Goal: Task Accomplishment & Management: Manage account settings

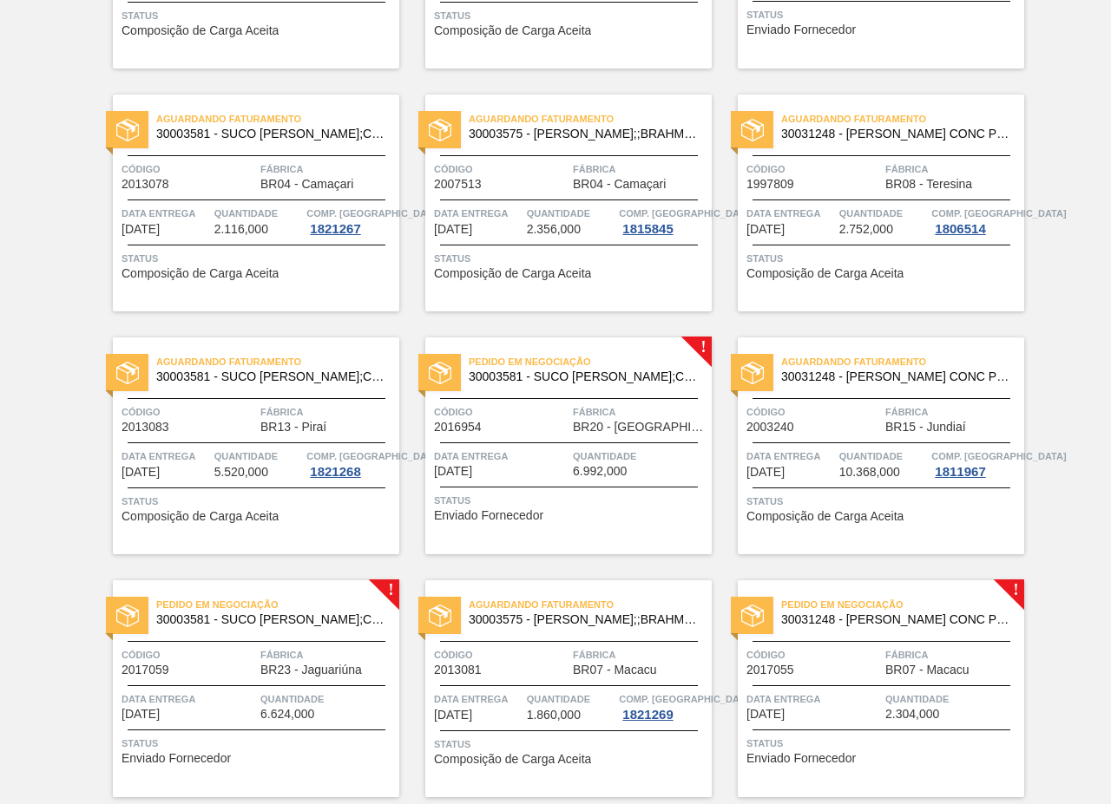
scroll to position [1996, 0]
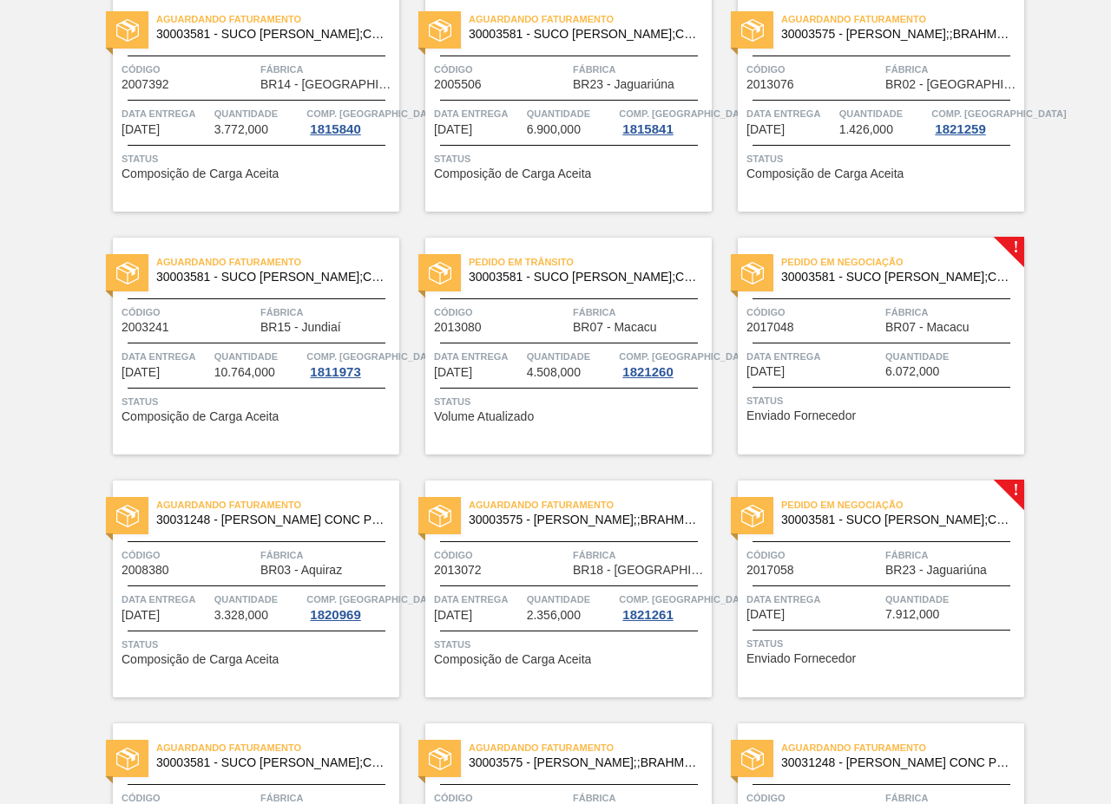
scroll to position [1366, 0]
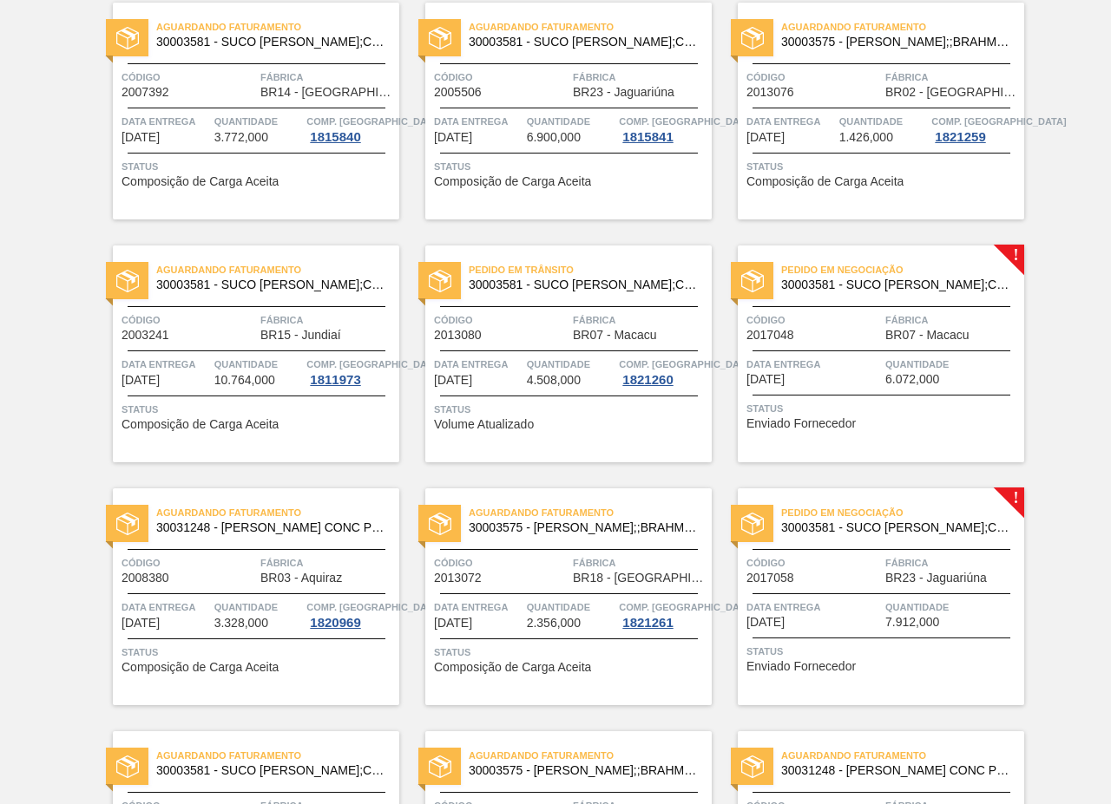
click at [925, 281] on span "30003581 - SUCO [PERSON_NAME];CLARIFIC.C/SO2;PEPSI;" at bounding box center [895, 285] width 229 height 13
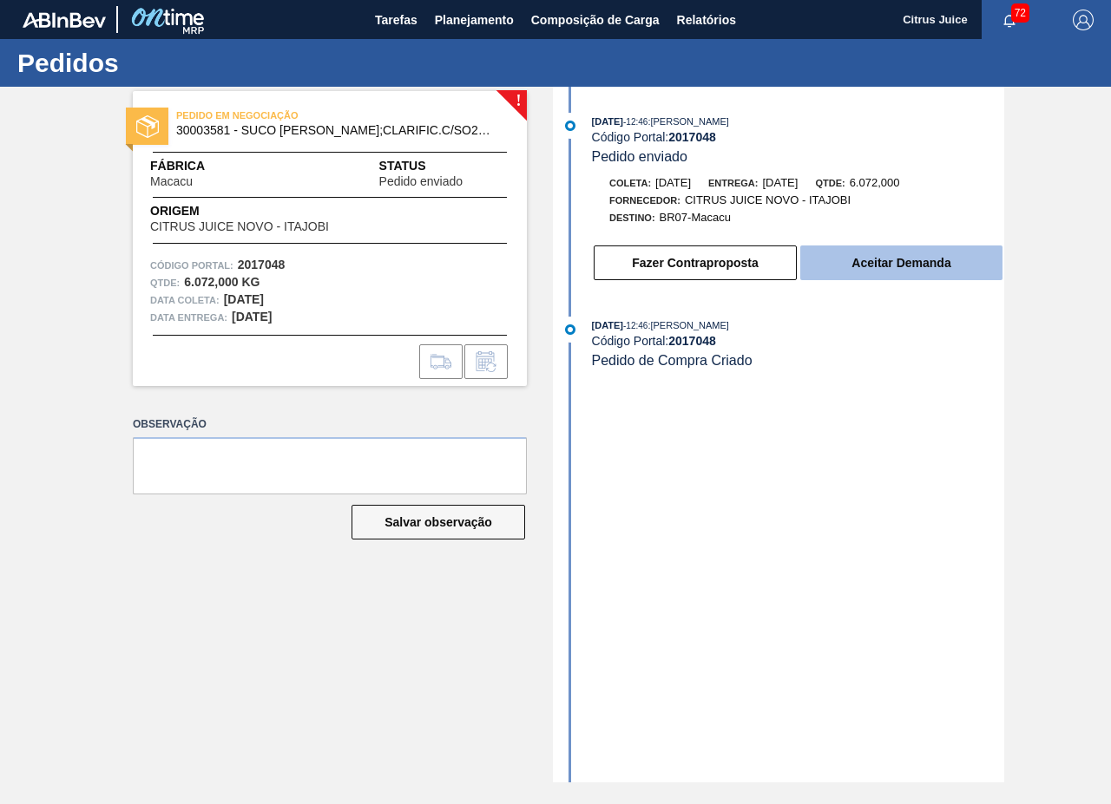
click at [919, 247] on button "Aceitar Demanda" at bounding box center [901, 263] width 202 height 35
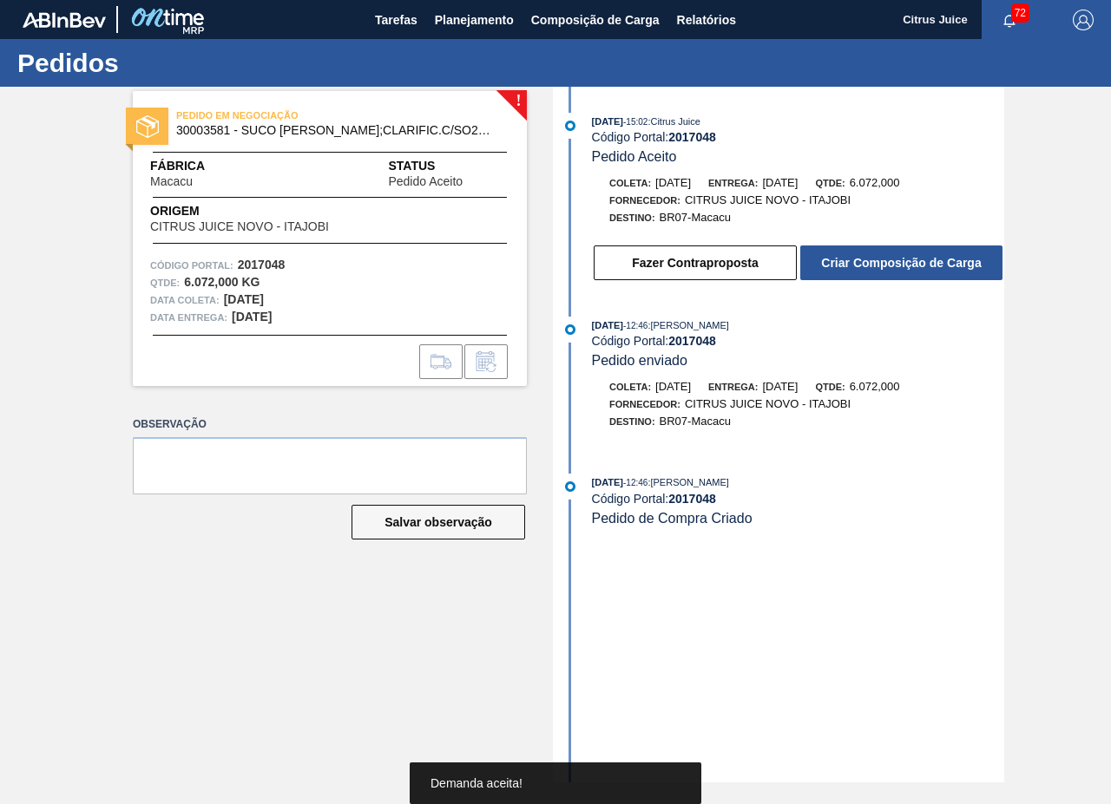
click at [947, 245] on div "Fazer Contraproposta Criar Composição de Carga" at bounding box center [798, 263] width 412 height 38
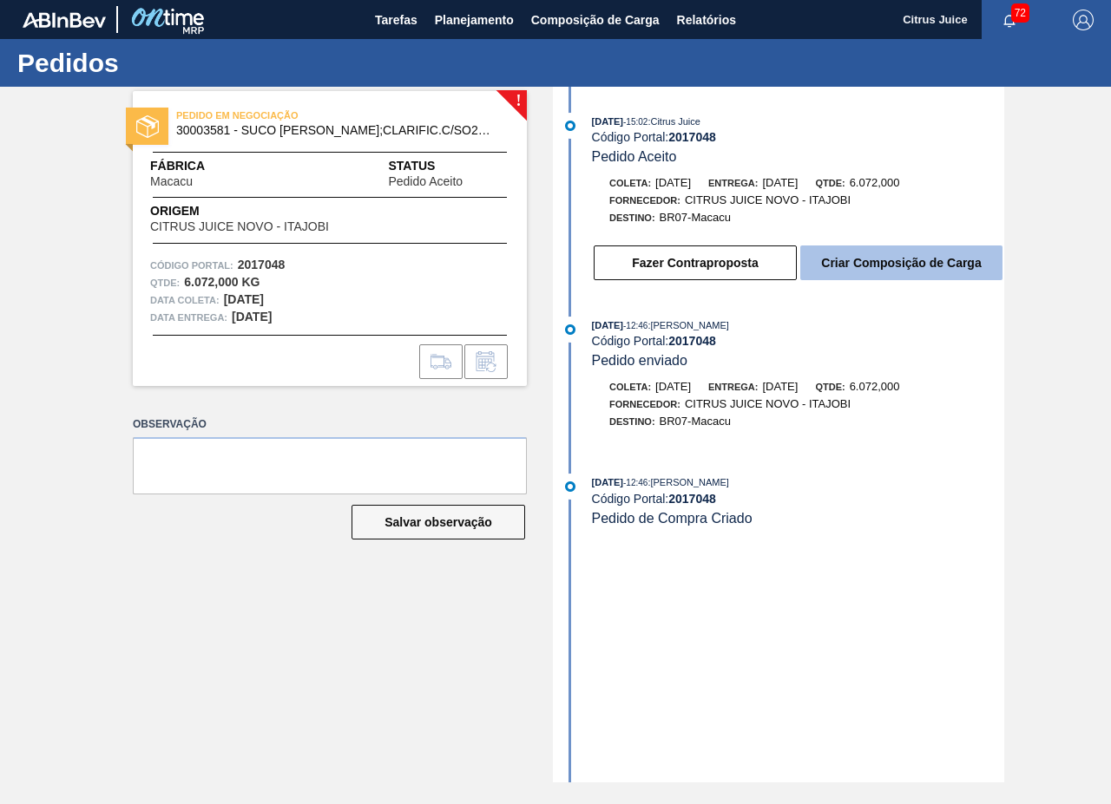
click at [930, 259] on button "Criar Composição de Carga" at bounding box center [901, 263] width 202 height 35
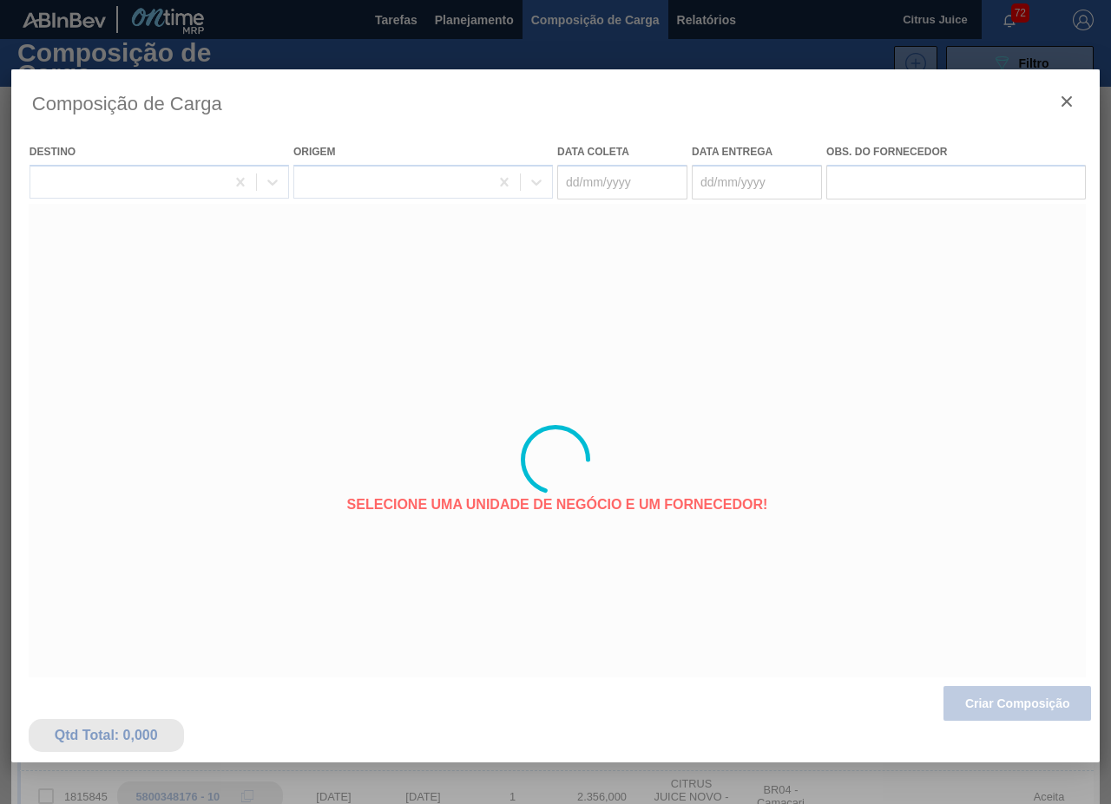
type coleta "[DATE]"
type entrega "[DATE]"
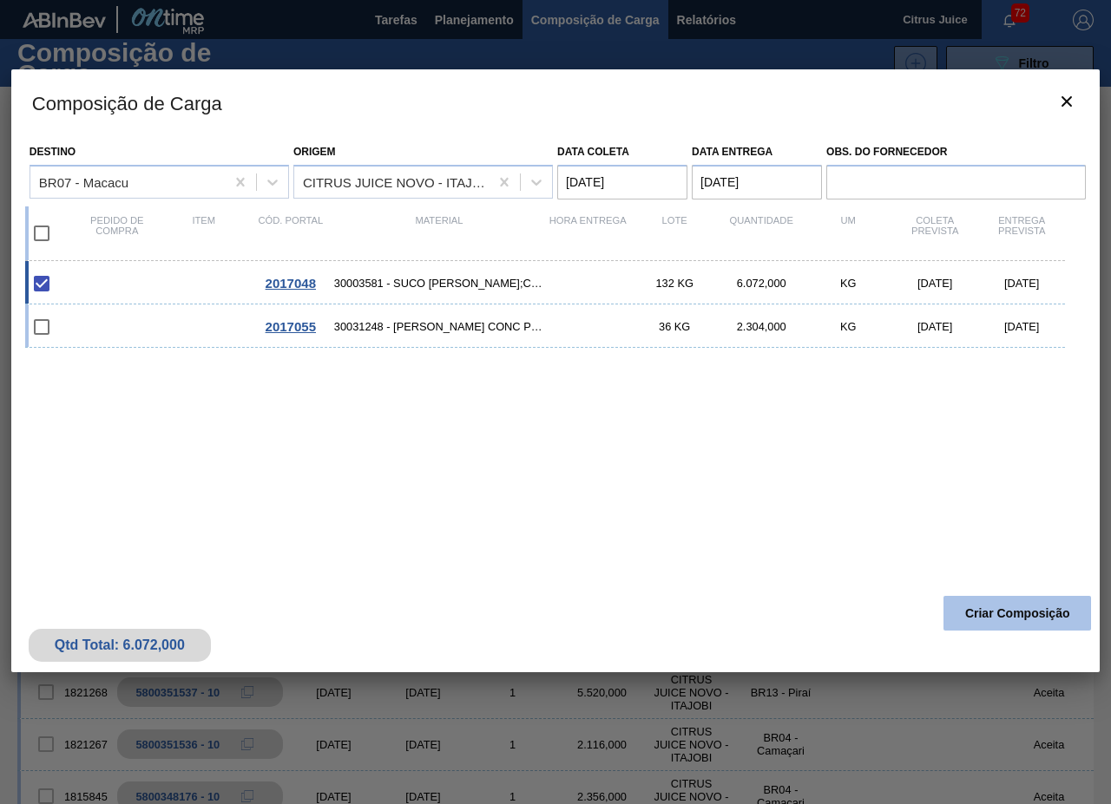
click at [1022, 615] on button "Criar Composição" at bounding box center [1016, 613] width 147 height 35
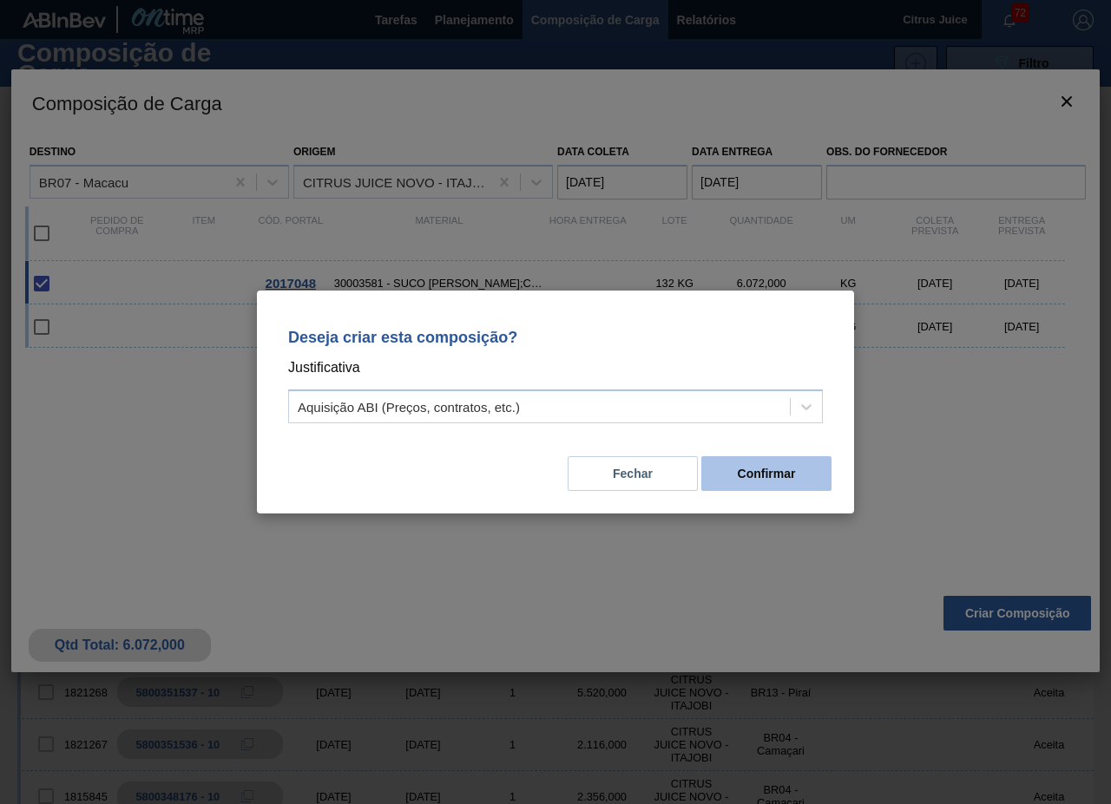
click at [782, 473] on button "Confirmar" at bounding box center [766, 473] width 130 height 35
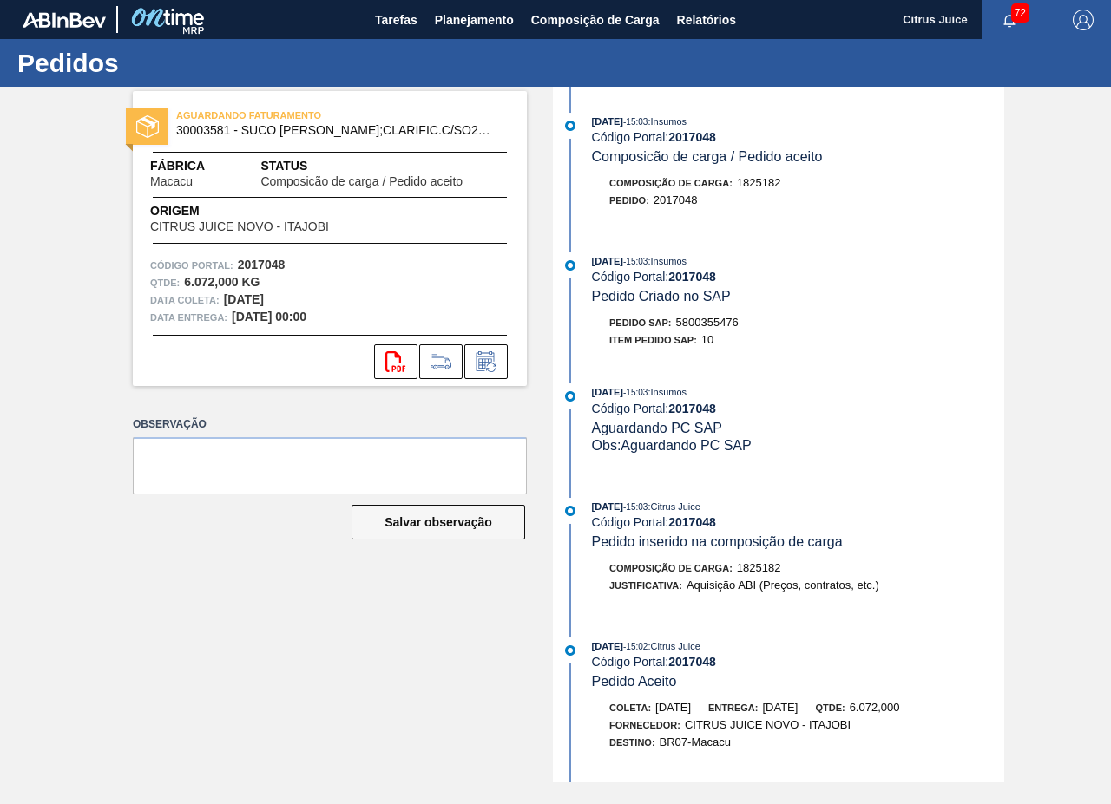
click at [698, 321] on span "5800355476" at bounding box center [707, 322] width 62 height 13
copy span "5800355476"
click at [486, 31] on button "Planejamento" at bounding box center [474, 19] width 96 height 39
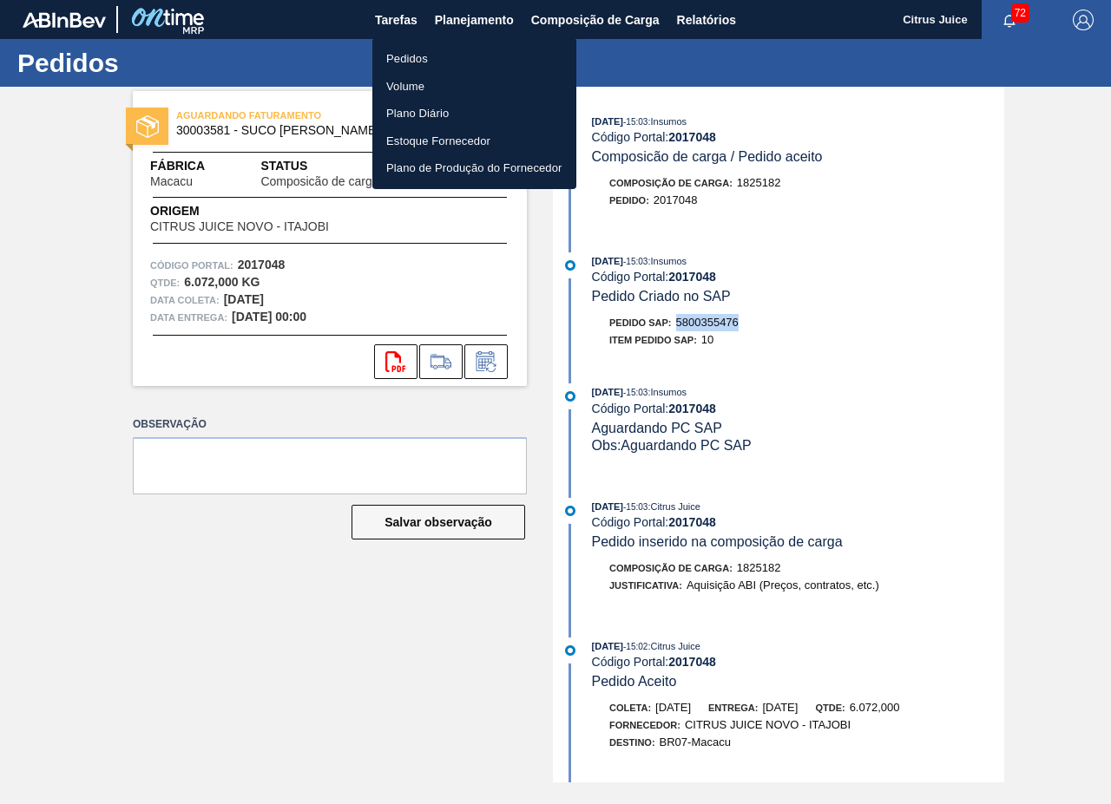
click at [483, 57] on li "Pedidos" at bounding box center [474, 59] width 204 height 28
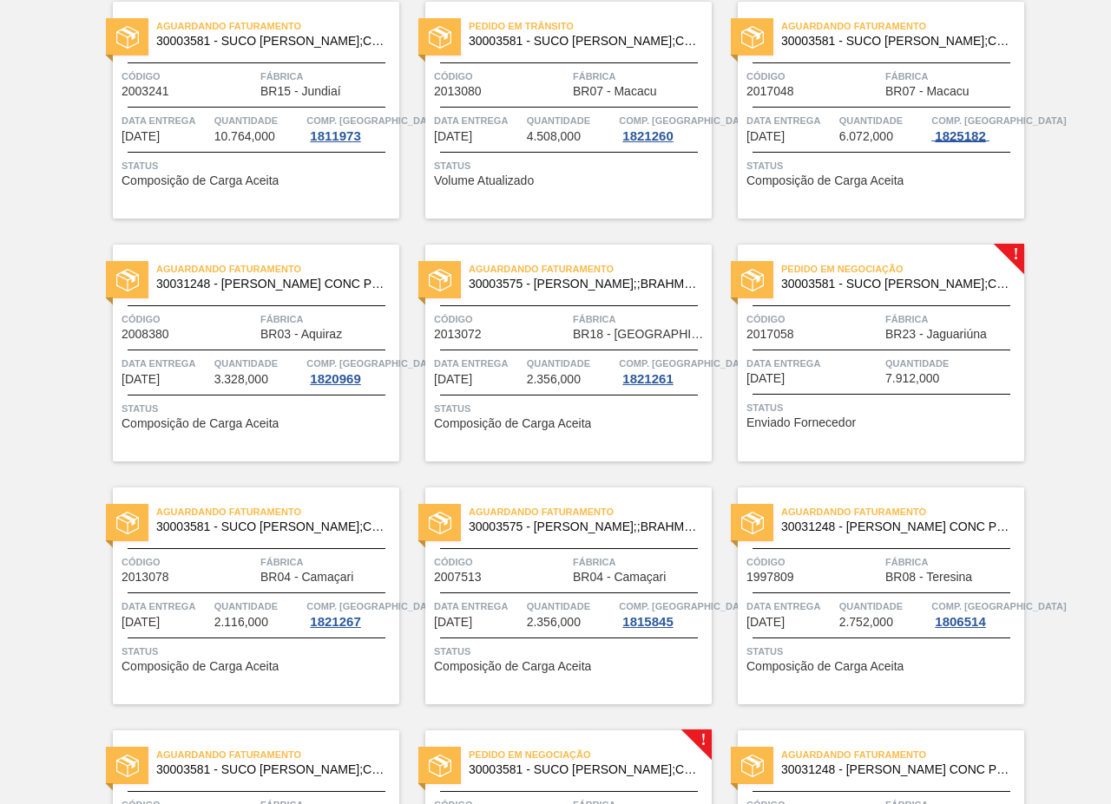
scroll to position [1822, 0]
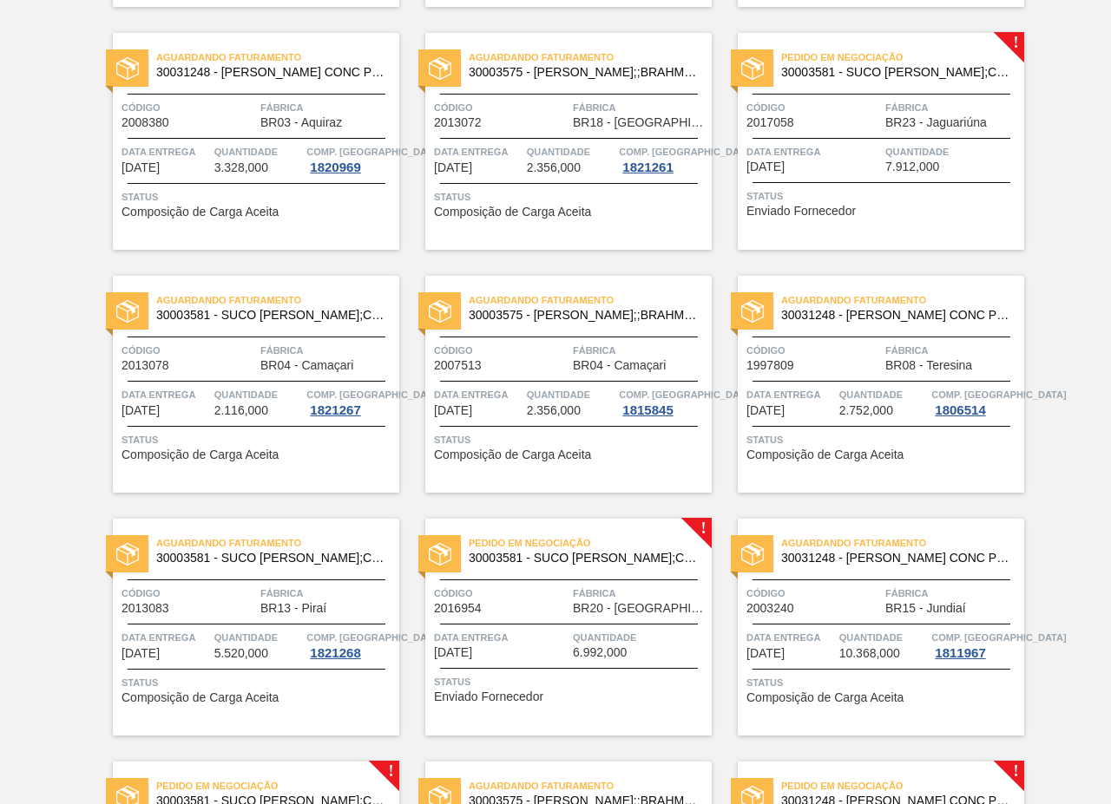
click at [882, 143] on div "Data entrega 02/09/2025 Quantidade 7.912,000" at bounding box center [880, 158] width 286 height 30
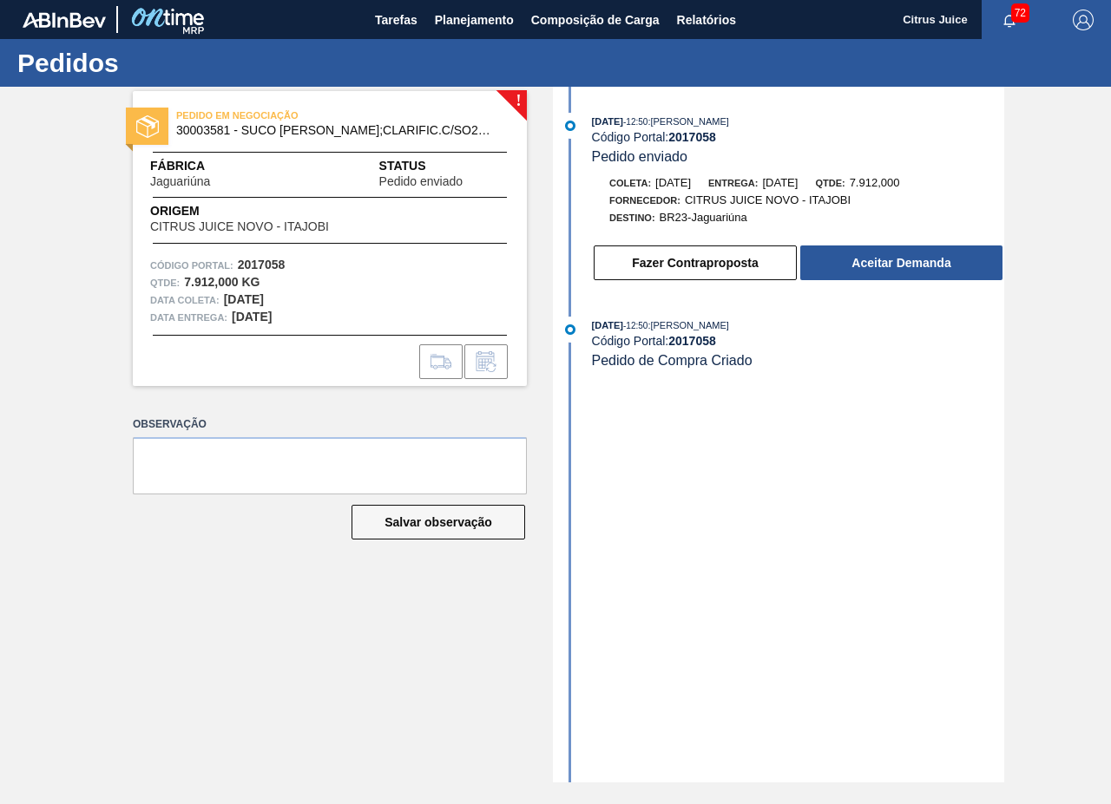
click at [890, 245] on div "Fazer Contraproposta Aceitar Demanda" at bounding box center [798, 263] width 412 height 38
click at [888, 263] on button "Aceitar Demanda" at bounding box center [901, 263] width 202 height 35
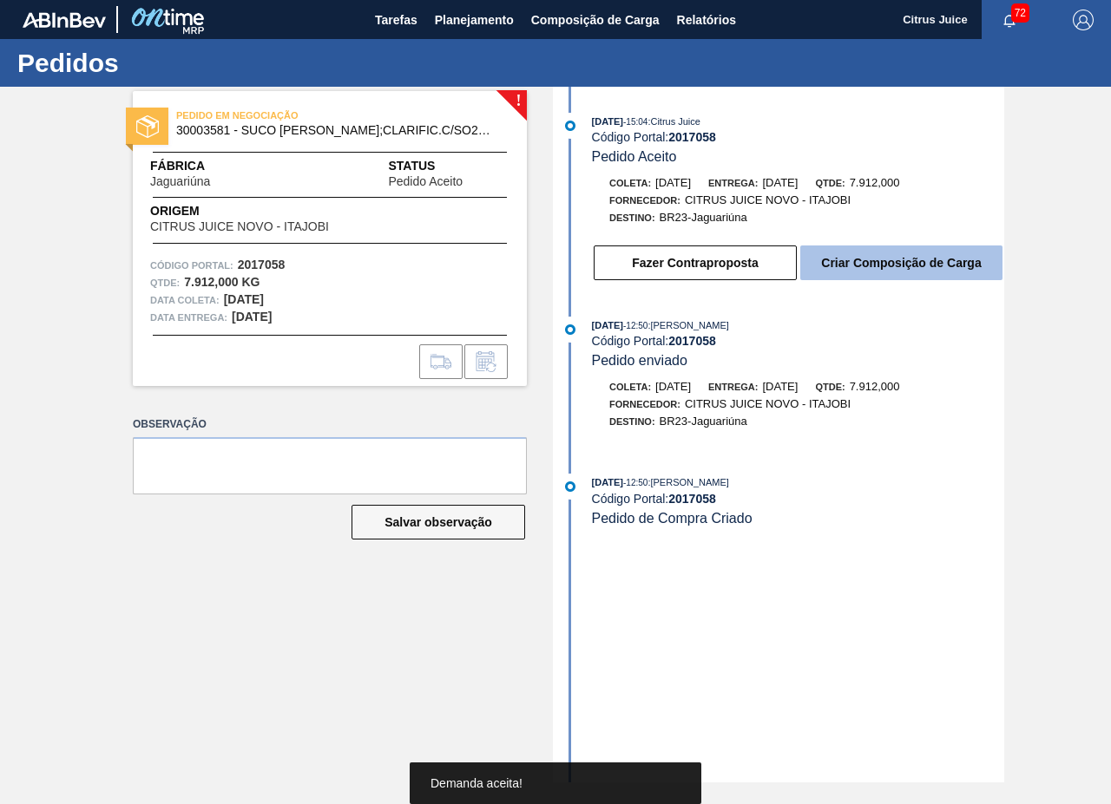
click at [883, 263] on button "Criar Composição de Carga" at bounding box center [901, 263] width 202 height 35
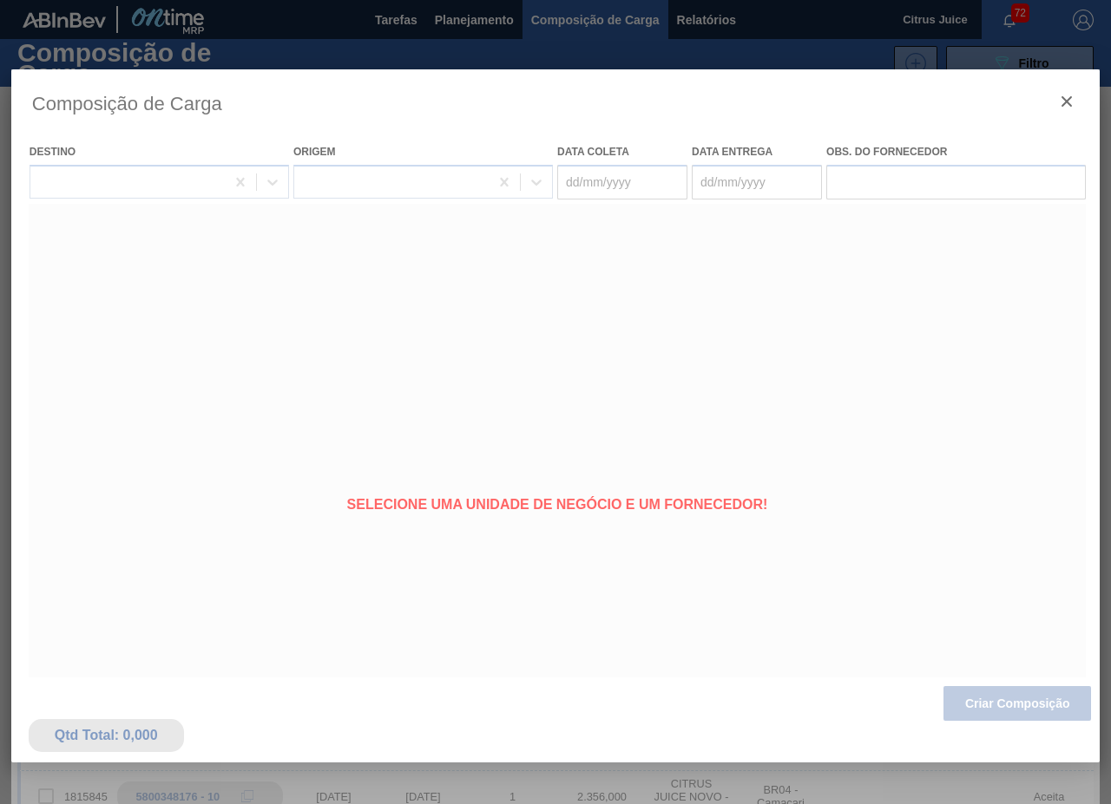
type coleta "[DATE]"
type entrega "[DATE]"
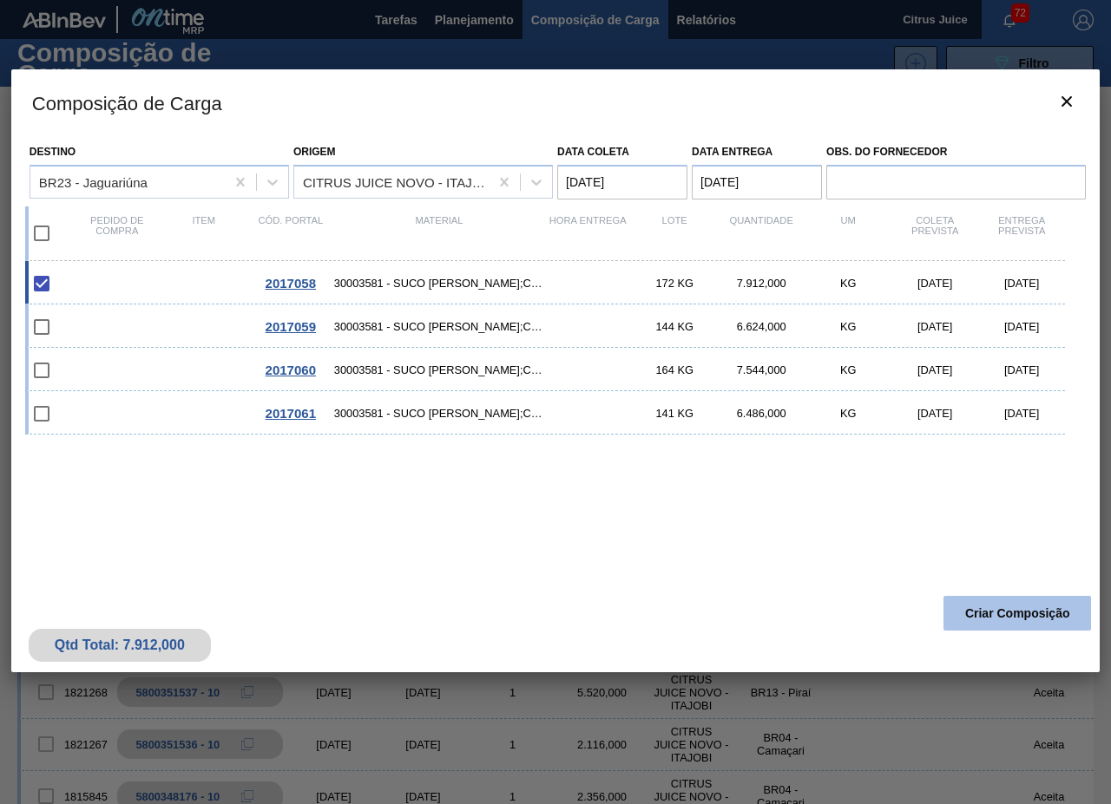
click at [963, 619] on button "Criar Composição" at bounding box center [1016, 613] width 147 height 35
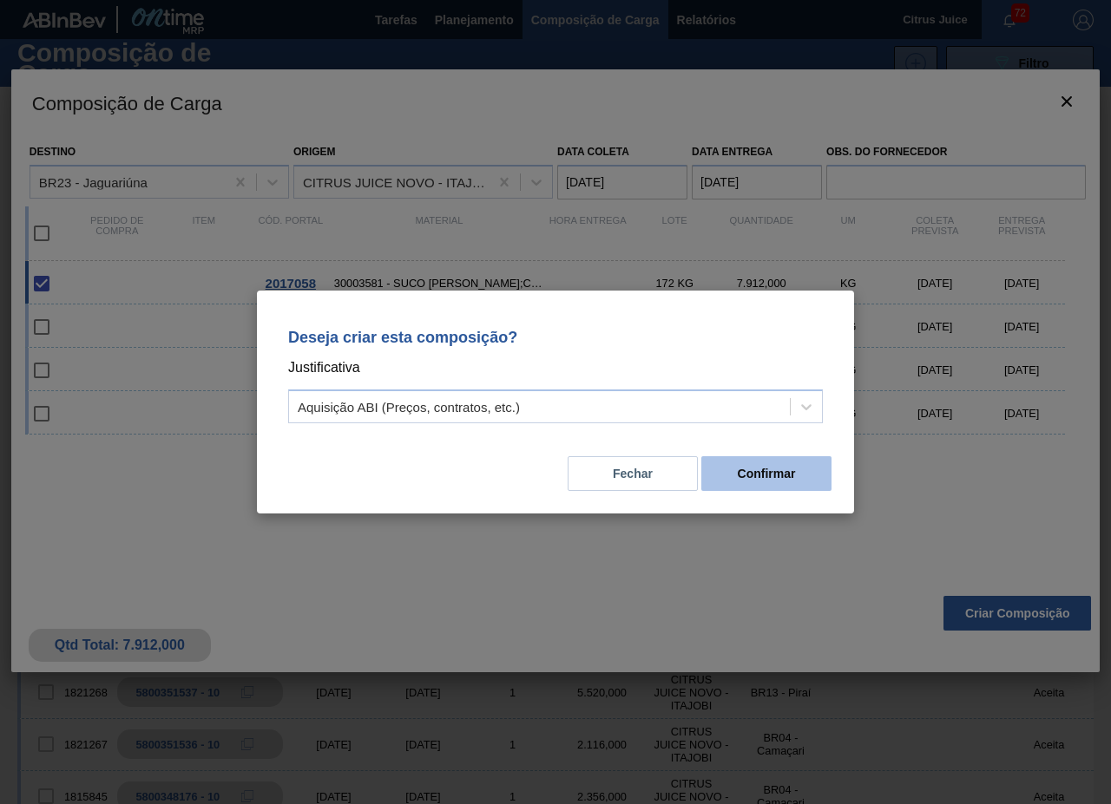
click at [772, 463] on button "Confirmar" at bounding box center [766, 473] width 130 height 35
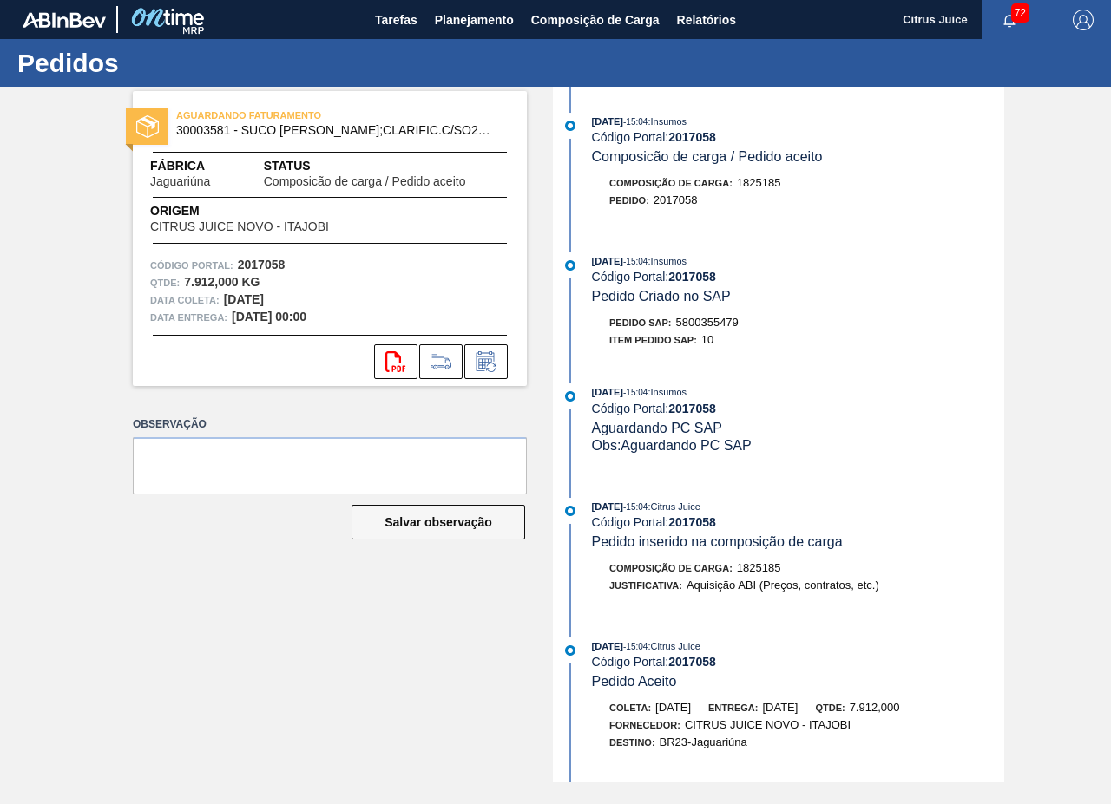
click at [711, 322] on span "5800355479" at bounding box center [707, 322] width 62 height 13
copy span "5800355479"
click at [451, 14] on span "Planejamento" at bounding box center [474, 20] width 79 height 21
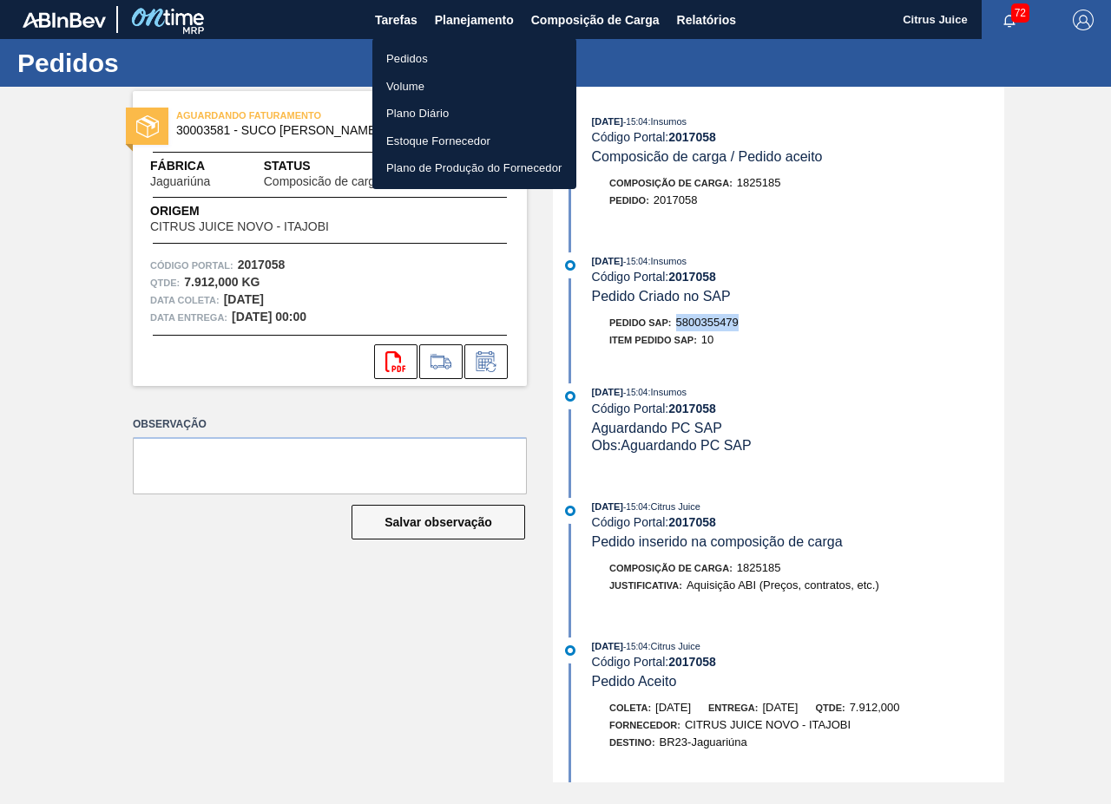
click at [478, 58] on li "Pedidos" at bounding box center [474, 59] width 204 height 28
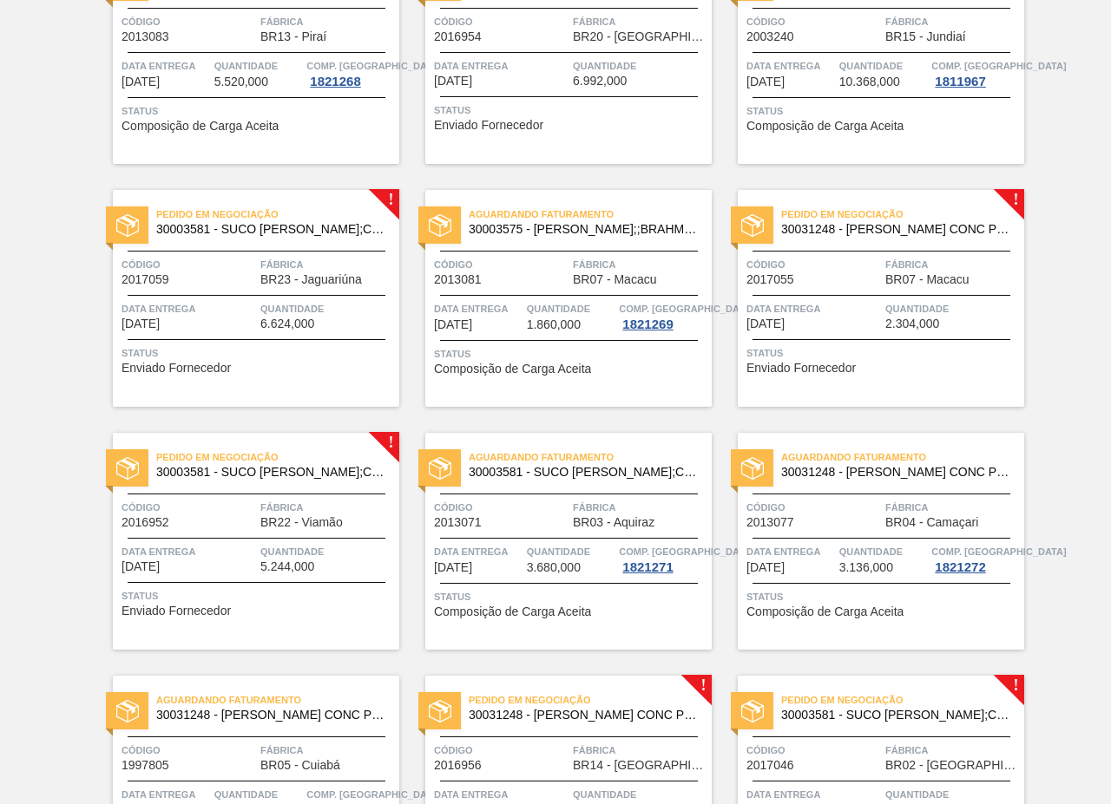
scroll to position [2256, 0]
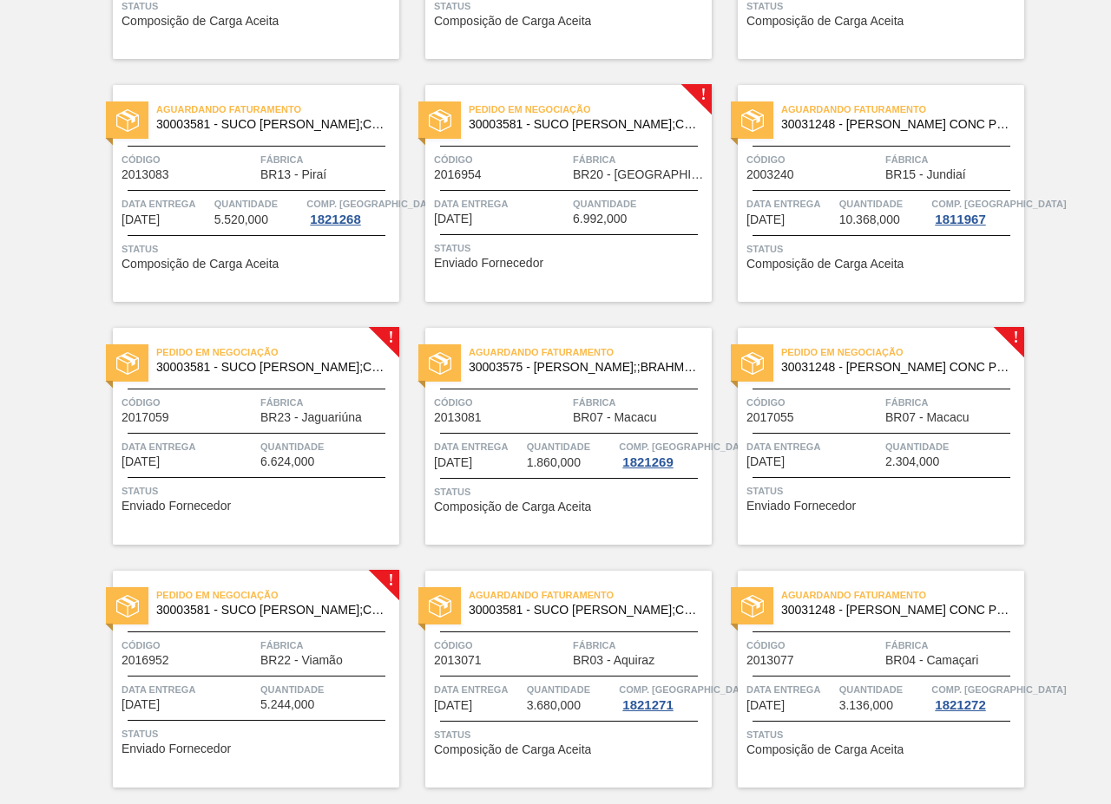
click at [563, 170] on div "Código 2016954" at bounding box center [501, 166] width 134 height 30
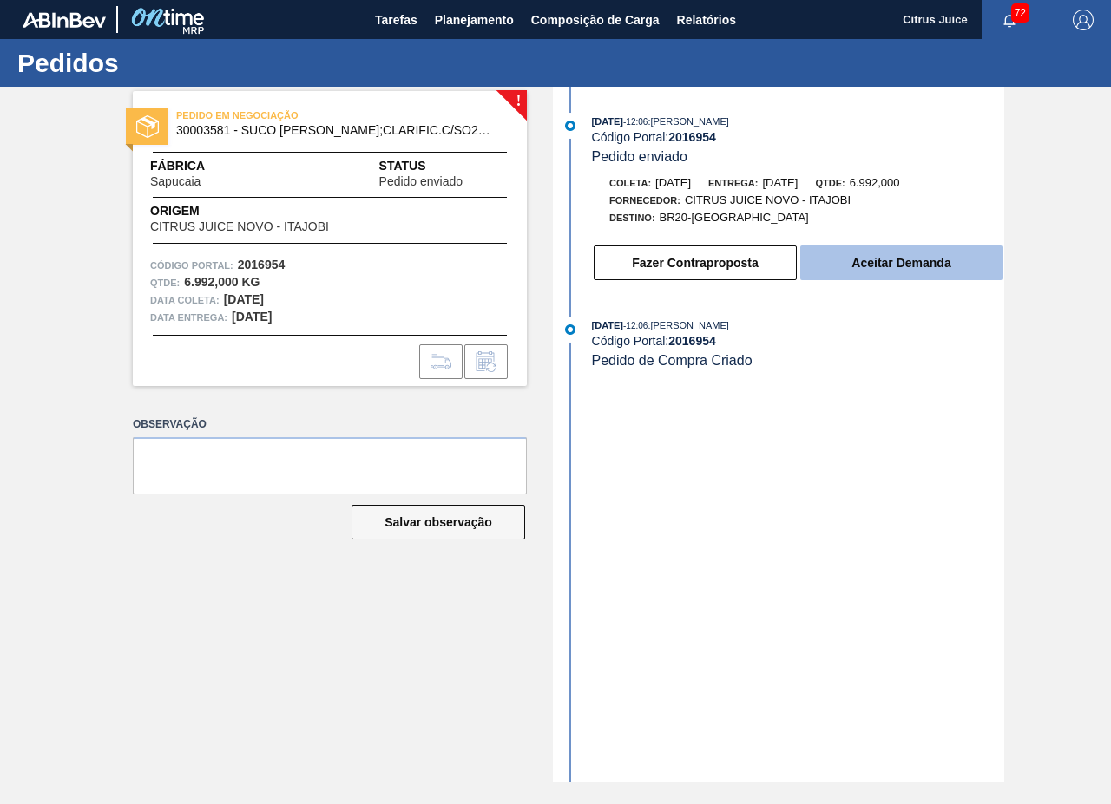
click at [950, 259] on button "Aceitar Demanda" at bounding box center [901, 263] width 202 height 35
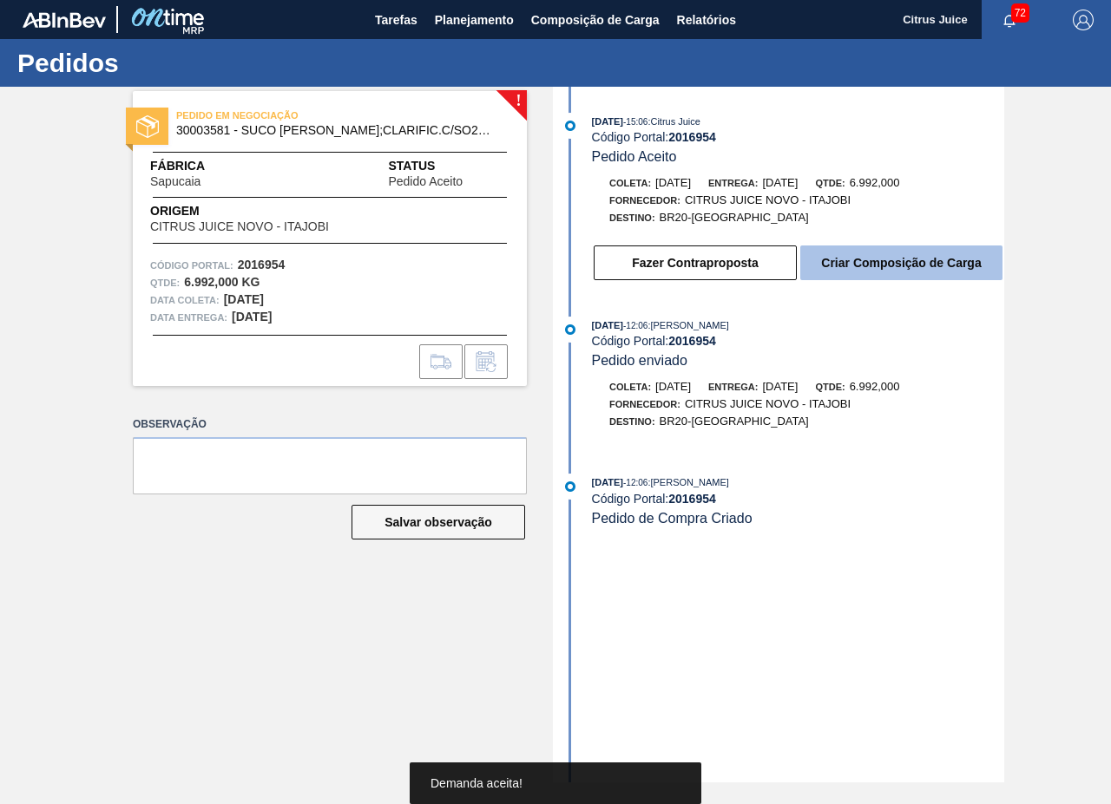
click at [888, 265] on button "Criar Composição de Carga" at bounding box center [901, 263] width 202 height 35
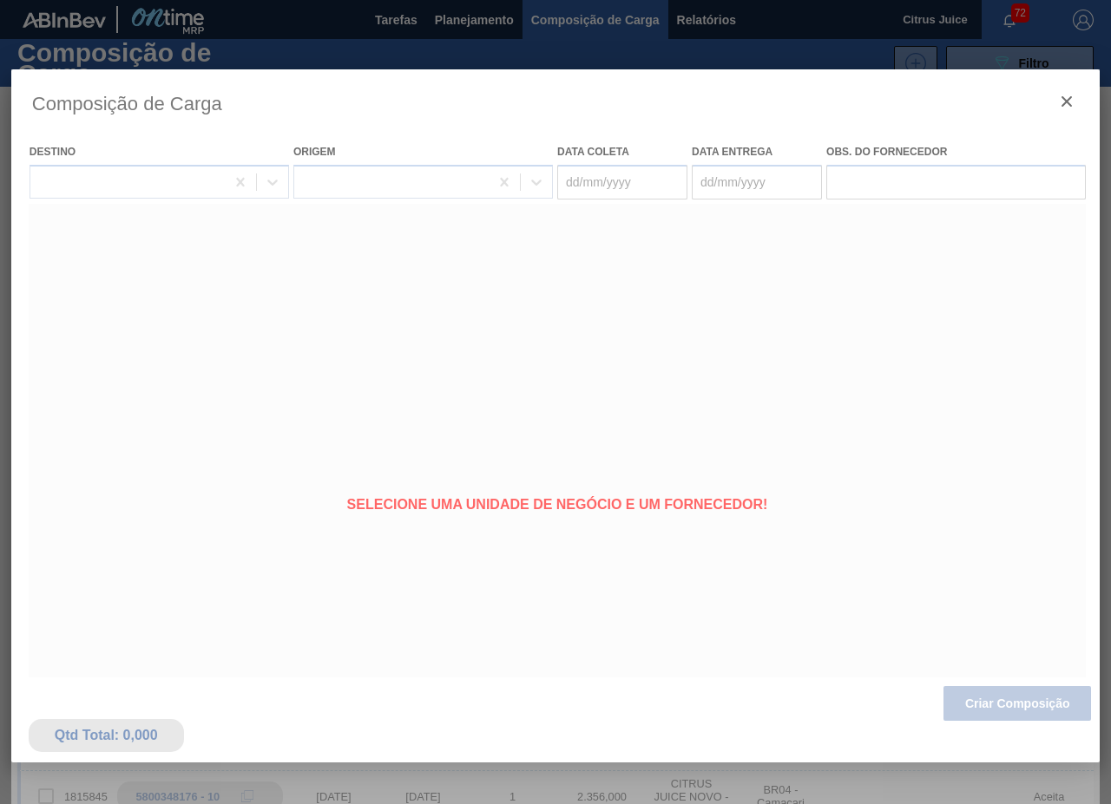
type coleta "[DATE]"
type entrega "[DATE]"
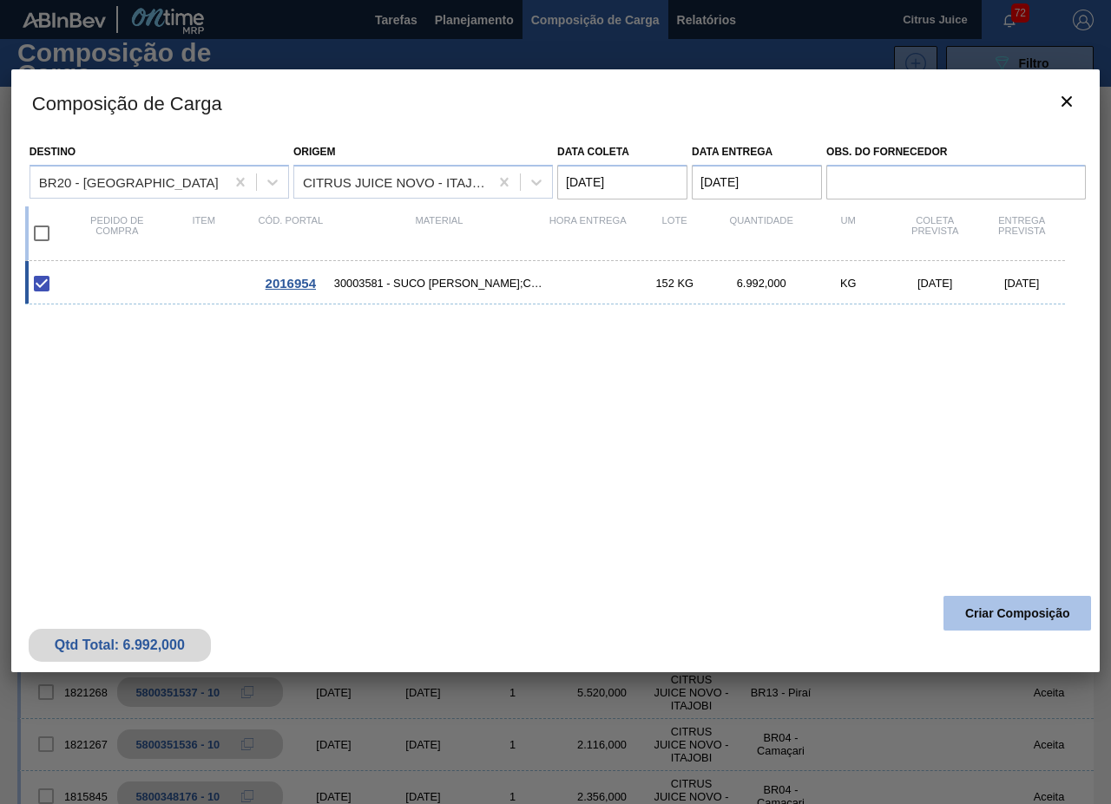
click at [995, 626] on button "Criar Composição" at bounding box center [1016, 613] width 147 height 35
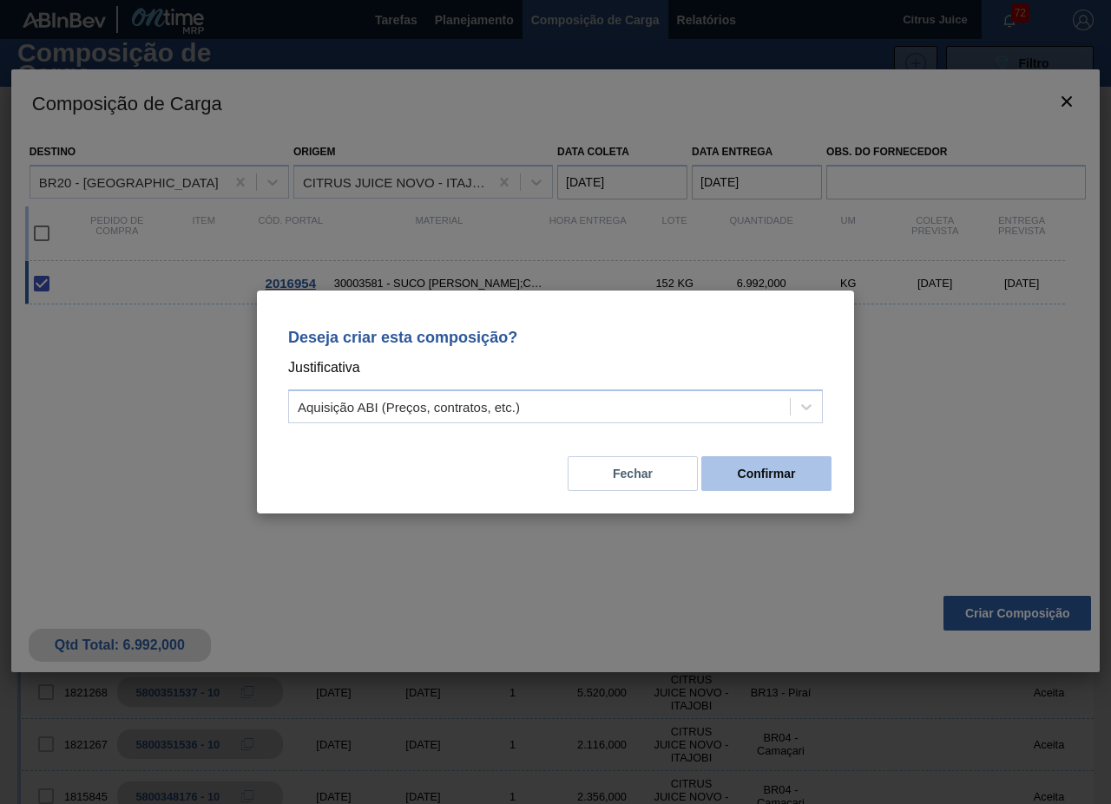
click at [772, 469] on button "Confirmar" at bounding box center [766, 473] width 130 height 35
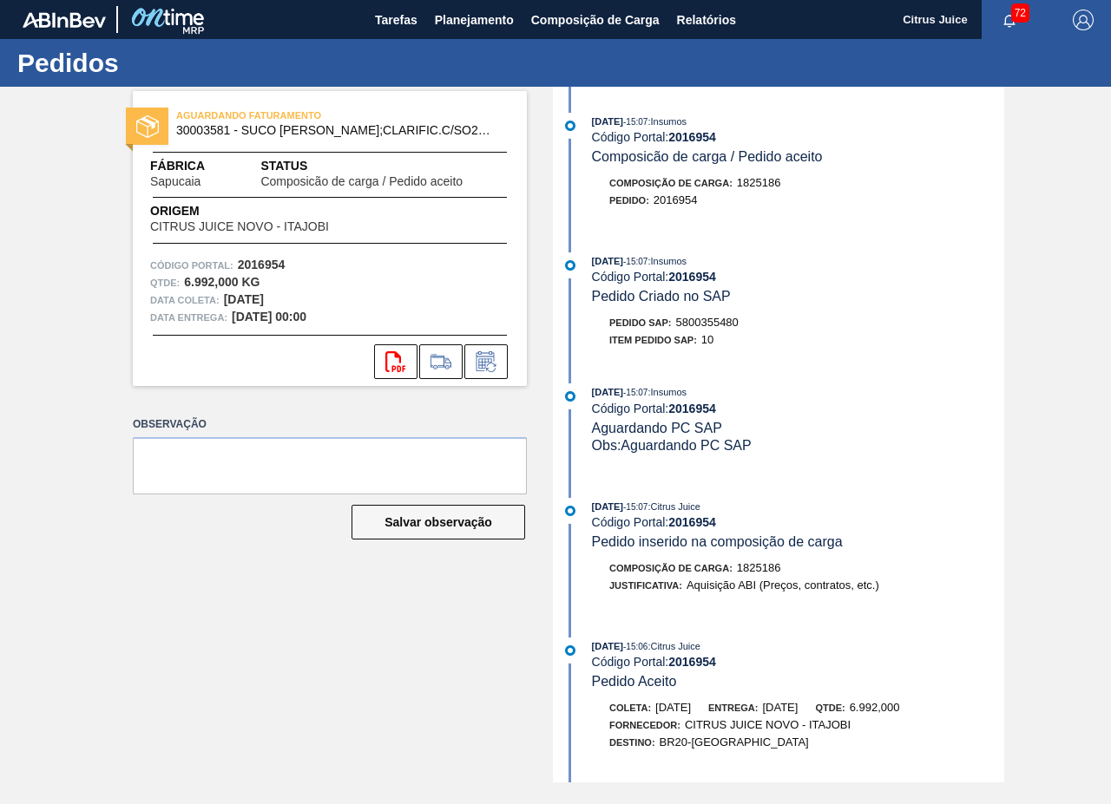
click at [705, 325] on span "5800355480" at bounding box center [707, 322] width 62 height 13
copy span "5800355480"
click at [457, 20] on span "Planejamento" at bounding box center [474, 20] width 79 height 21
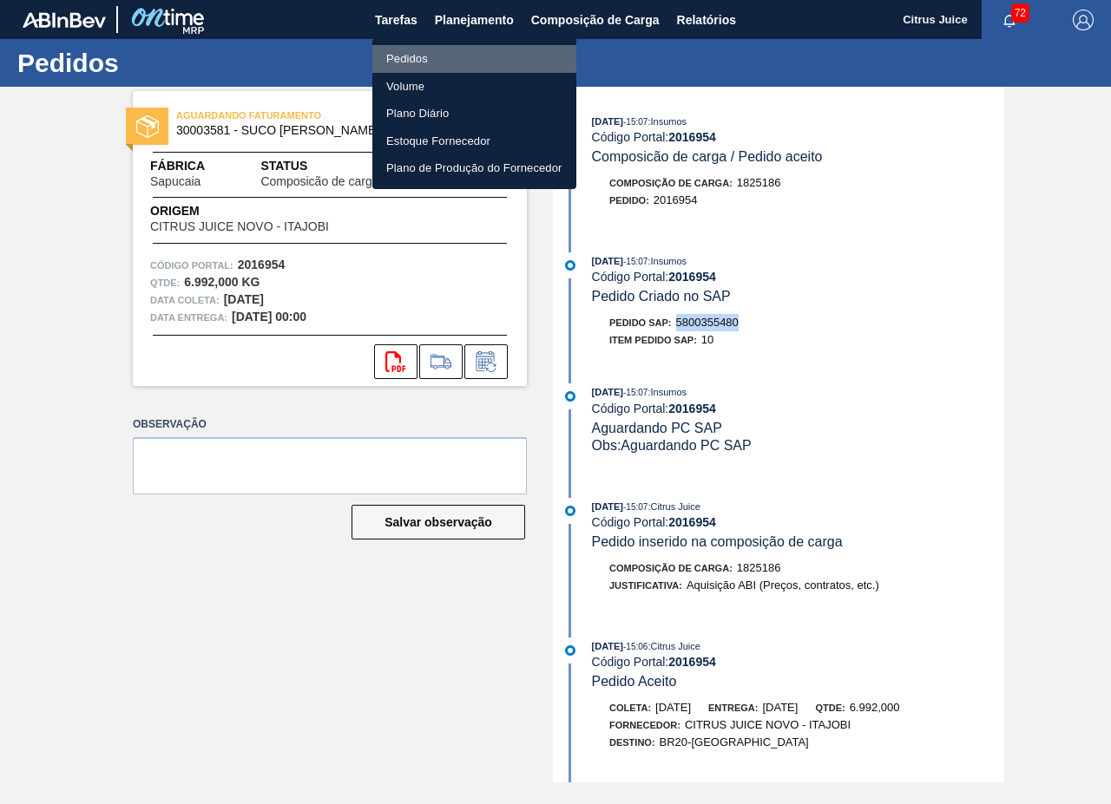
click at [445, 58] on li "Pedidos" at bounding box center [474, 59] width 204 height 28
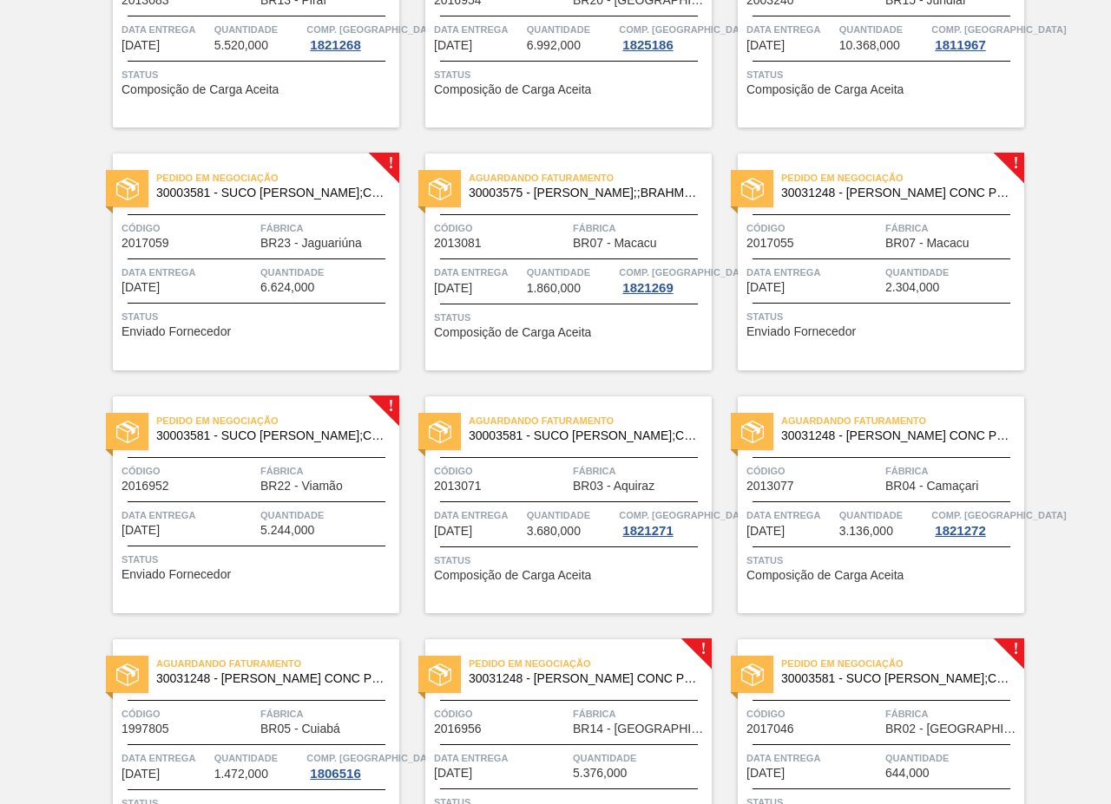
scroll to position [2429, 0]
click at [252, 198] on span "30003581 - SUCO [PERSON_NAME];CLARIFIC.C/SO2;PEPSI;" at bounding box center [270, 193] width 229 height 13
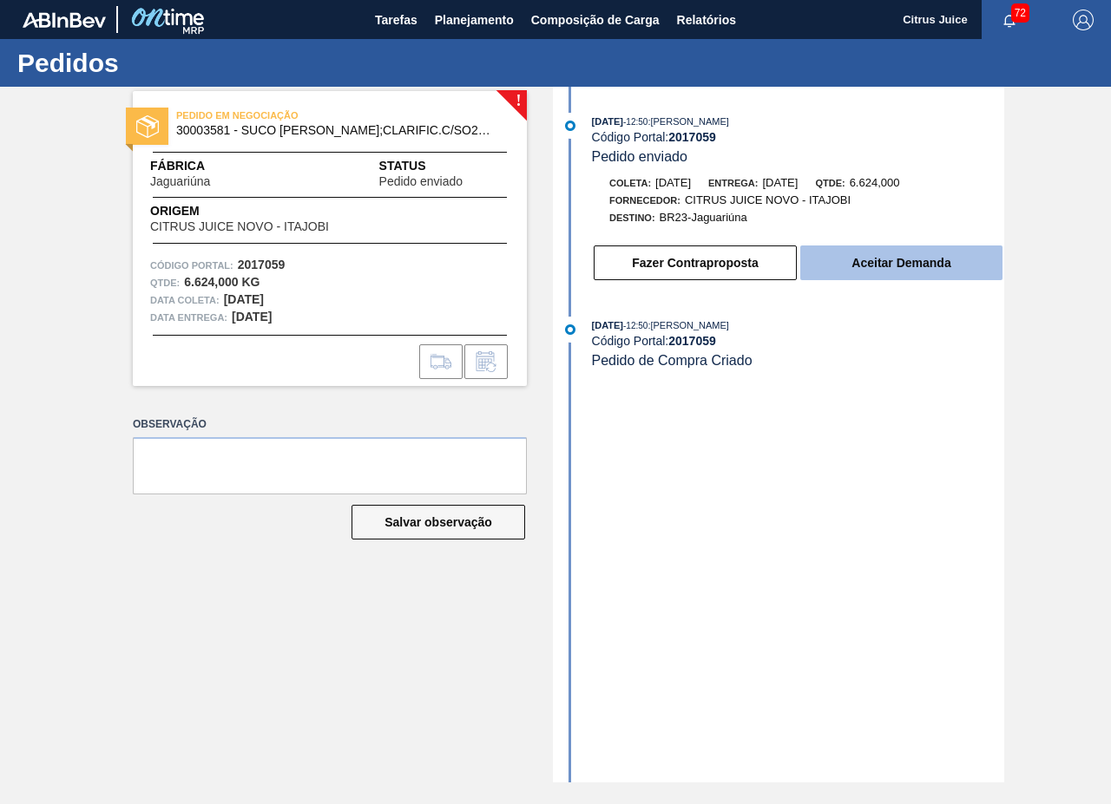
click at [900, 264] on button "Aceitar Demanda" at bounding box center [901, 263] width 202 height 35
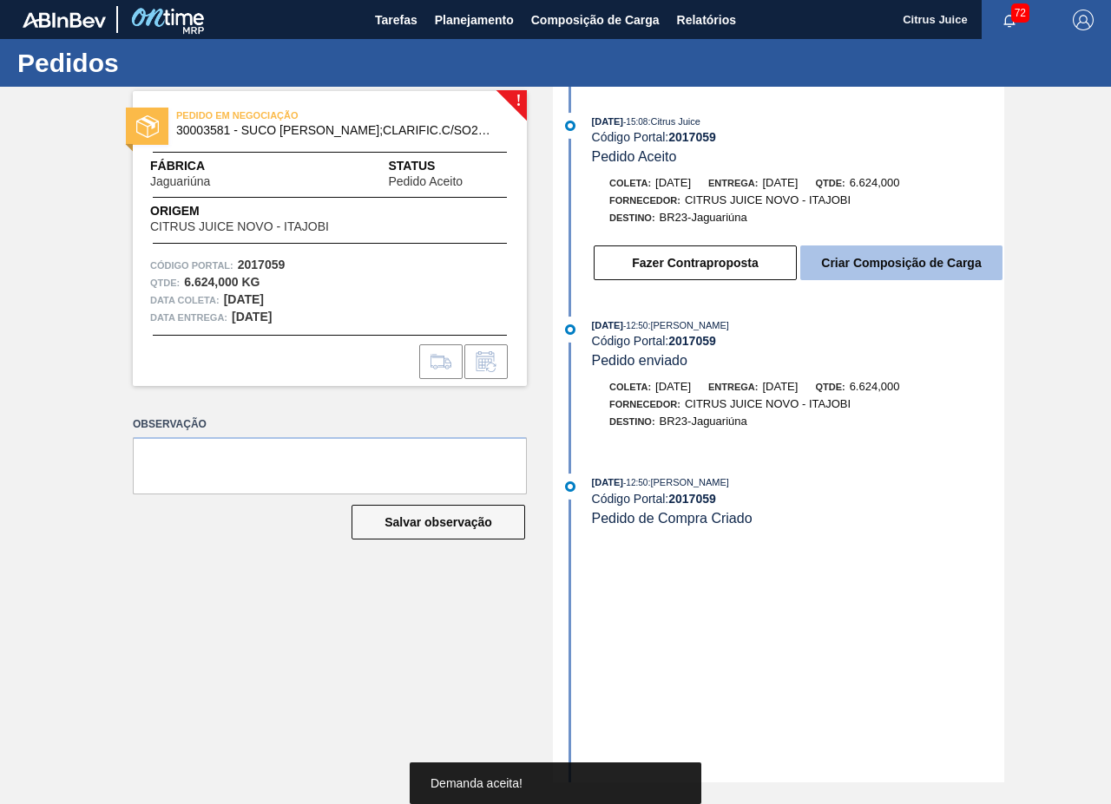
click at [873, 259] on button "Criar Composição de Carga" at bounding box center [901, 263] width 202 height 35
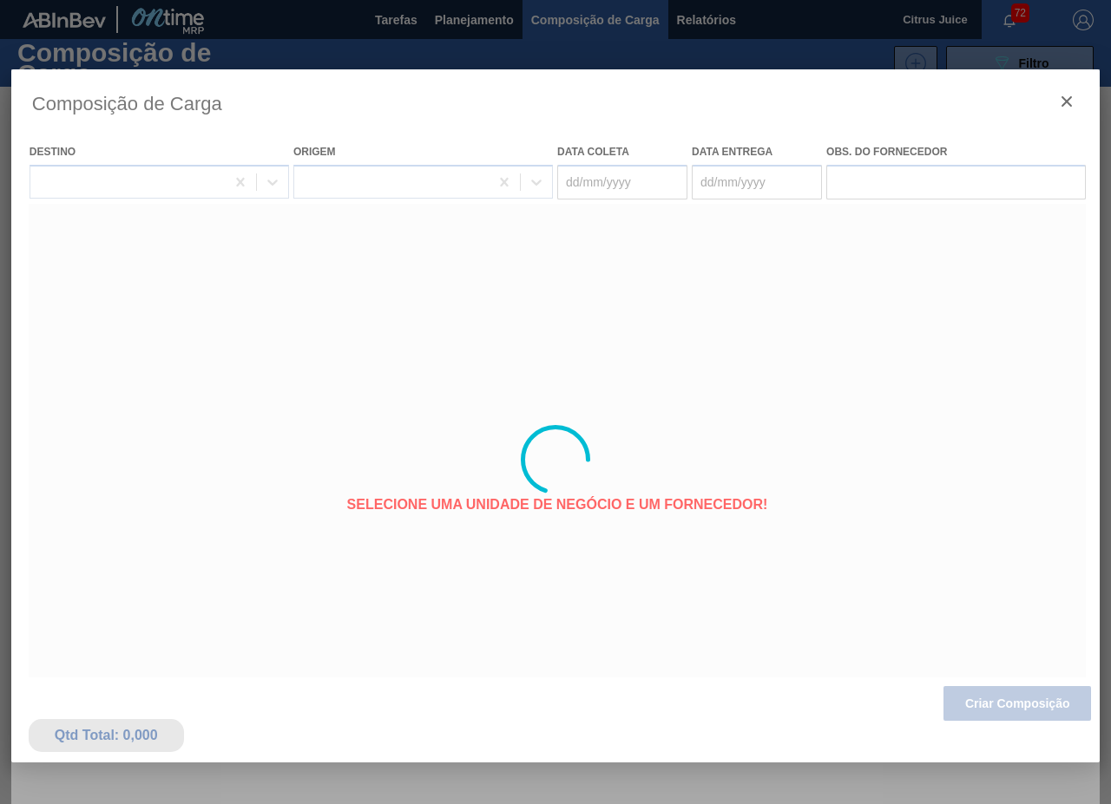
type coleta "[DATE]"
type entrega "[DATE]"
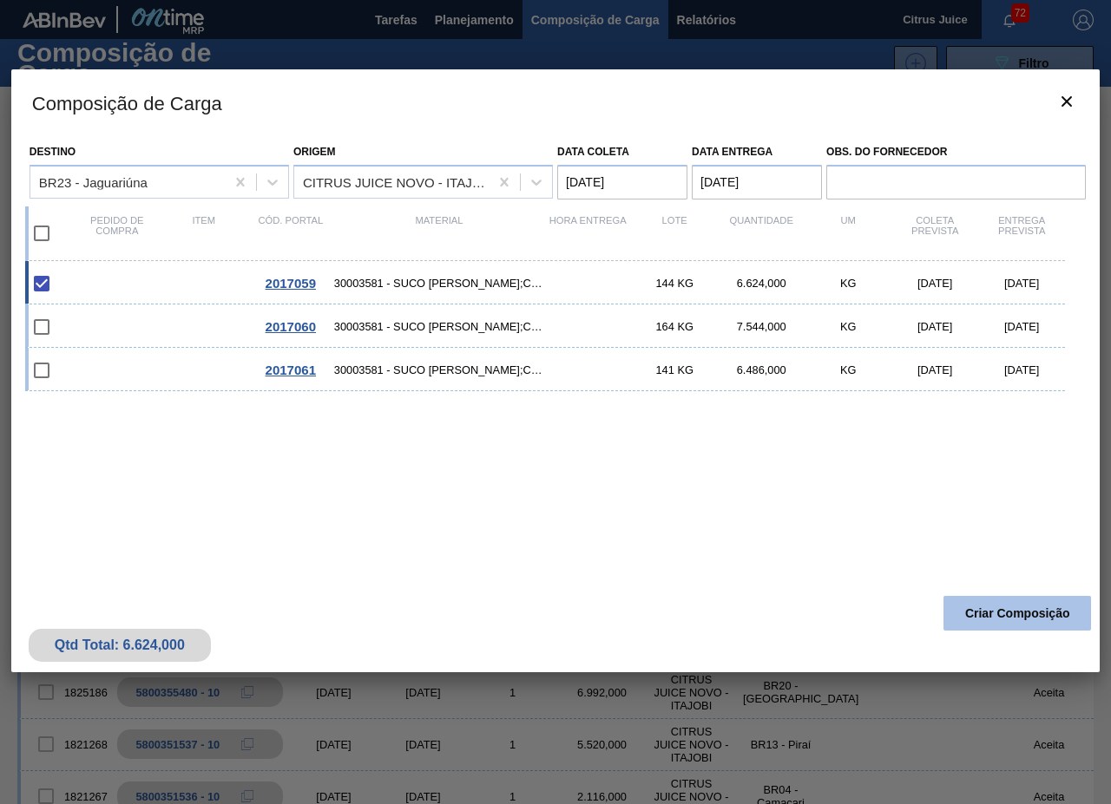
click at [1013, 613] on button "Criar Composição" at bounding box center [1016, 613] width 147 height 35
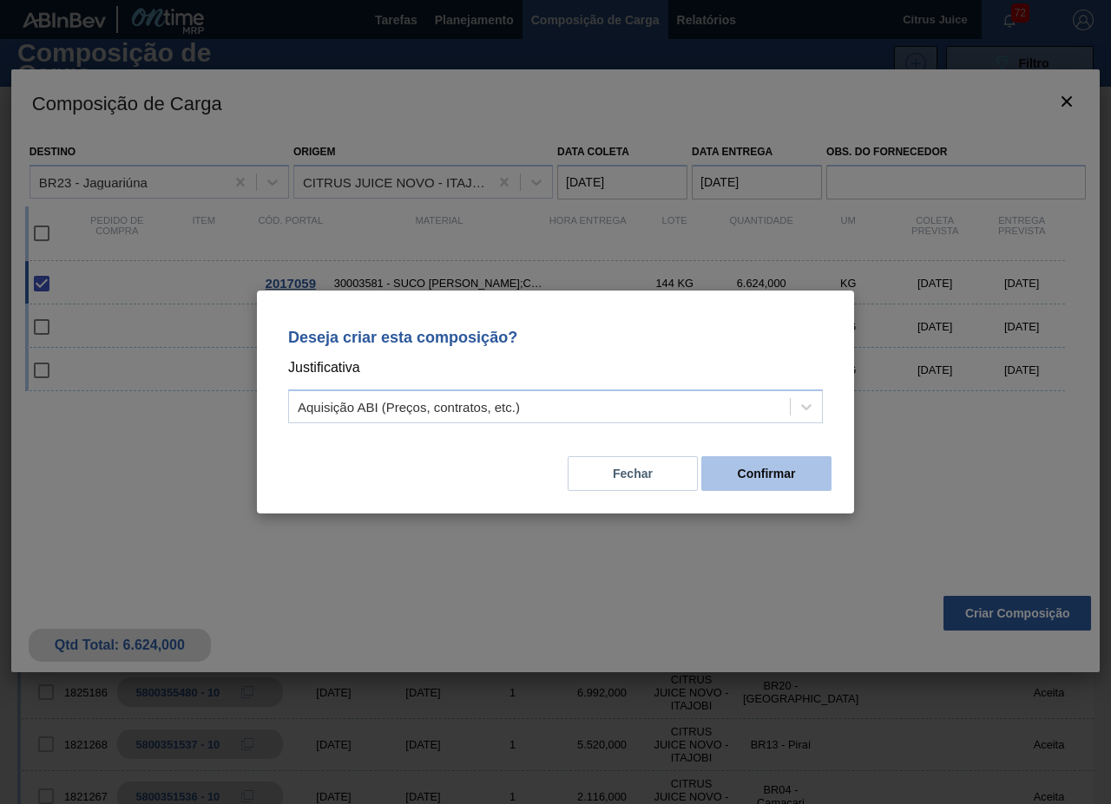
click at [773, 462] on button "Confirmar" at bounding box center [766, 473] width 130 height 35
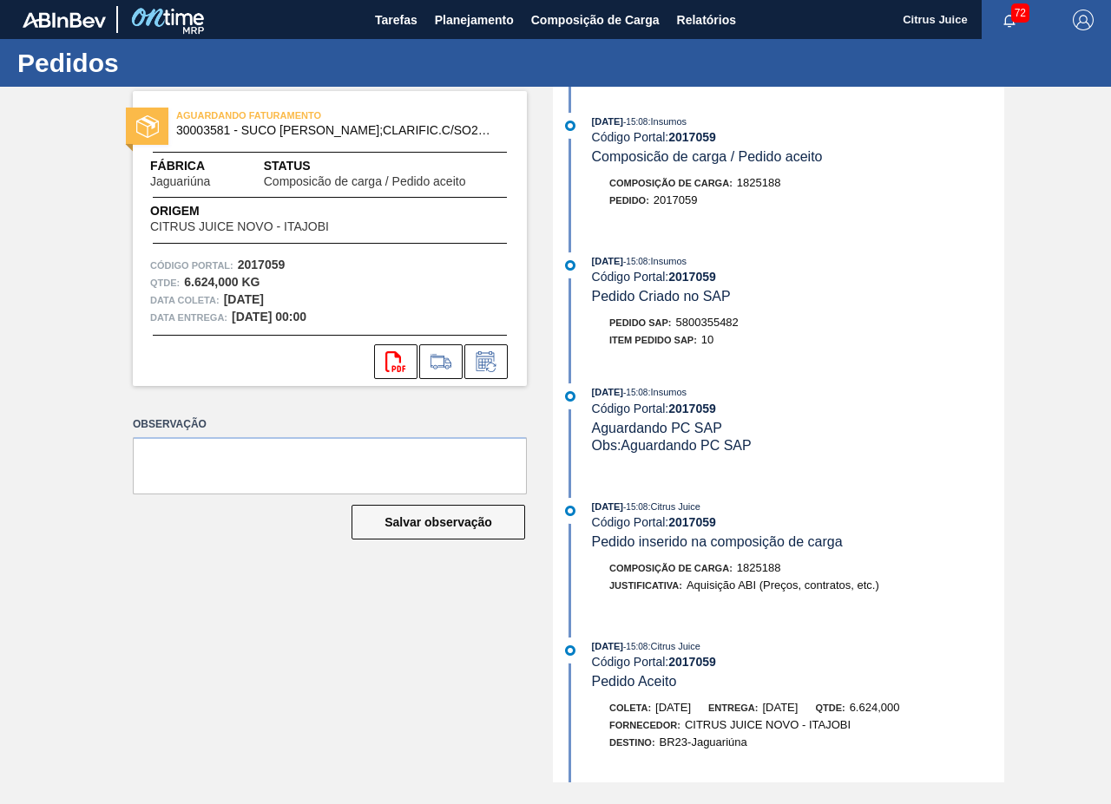
click at [693, 320] on span "5800355482" at bounding box center [707, 322] width 62 height 13
copy span "5800355482"
click at [462, 17] on span "Planejamento" at bounding box center [474, 20] width 79 height 21
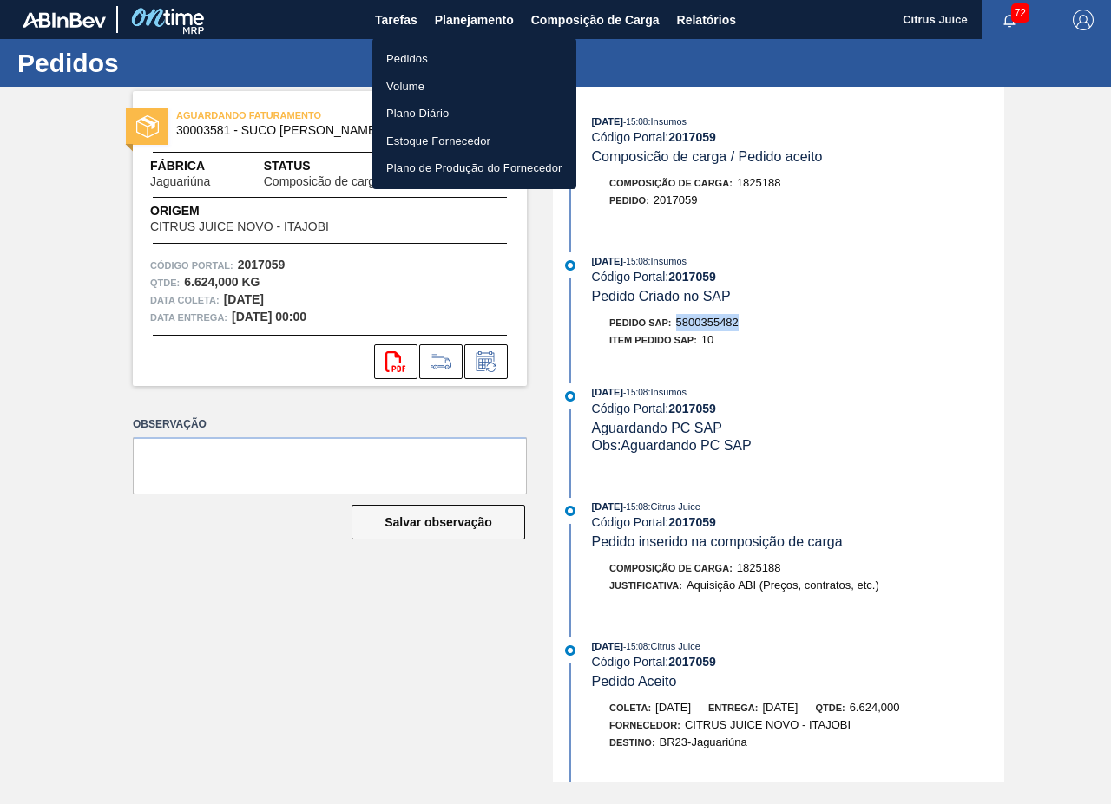
click at [451, 57] on li "Pedidos" at bounding box center [474, 59] width 204 height 28
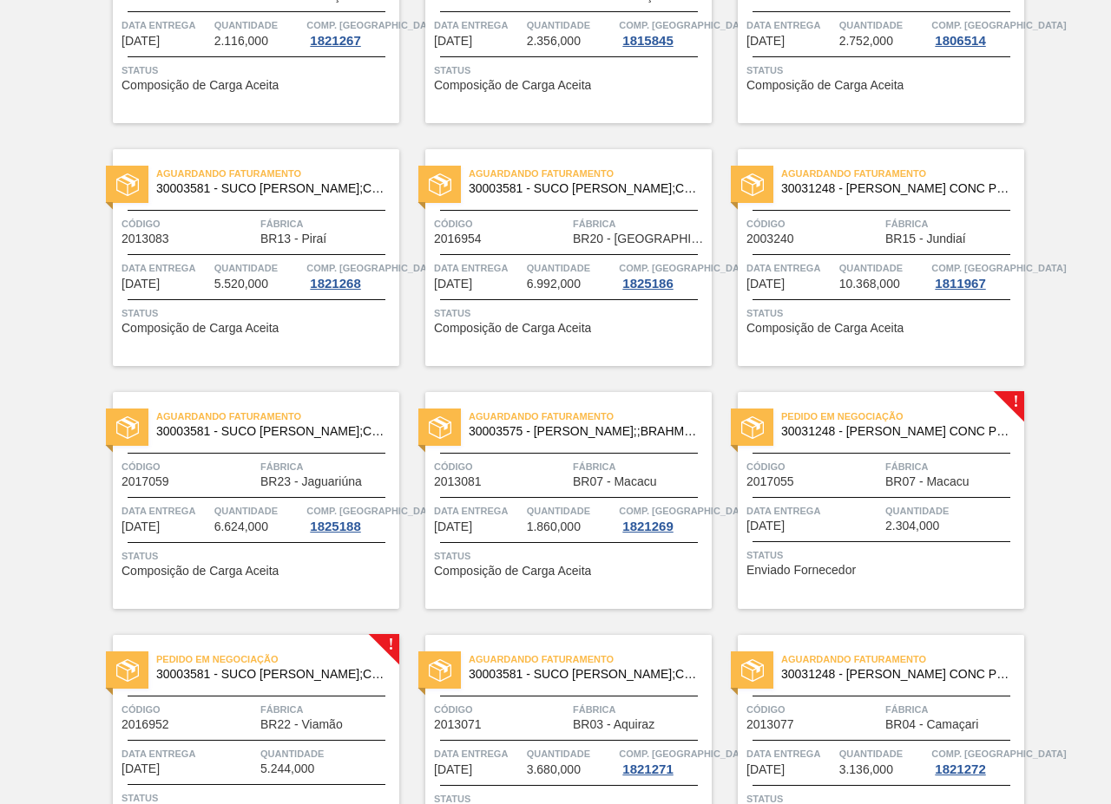
scroll to position [2516, 0]
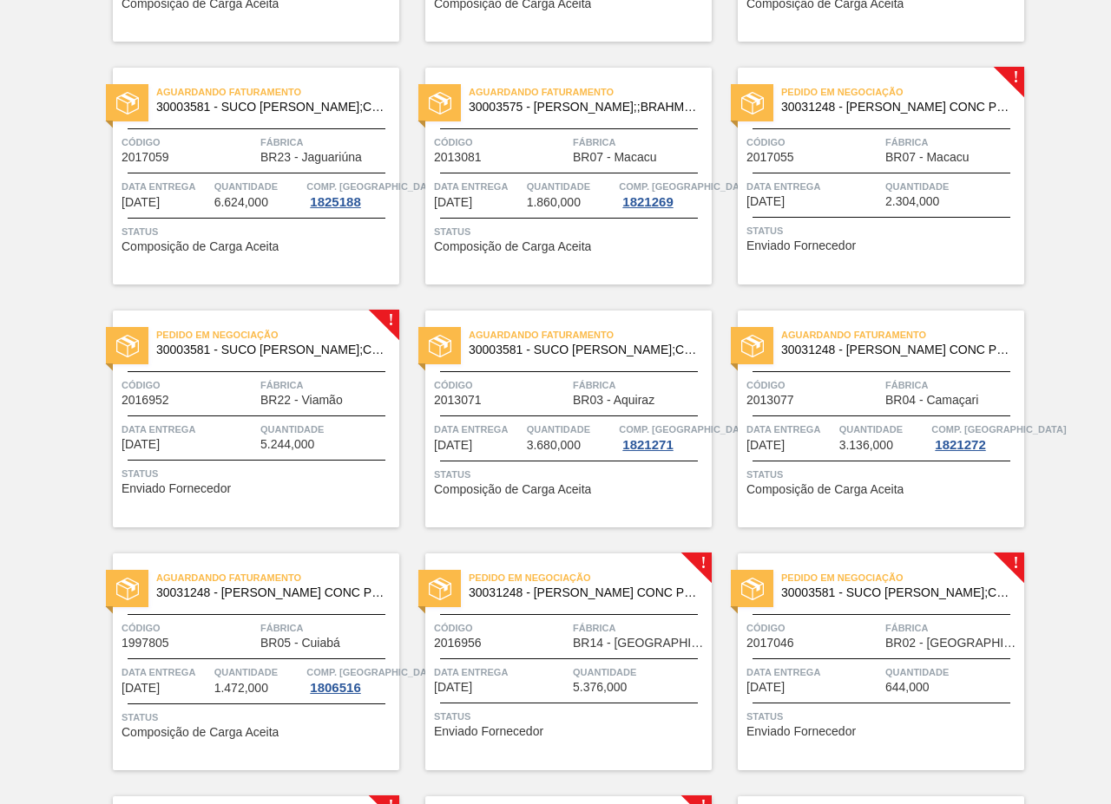
click at [852, 141] on span "Código" at bounding box center [813, 142] width 134 height 17
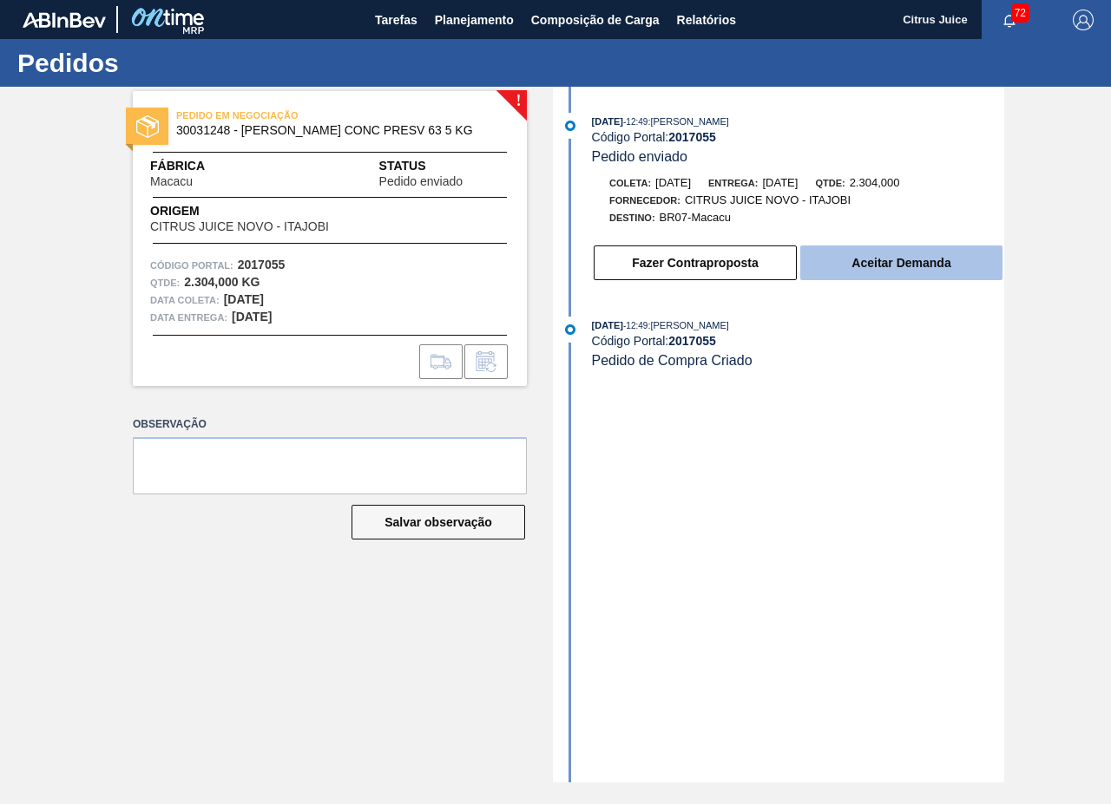
click at [862, 265] on button "Aceitar Demanda" at bounding box center [901, 263] width 202 height 35
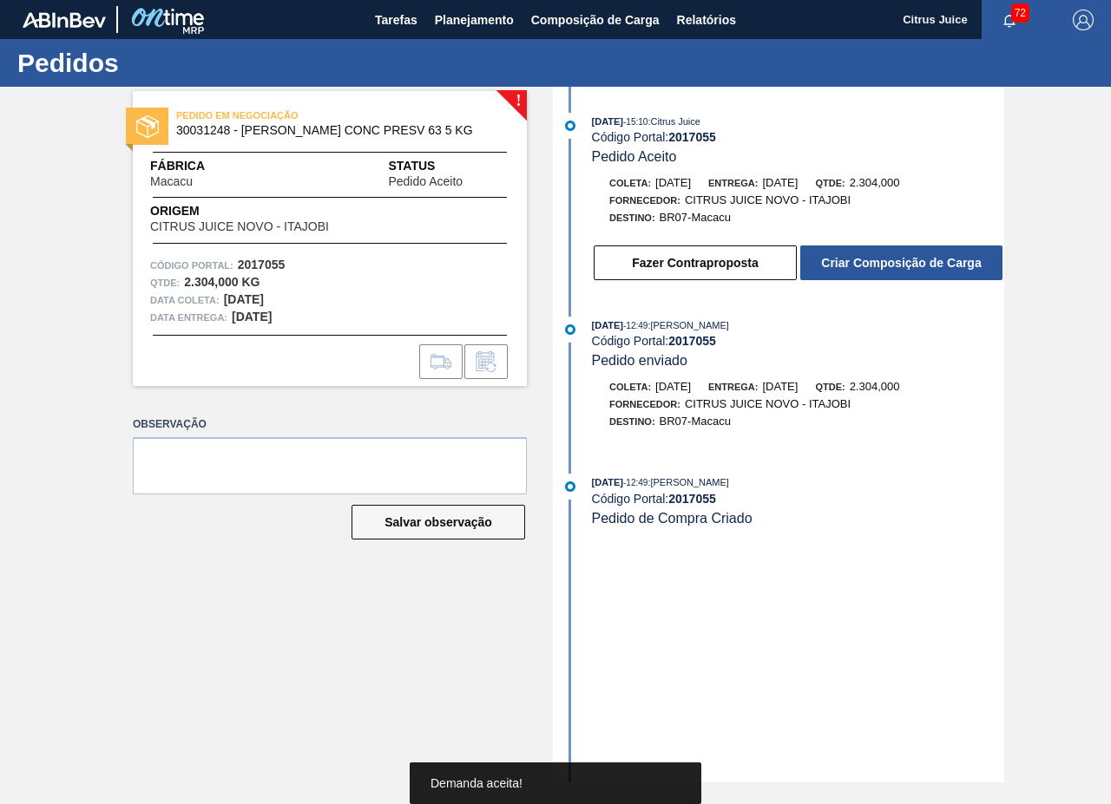
click at [857, 257] on button "Criar Composição de Carga" at bounding box center [901, 263] width 202 height 35
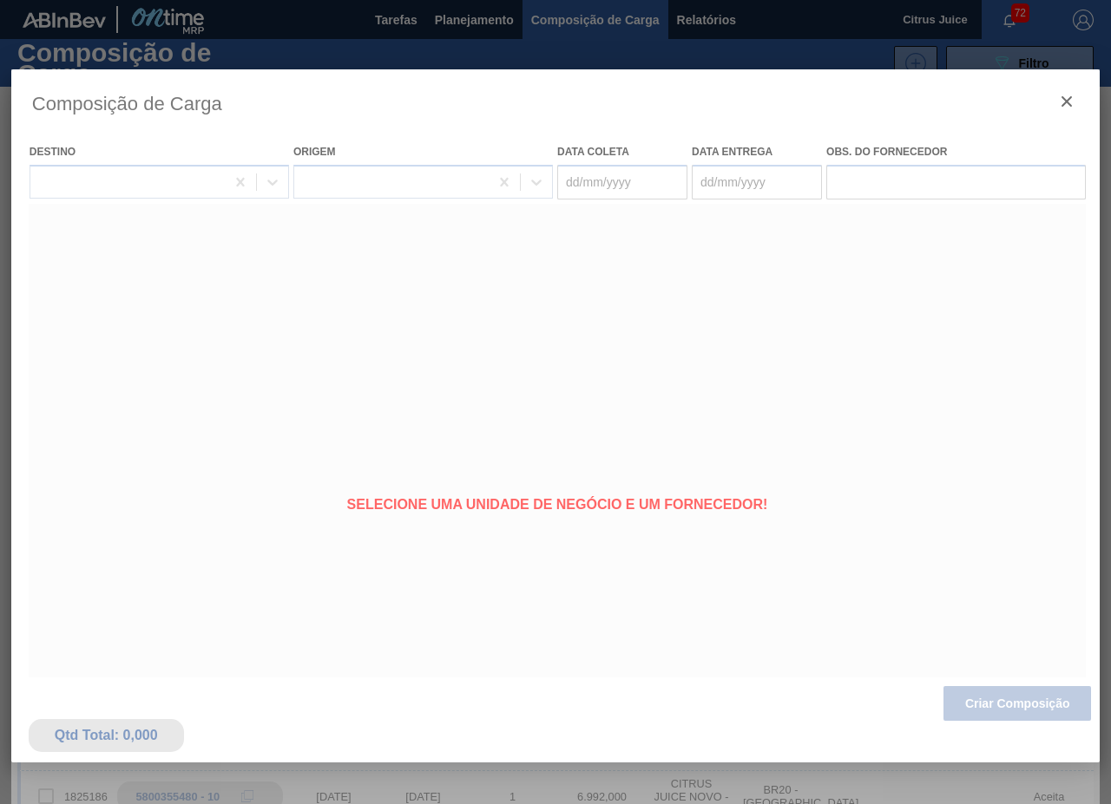
type coleta "08/09/2025"
type entrega "[DATE]"
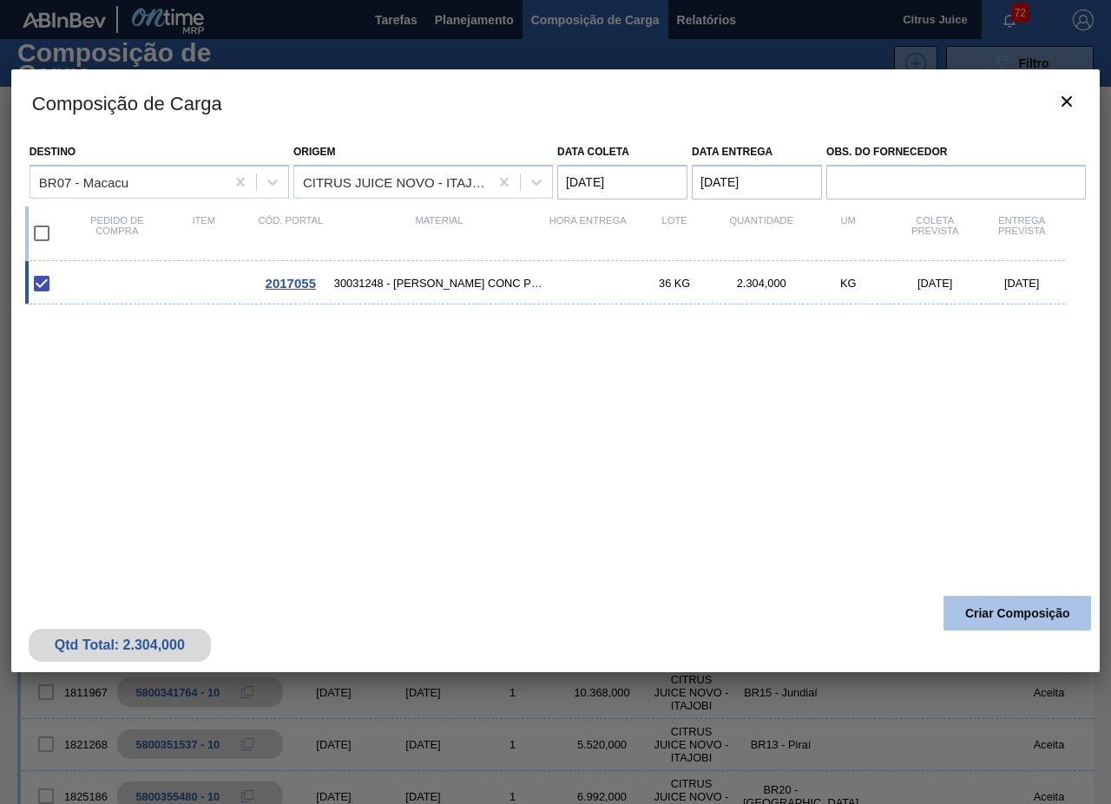
click at [1017, 612] on button "Criar Composição" at bounding box center [1016, 613] width 147 height 35
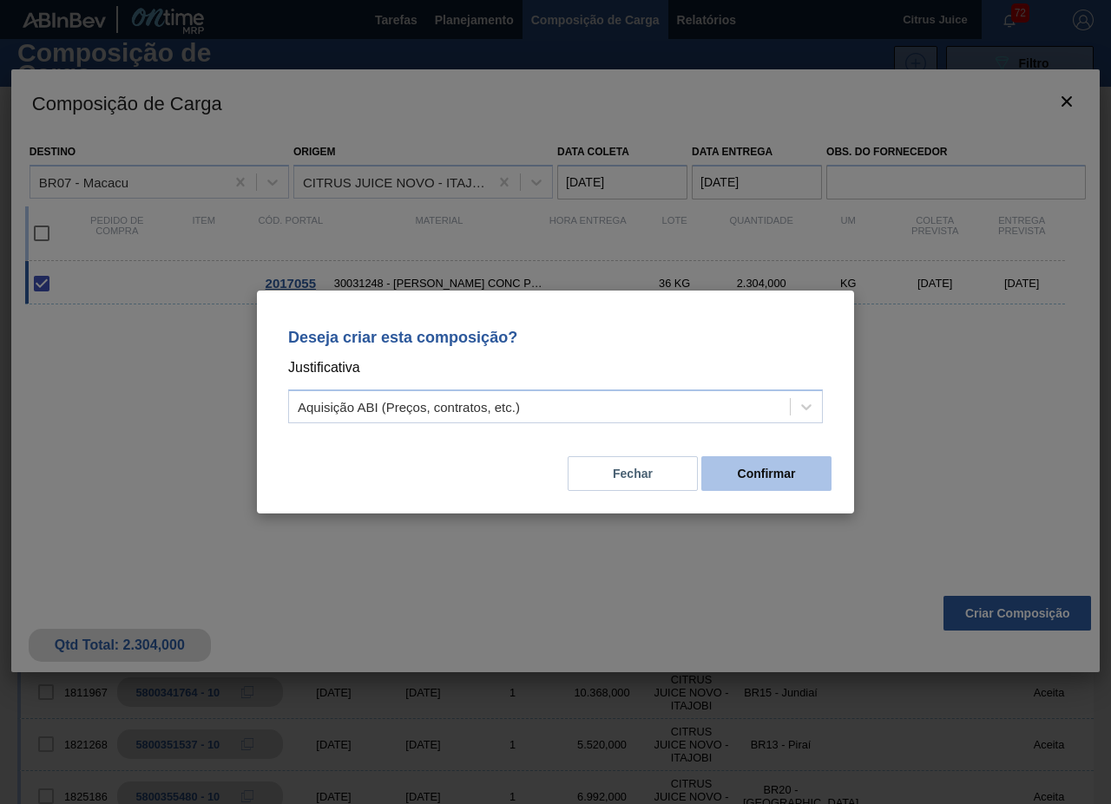
click at [800, 470] on button "Confirmar" at bounding box center [766, 473] width 130 height 35
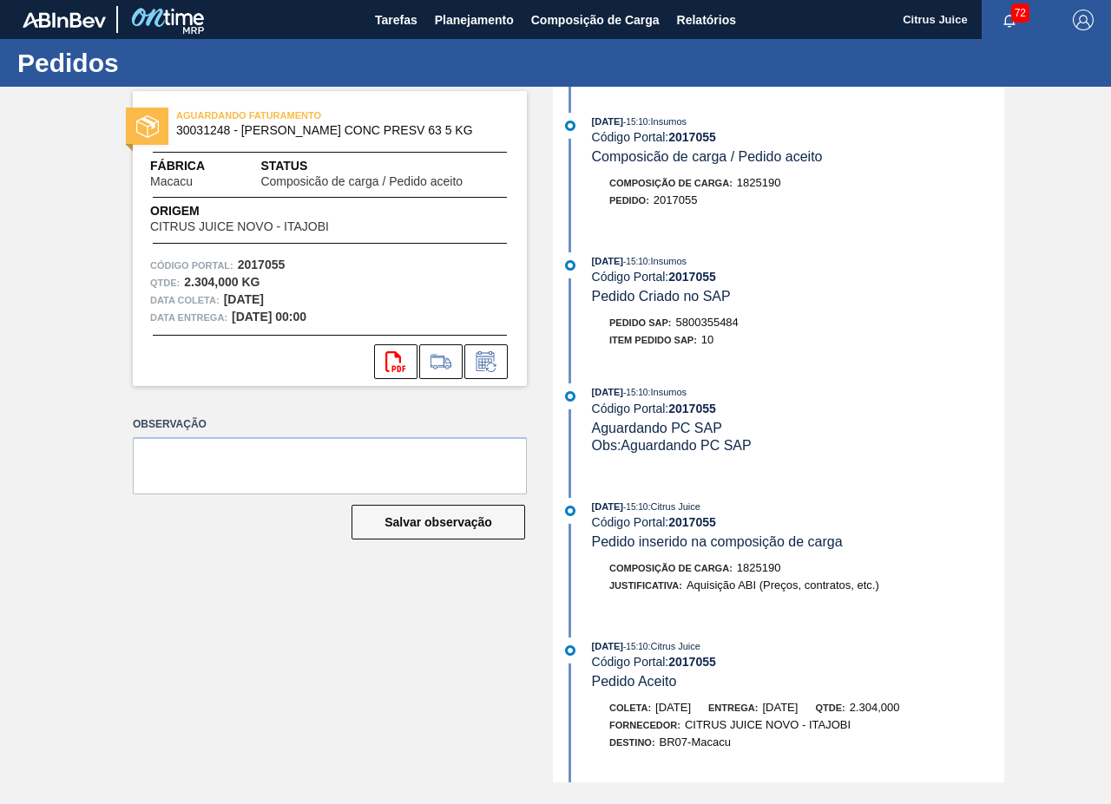
click at [694, 321] on span "5800355484" at bounding box center [707, 322] width 62 height 13
copy span "5800355484"
click at [455, 15] on span "Planejamento" at bounding box center [474, 20] width 79 height 21
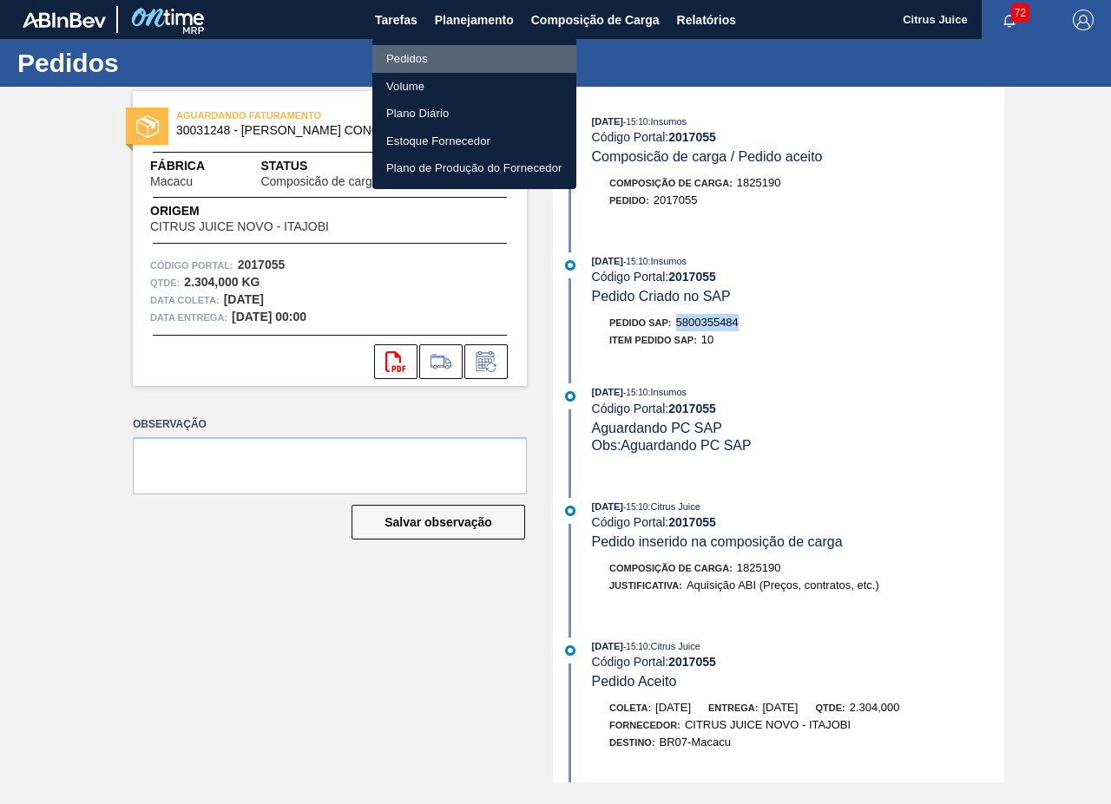
click at [417, 62] on li "Pedidos" at bounding box center [474, 59] width 204 height 28
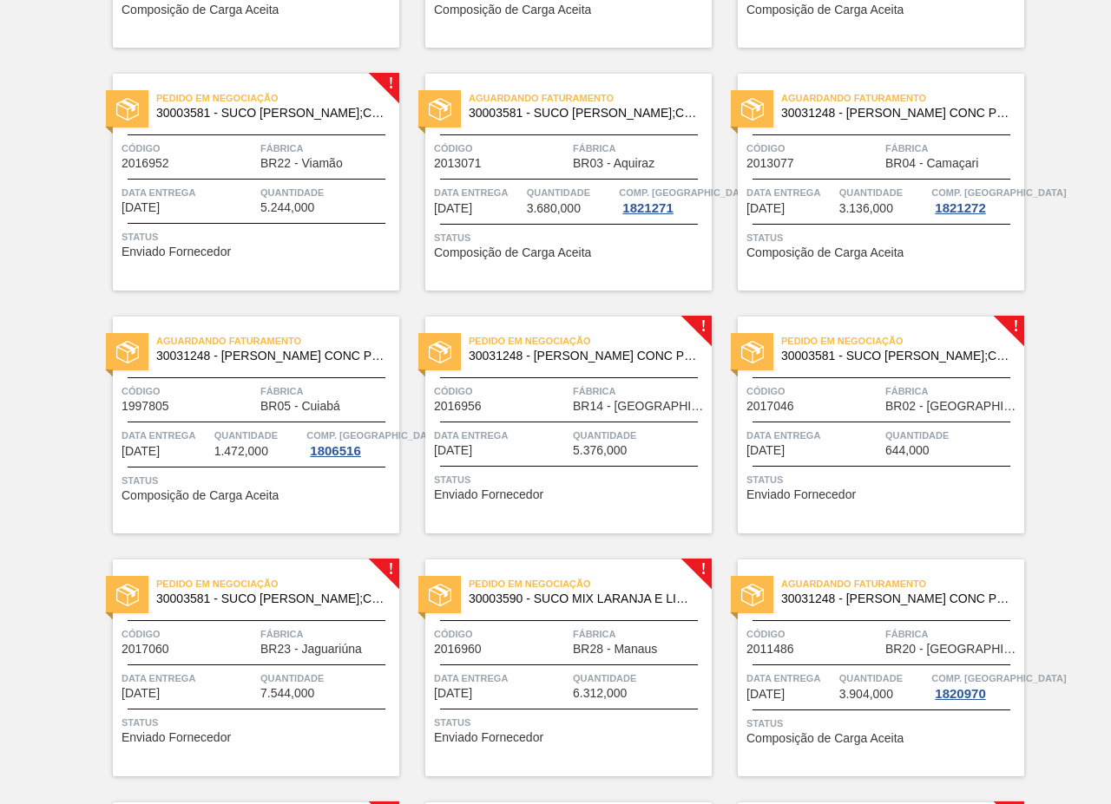
scroll to position [2776, 0]
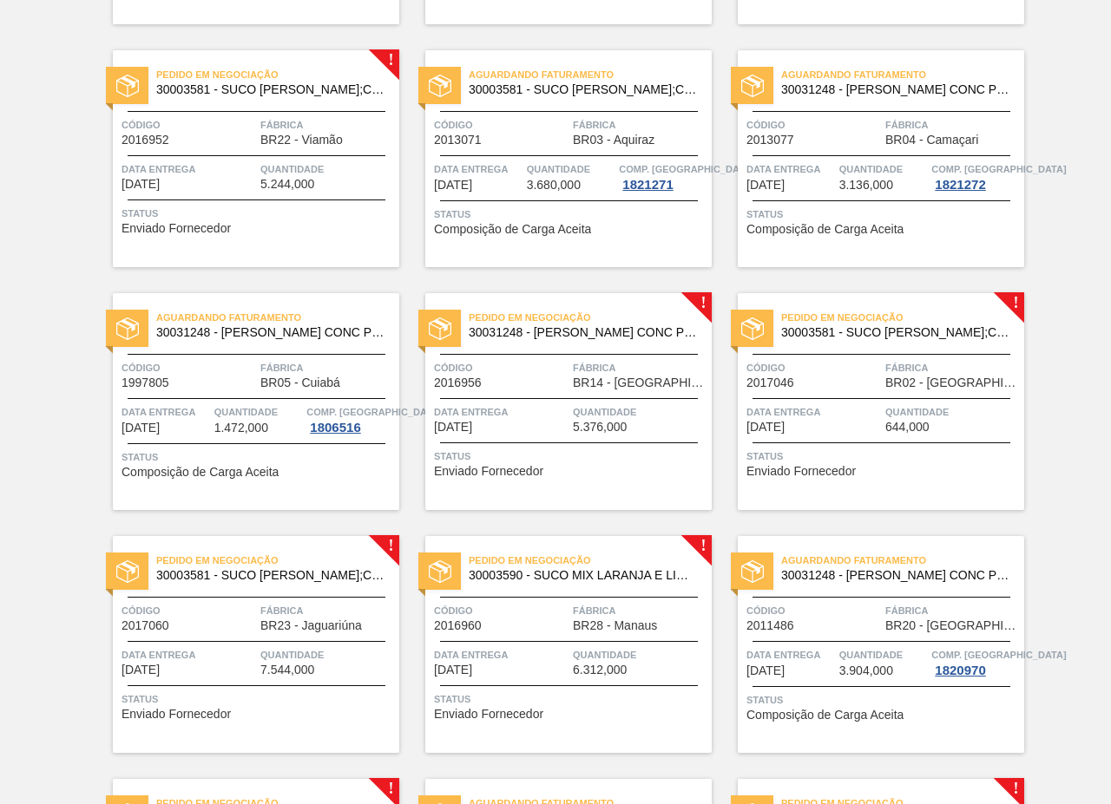
click at [271, 134] on span "BR22 - Viamão" at bounding box center [301, 140] width 82 height 13
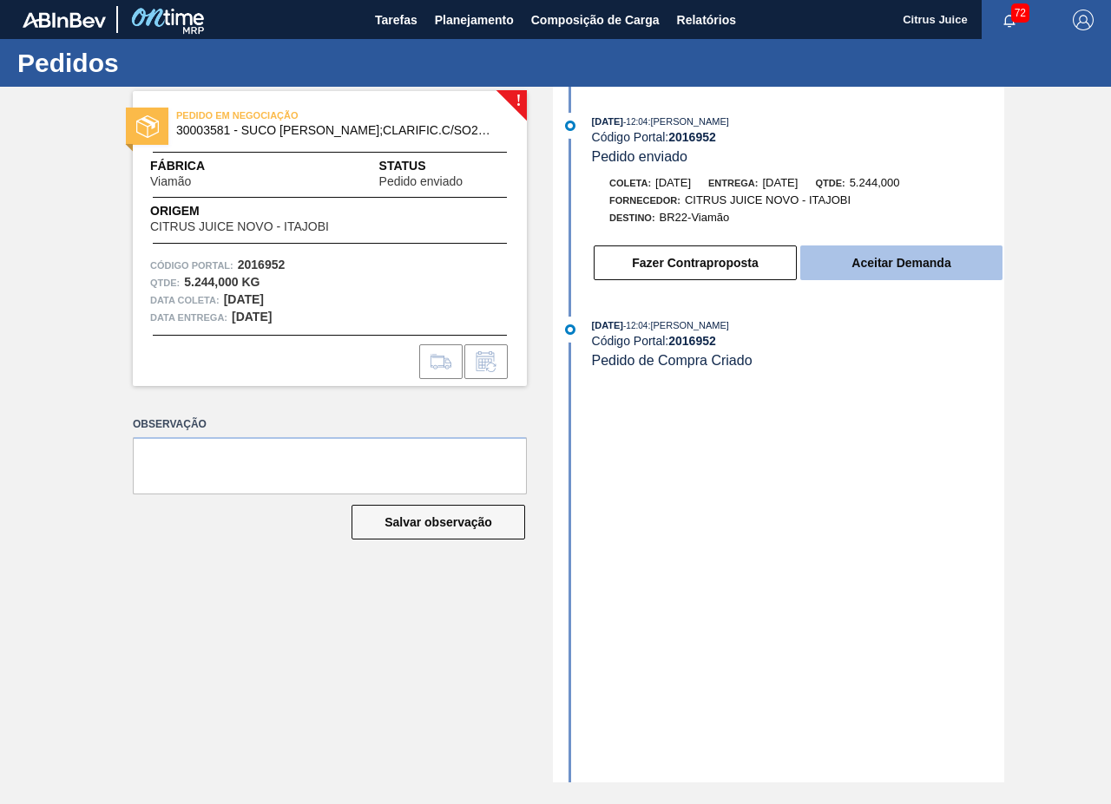
click at [858, 273] on button "Aceitar Demanda" at bounding box center [901, 263] width 202 height 35
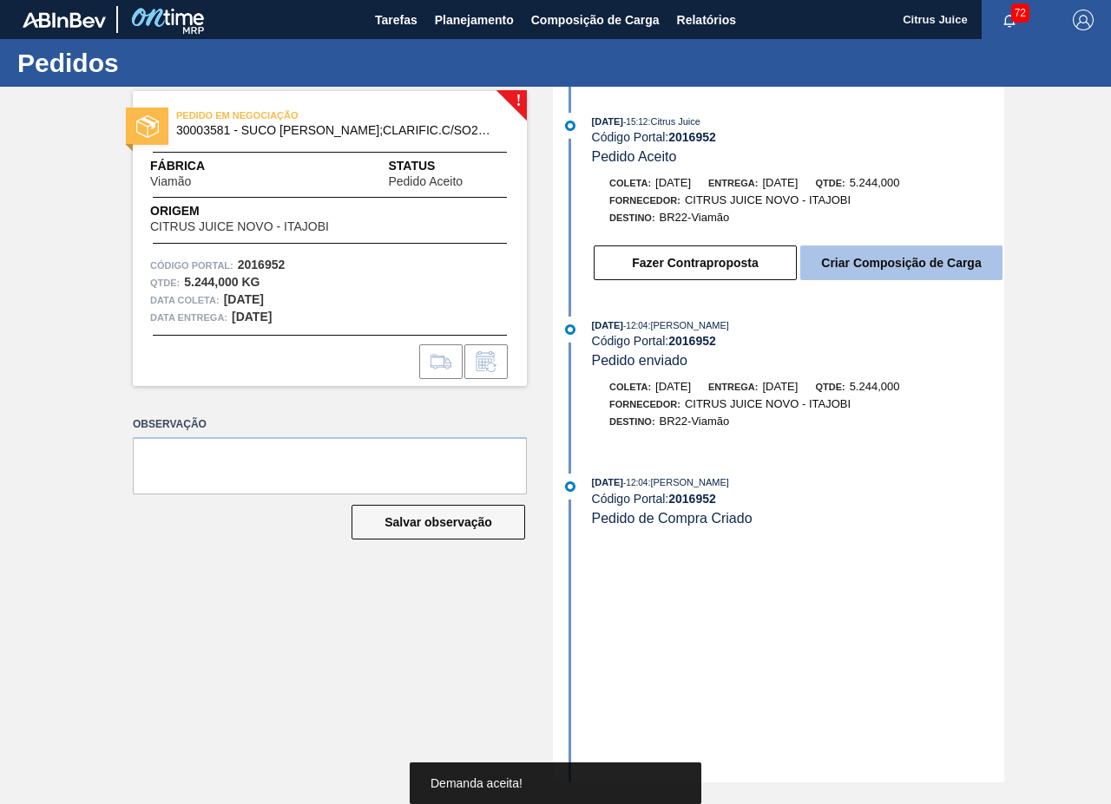
click at [875, 267] on button "Criar Composição de Carga" at bounding box center [901, 263] width 202 height 35
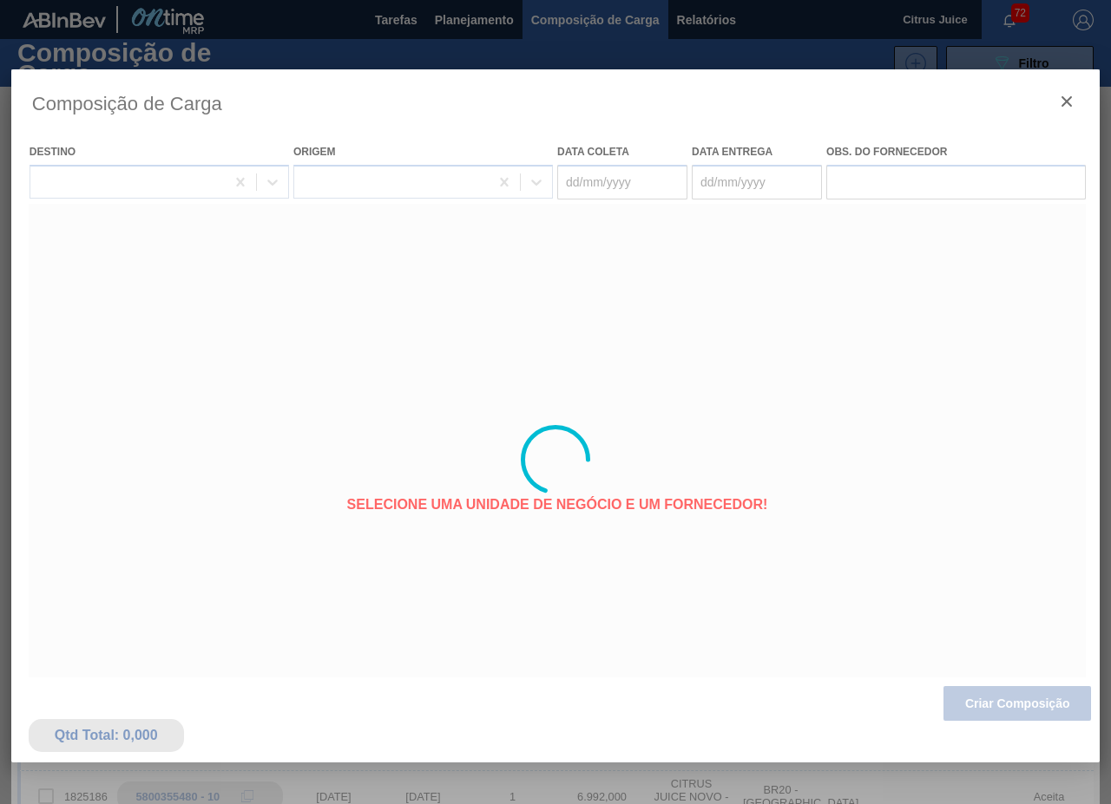
type coleta "[DATE]"
type entrega "[DATE]"
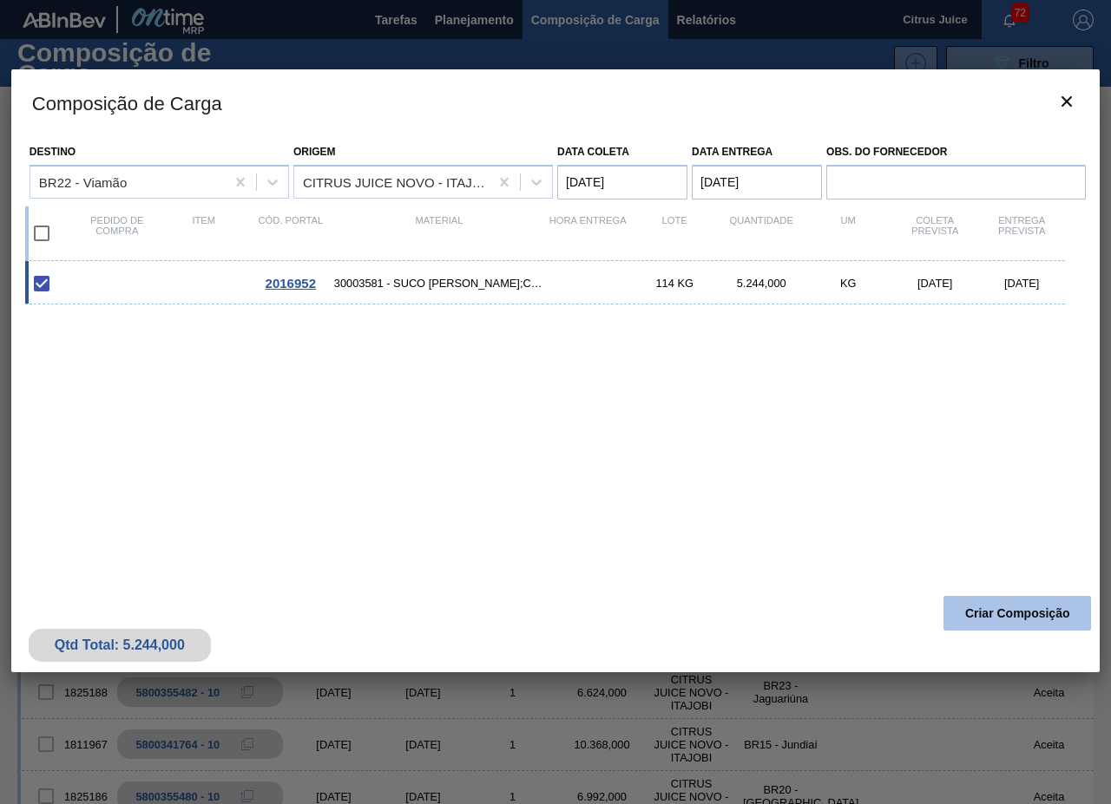
click at [1050, 606] on button "Criar Composição" at bounding box center [1016, 613] width 147 height 35
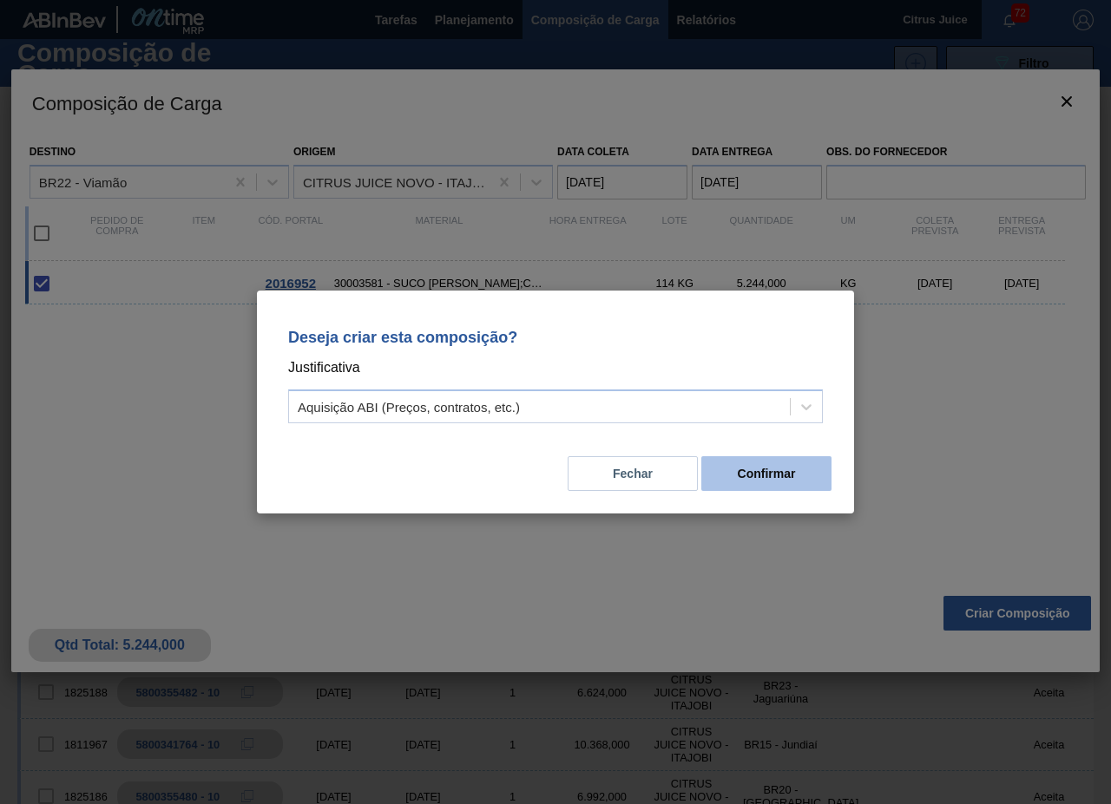
click at [740, 479] on button "Confirmar" at bounding box center [766, 473] width 130 height 35
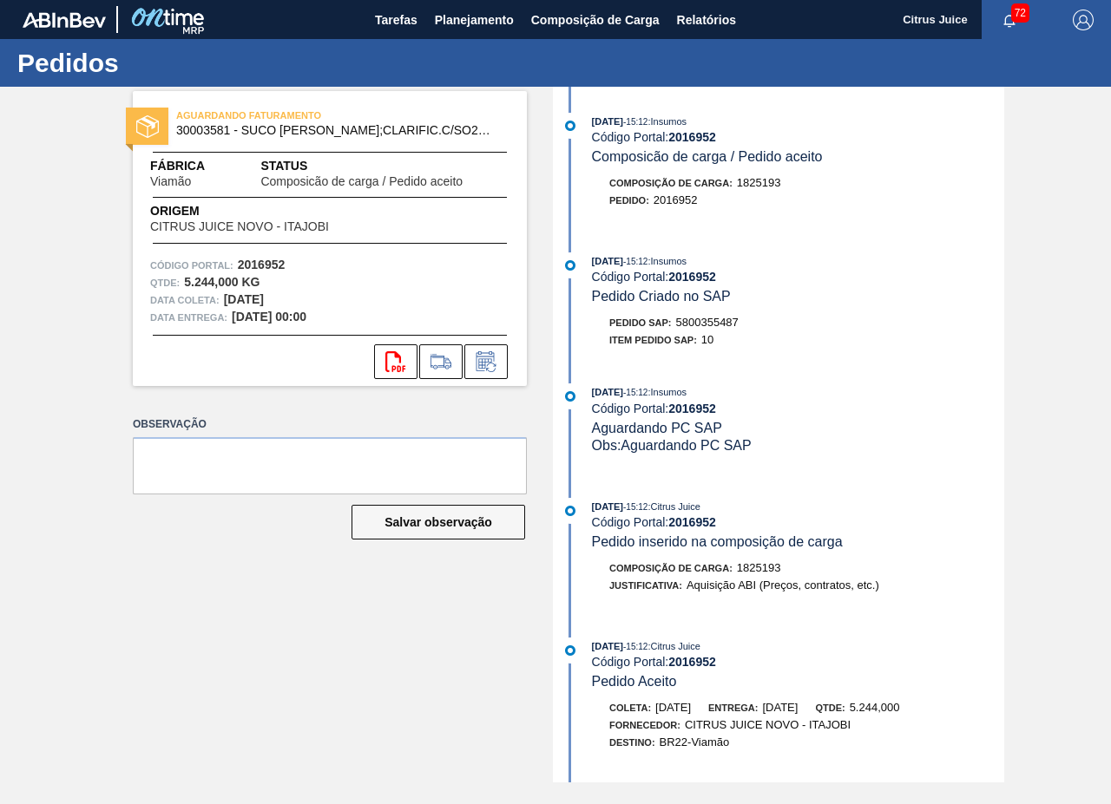
click at [701, 324] on span "5800355487" at bounding box center [707, 322] width 62 height 13
click at [710, 320] on span "5800355487" at bounding box center [707, 322] width 62 height 13
copy span "5800355487"
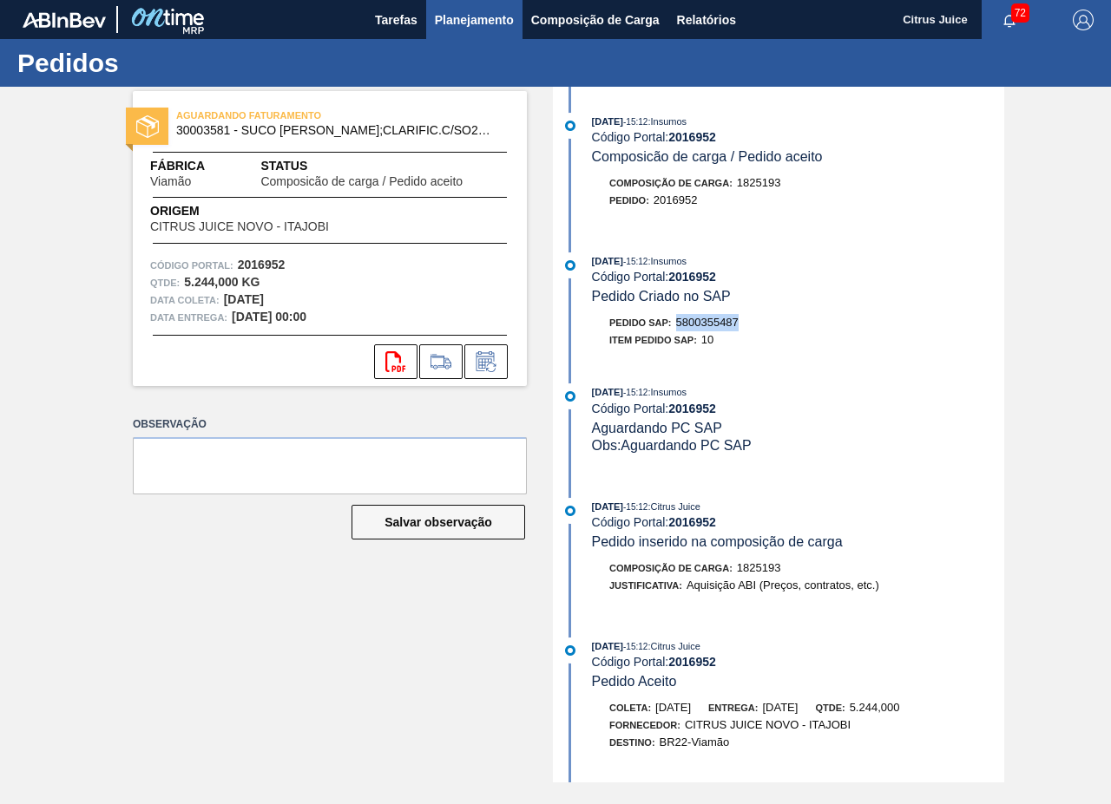
click at [457, 11] on span "Planejamento" at bounding box center [474, 20] width 79 height 21
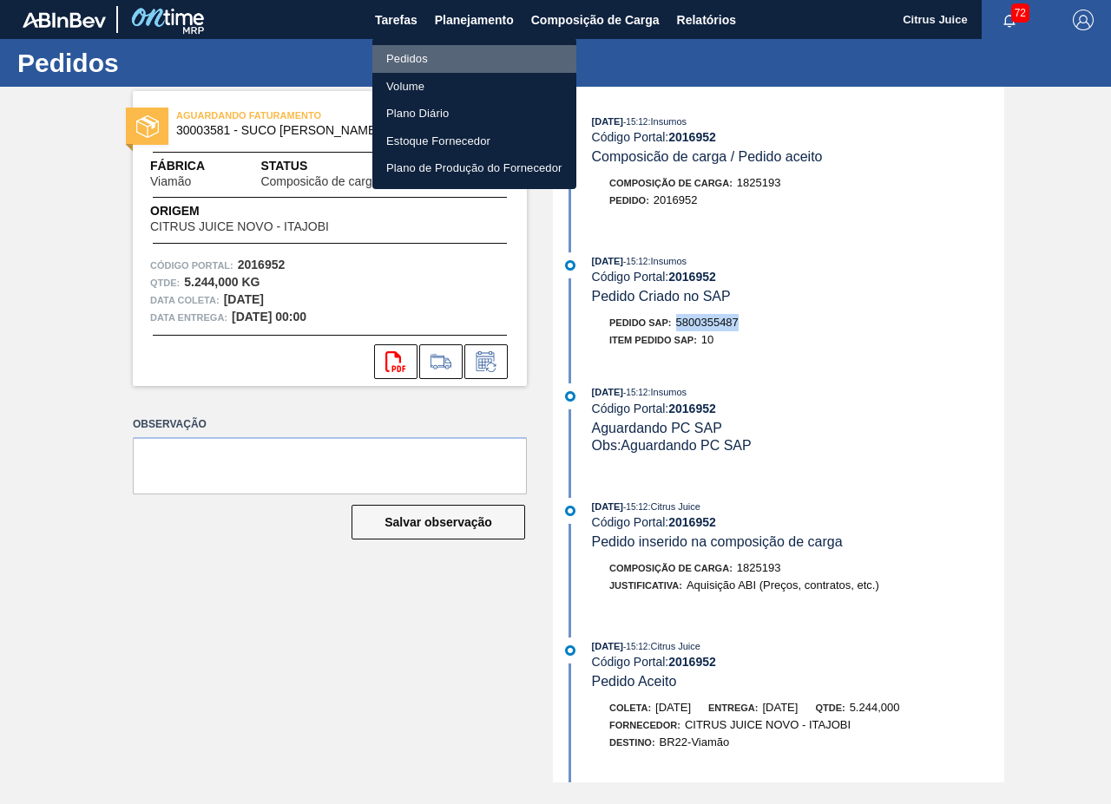
click at [424, 61] on li "Pedidos" at bounding box center [474, 59] width 204 height 28
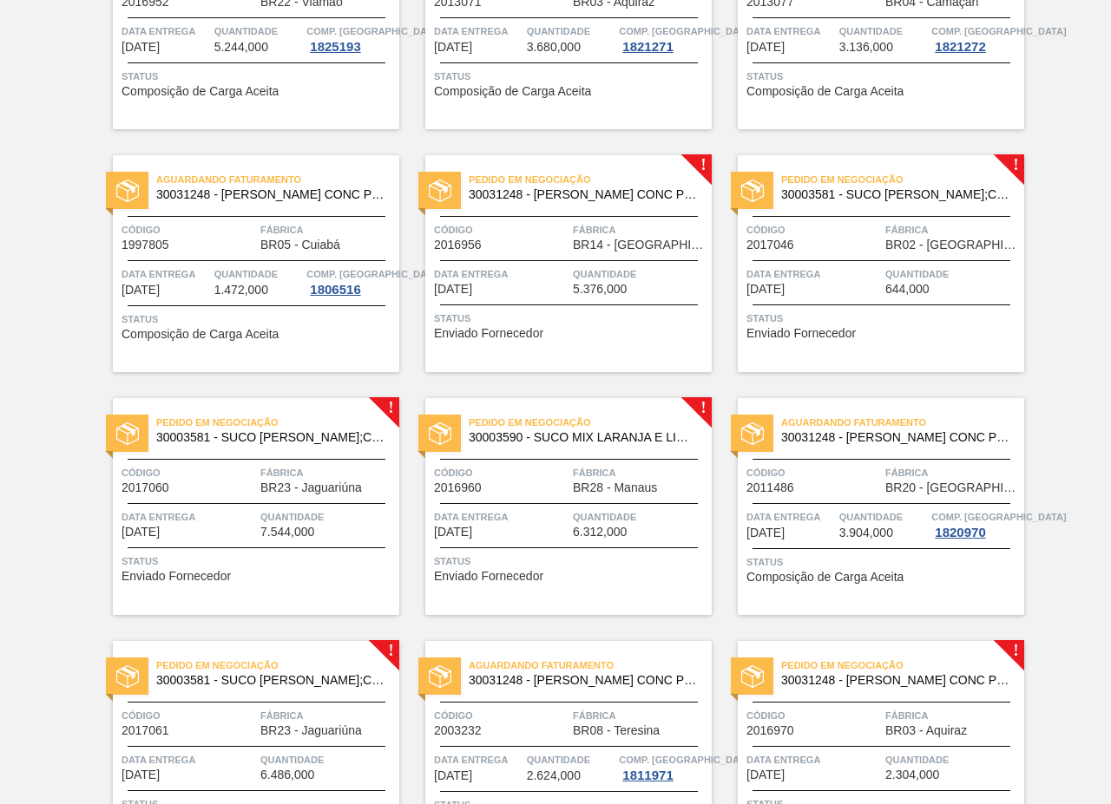
scroll to position [3015, 0]
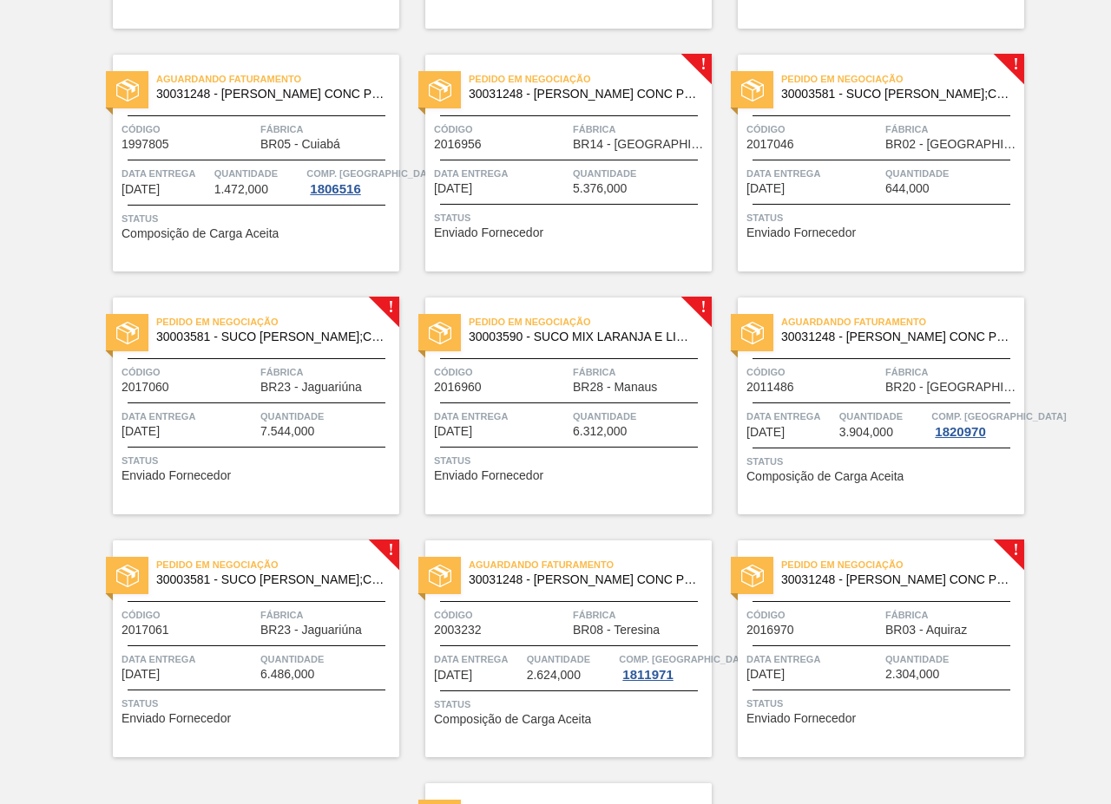
click at [603, 189] on span "5.376,000" at bounding box center [600, 188] width 54 height 13
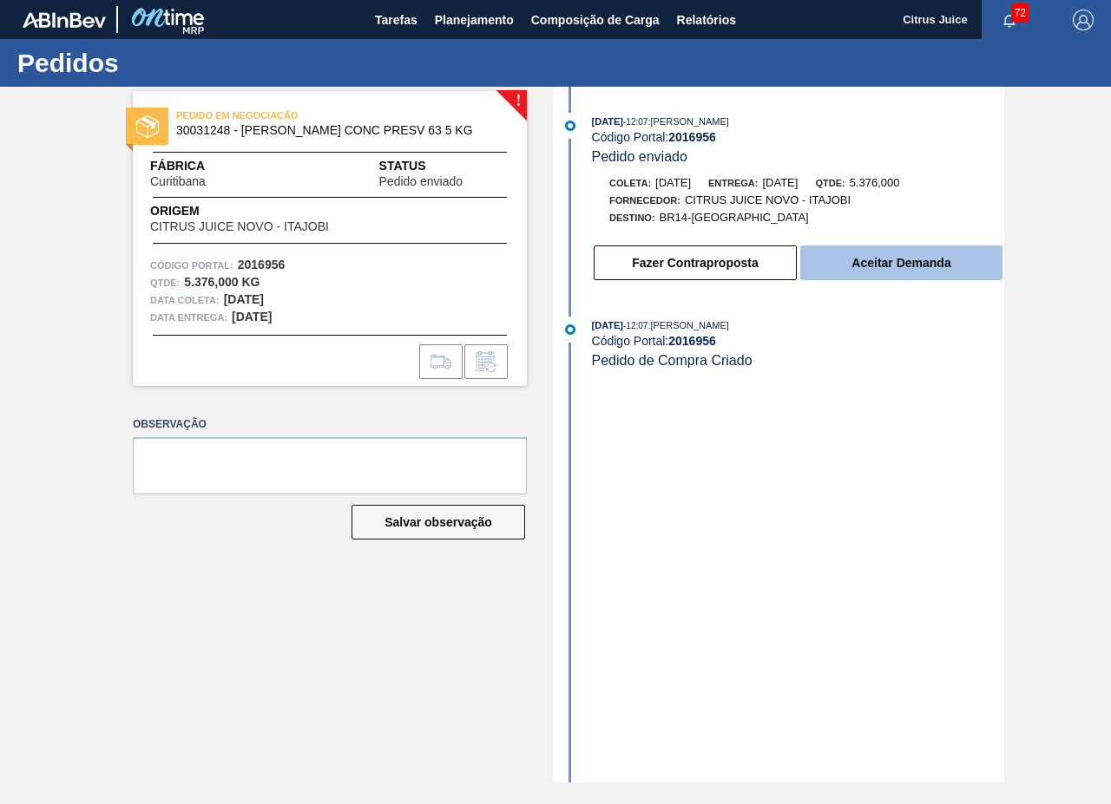
click at [852, 253] on button "Aceitar Demanda" at bounding box center [901, 263] width 202 height 35
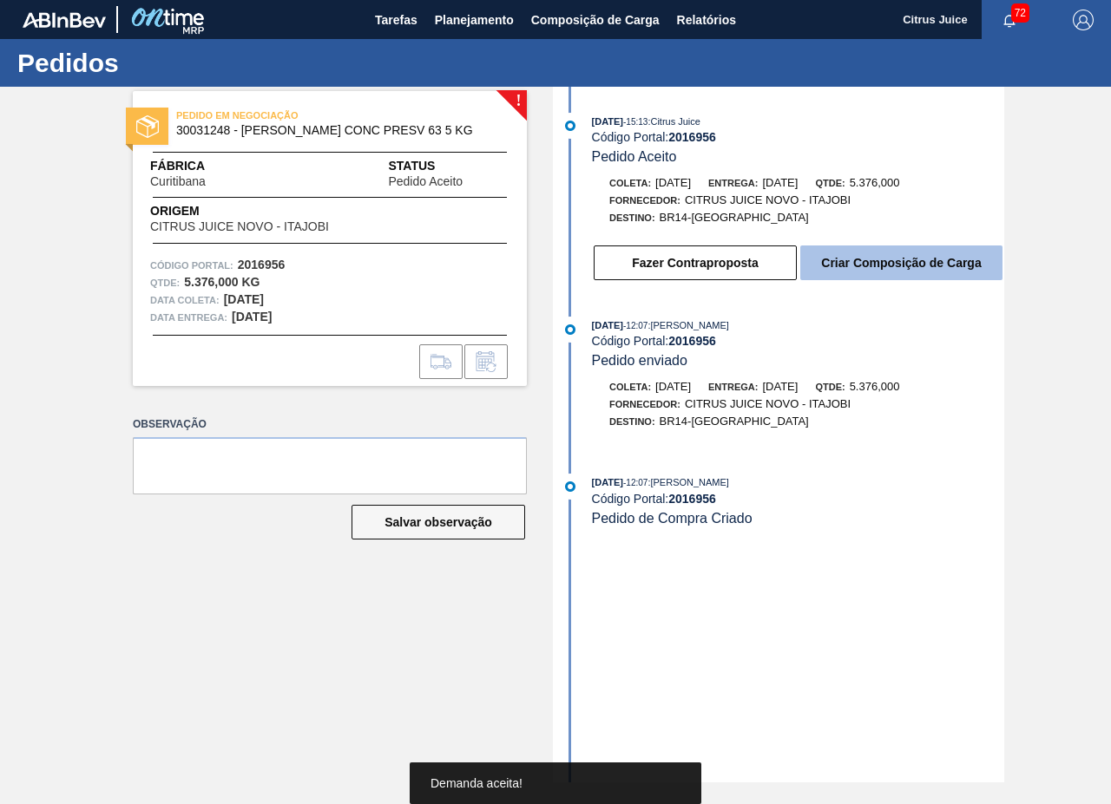
click at [890, 262] on button "Criar Composição de Carga" at bounding box center [901, 263] width 202 height 35
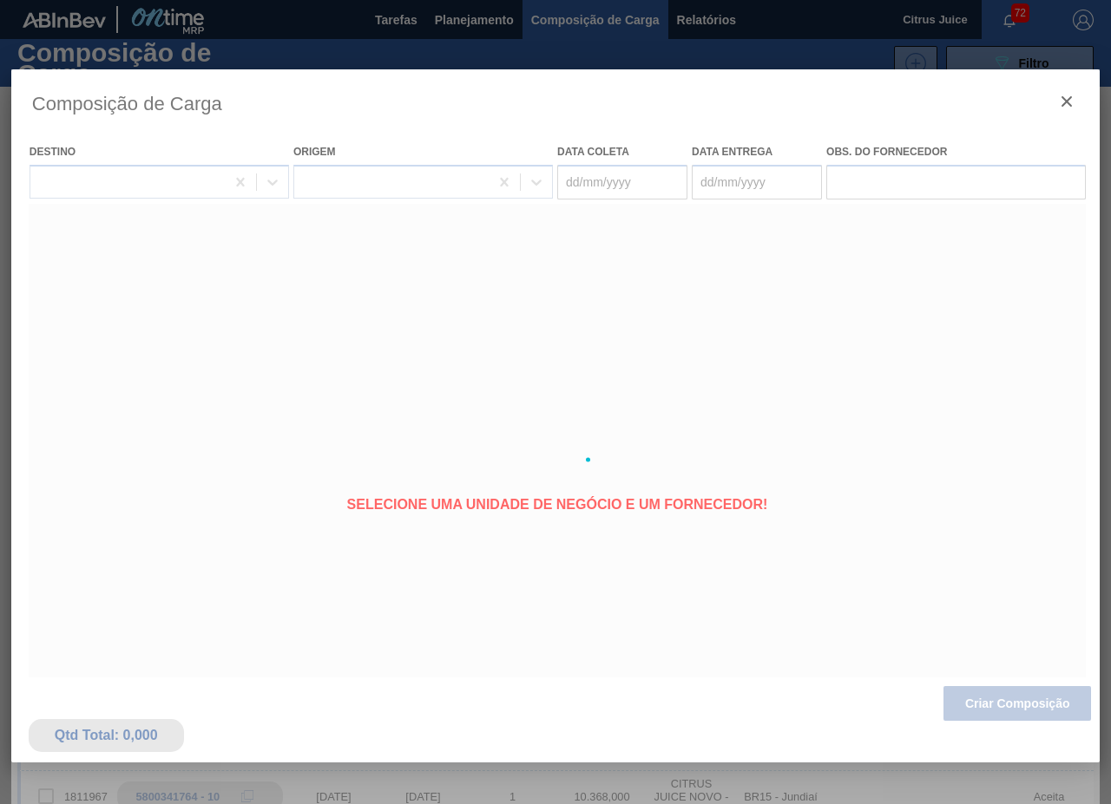
type coleta "[DATE]"
type entrega "[DATE]"
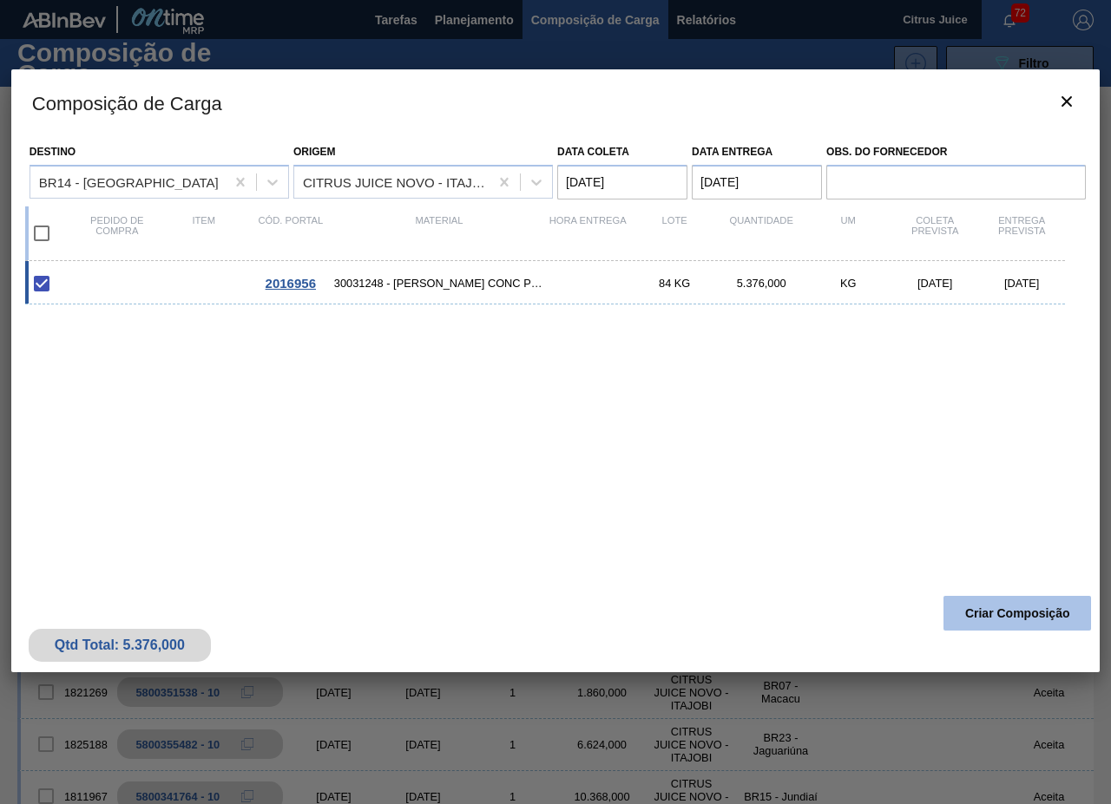
click at [973, 606] on button "Criar Composição" at bounding box center [1016, 613] width 147 height 35
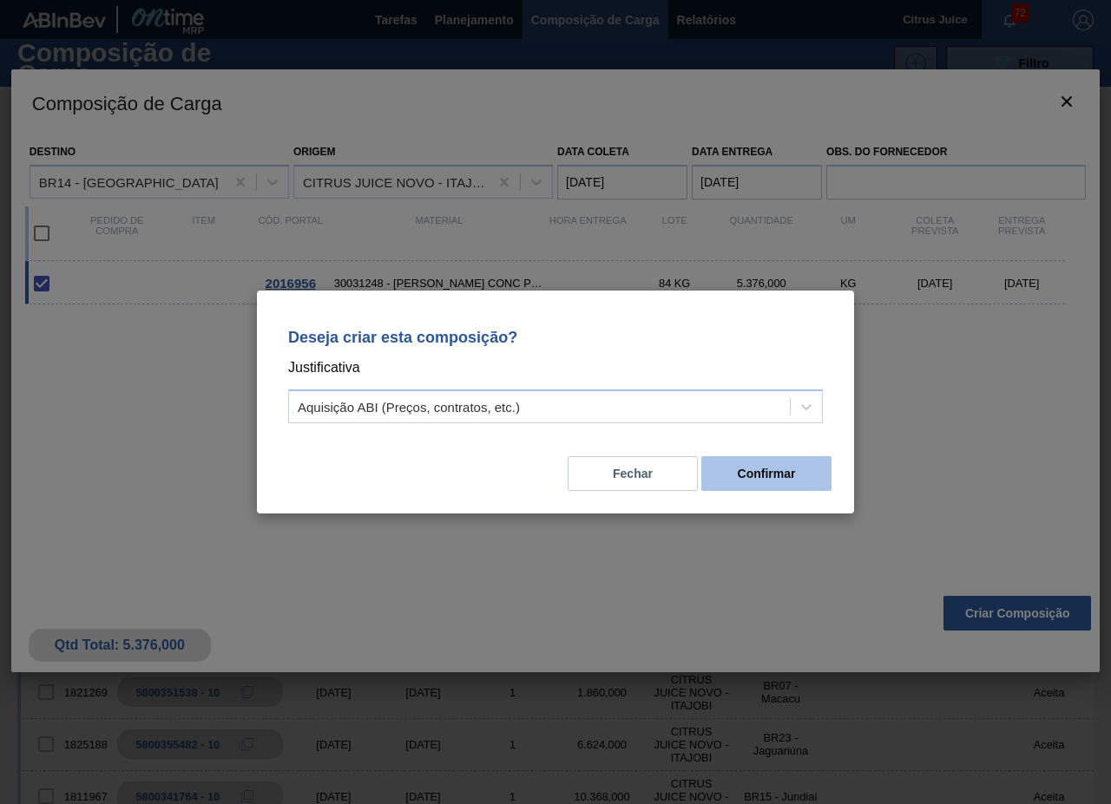
click at [783, 462] on button "Confirmar" at bounding box center [766, 473] width 130 height 35
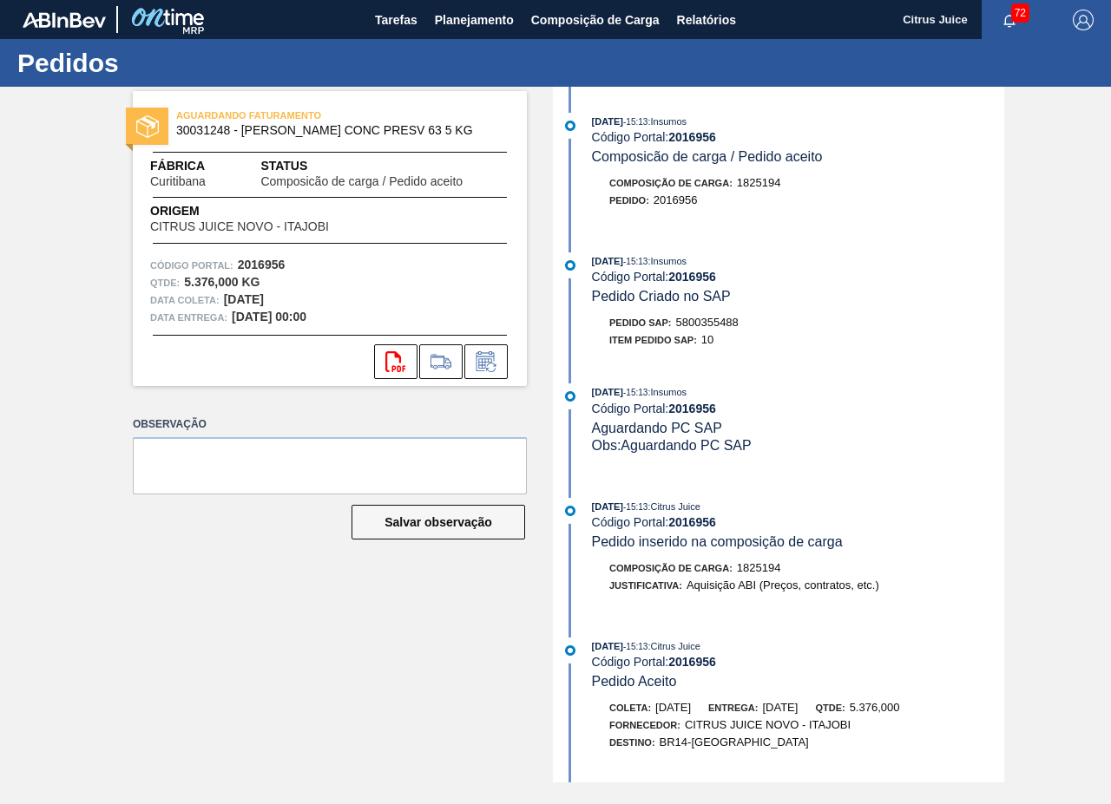
click at [694, 323] on span "5800355488" at bounding box center [707, 322] width 62 height 13
click at [698, 324] on span "5800355488" at bounding box center [707, 322] width 62 height 13
copy span "5800355488"
click at [451, 31] on button "Planejamento" at bounding box center [474, 19] width 96 height 39
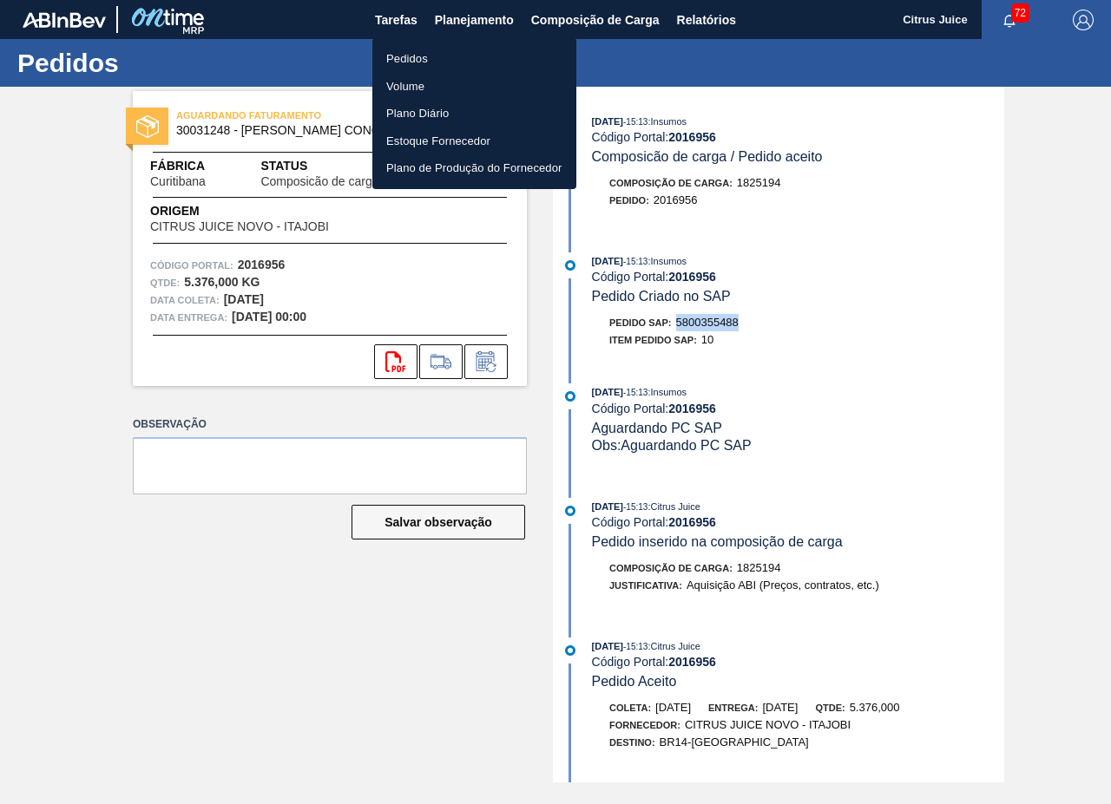
click at [419, 61] on li "Pedidos" at bounding box center [474, 59] width 204 height 28
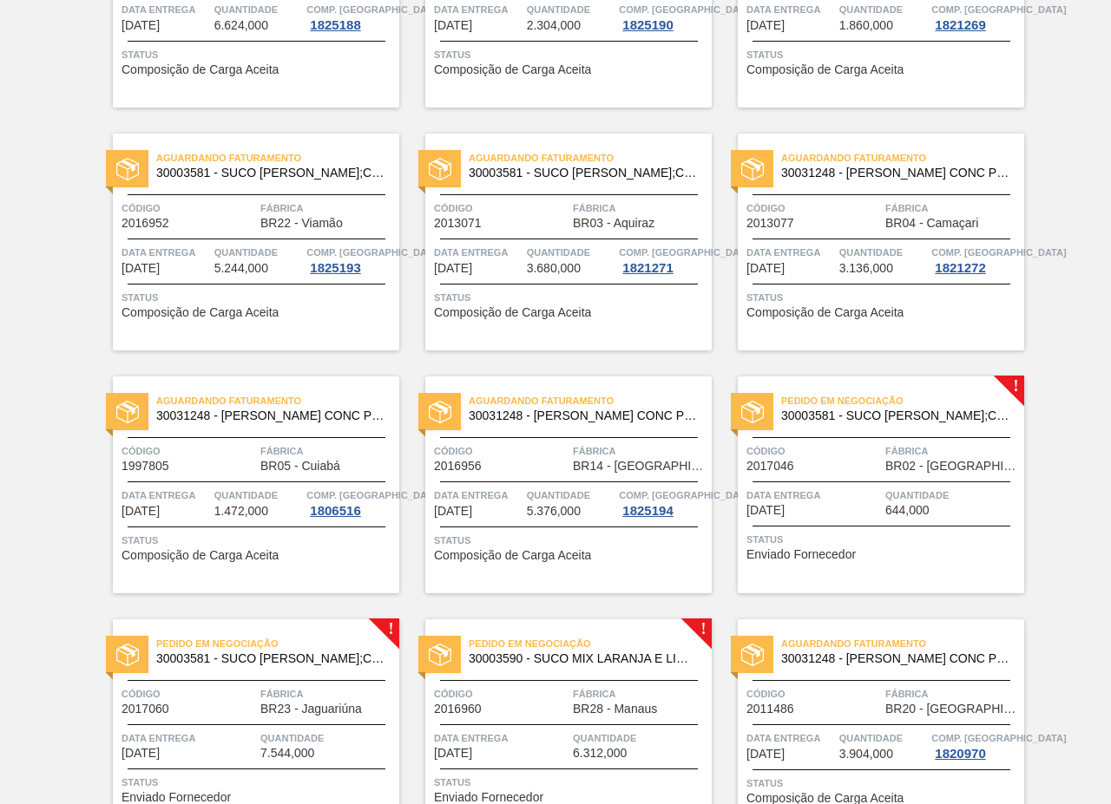
scroll to position [3037, 0]
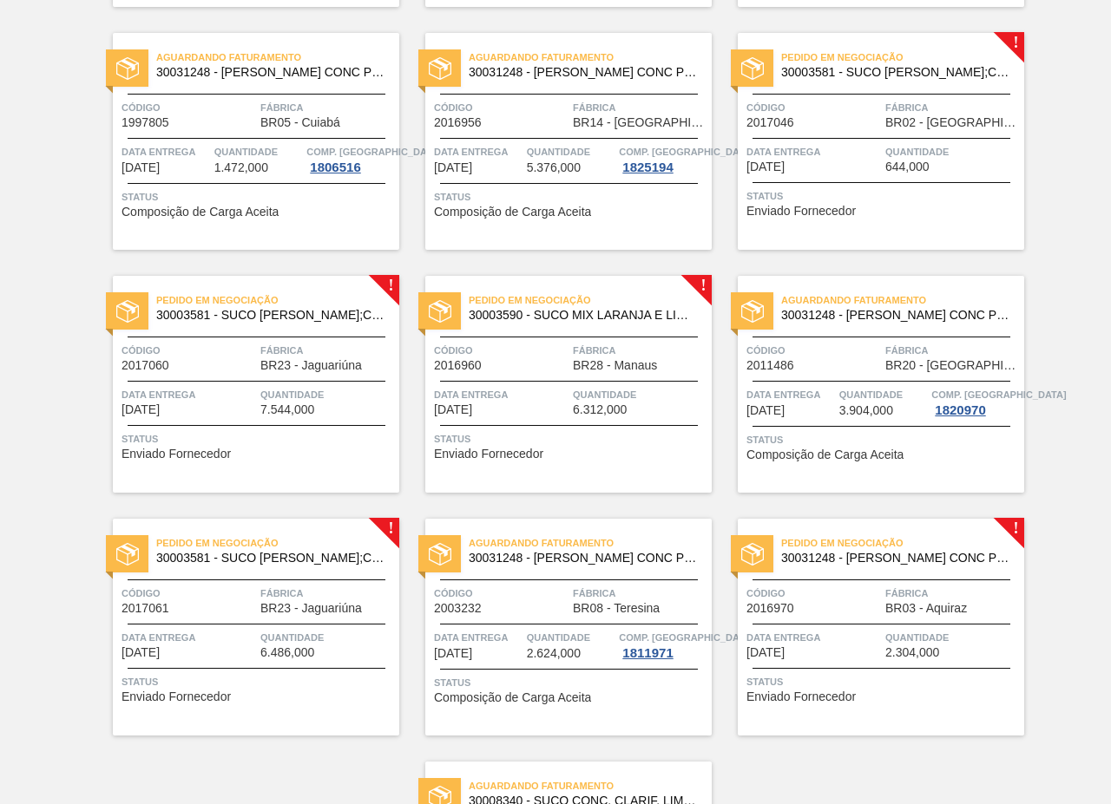
click at [880, 134] on div "Pedido em Negociação 30003581 - SUCO CONCENT LIMAO;CLARIFIC.C/SO2;PEPSI; Código…" at bounding box center [880, 141] width 286 height 217
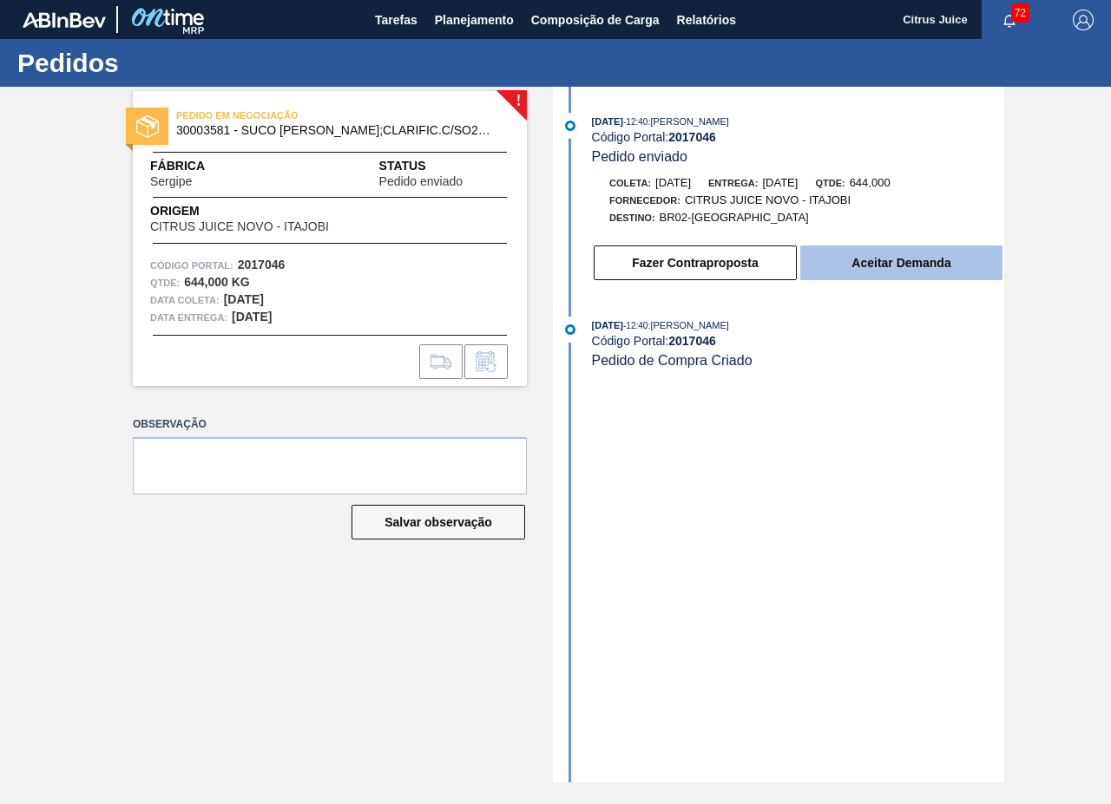
click at [912, 263] on button "Aceitar Demanda" at bounding box center [901, 263] width 202 height 35
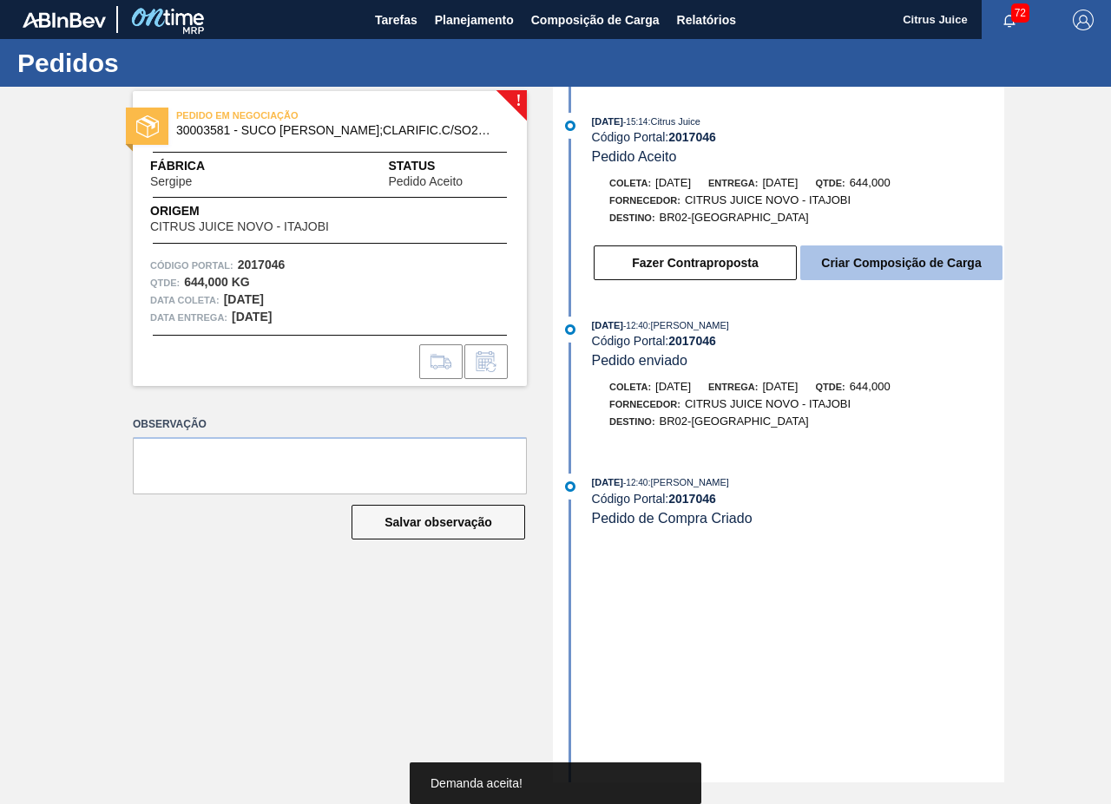
click at [863, 258] on button "Criar Composição de Carga" at bounding box center [901, 263] width 202 height 35
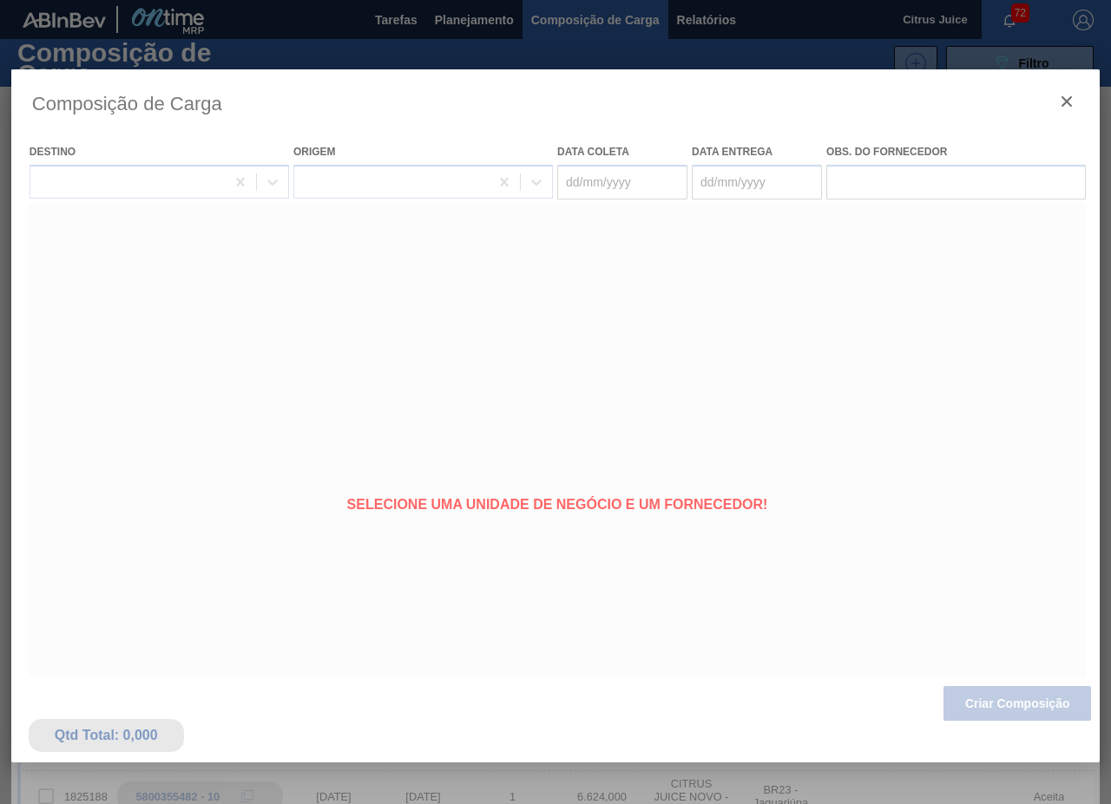
type coleta "[DATE]"
type entrega "[DATE]"
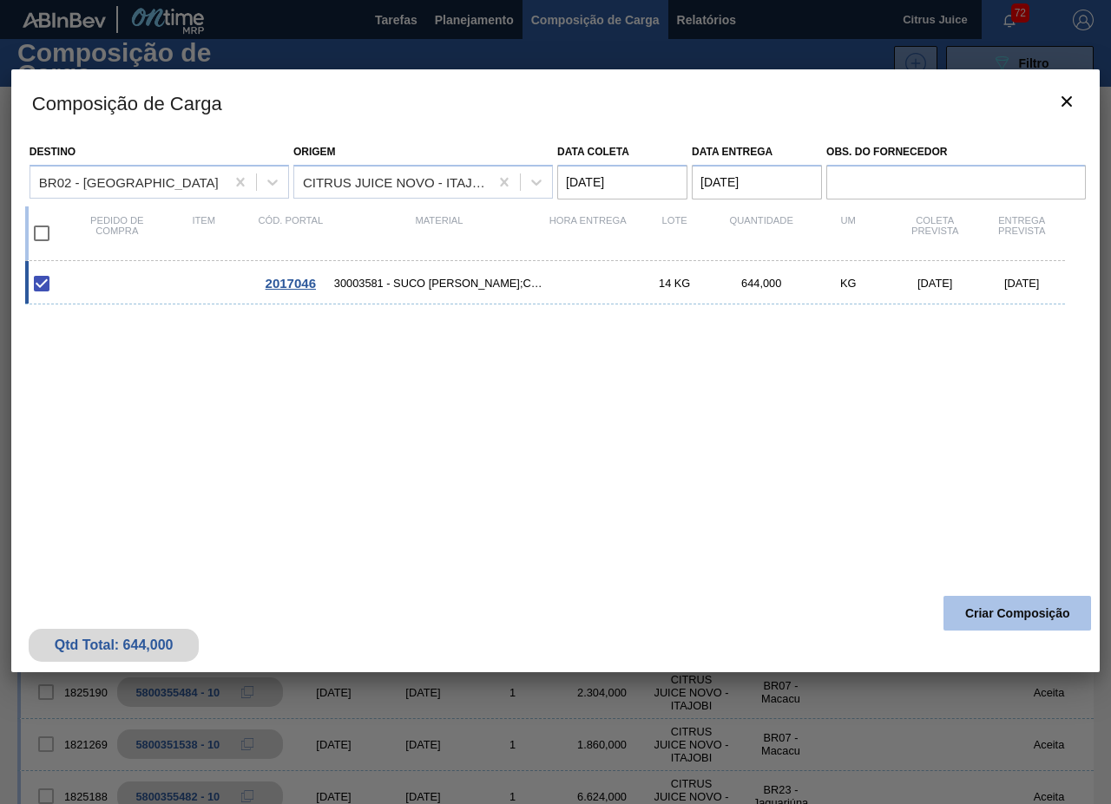
click at [993, 603] on button "Criar Composição" at bounding box center [1016, 613] width 147 height 35
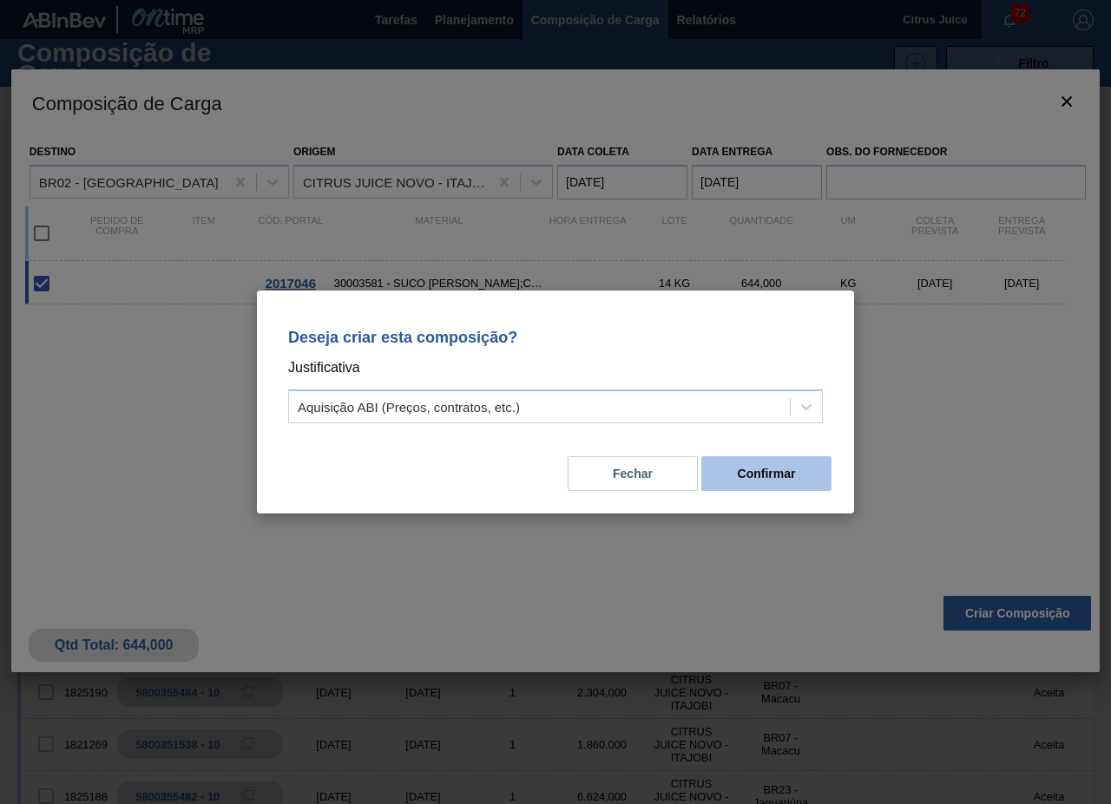
click at [781, 475] on button "Confirmar" at bounding box center [766, 473] width 130 height 35
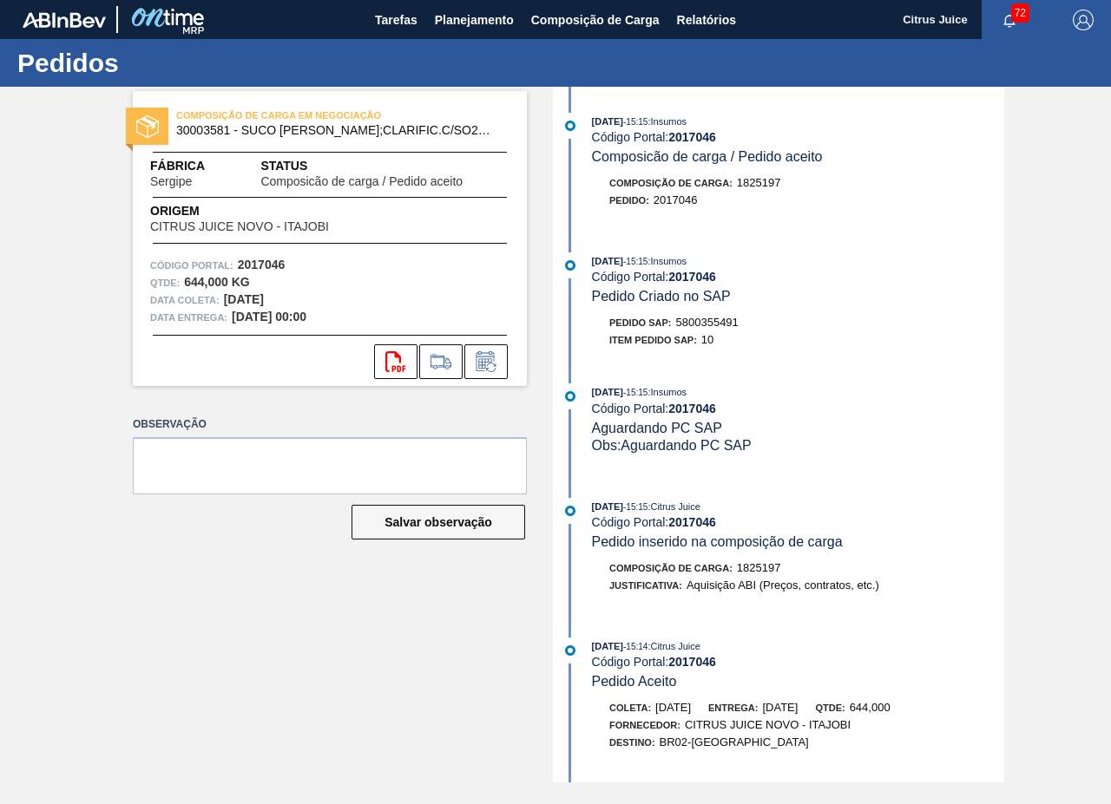
click at [713, 318] on span "5800355491" at bounding box center [707, 322] width 62 height 13
copy span "5800355491"
click at [461, 10] on span "Planejamento" at bounding box center [474, 20] width 79 height 21
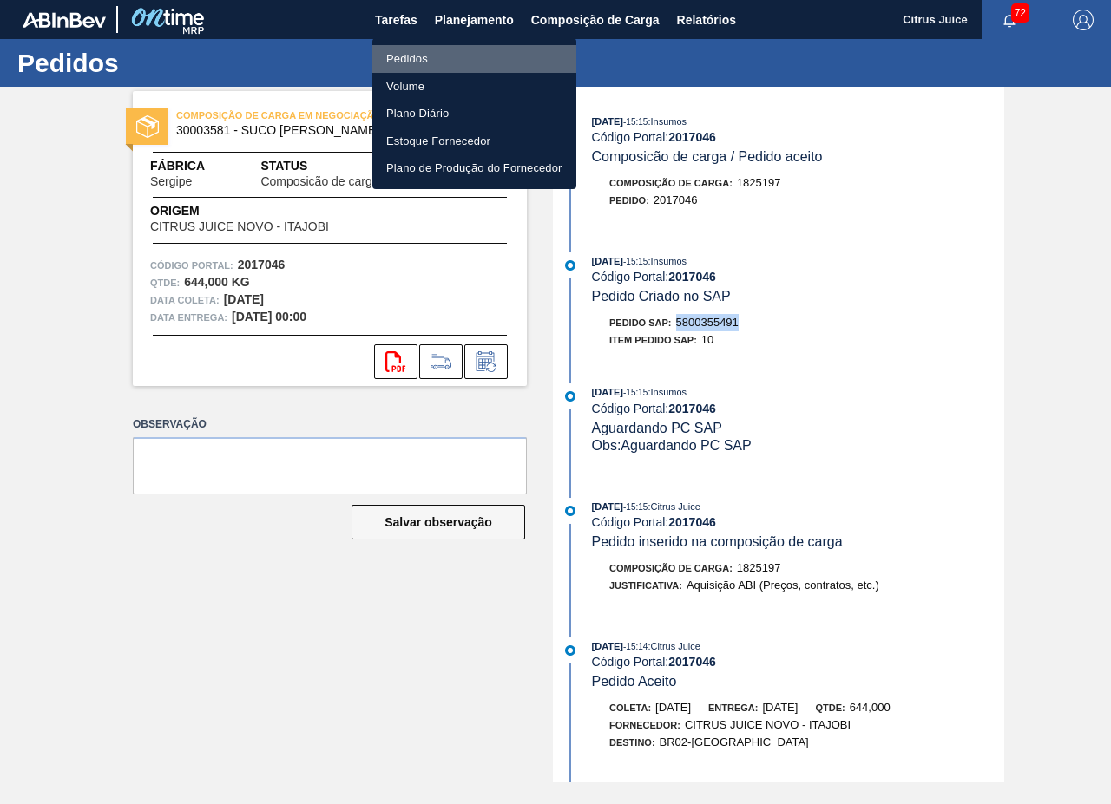
click at [438, 57] on li "Pedidos" at bounding box center [474, 59] width 204 height 28
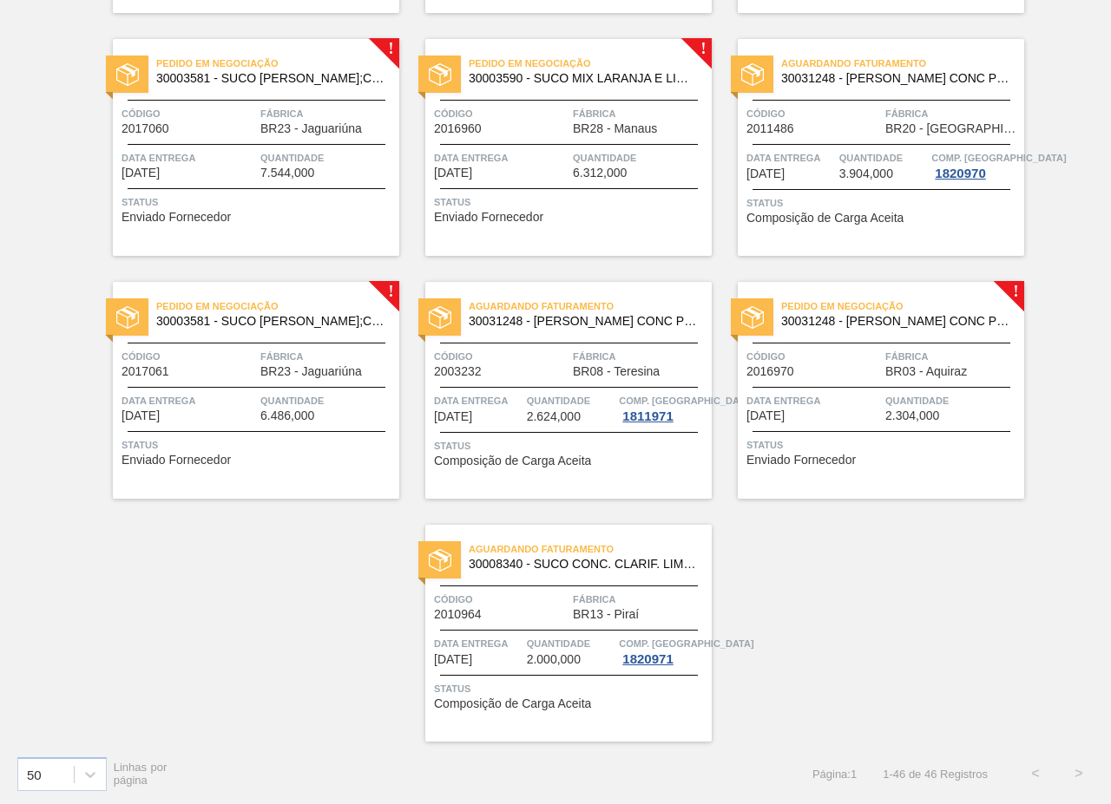
scroll to position [3275, 0]
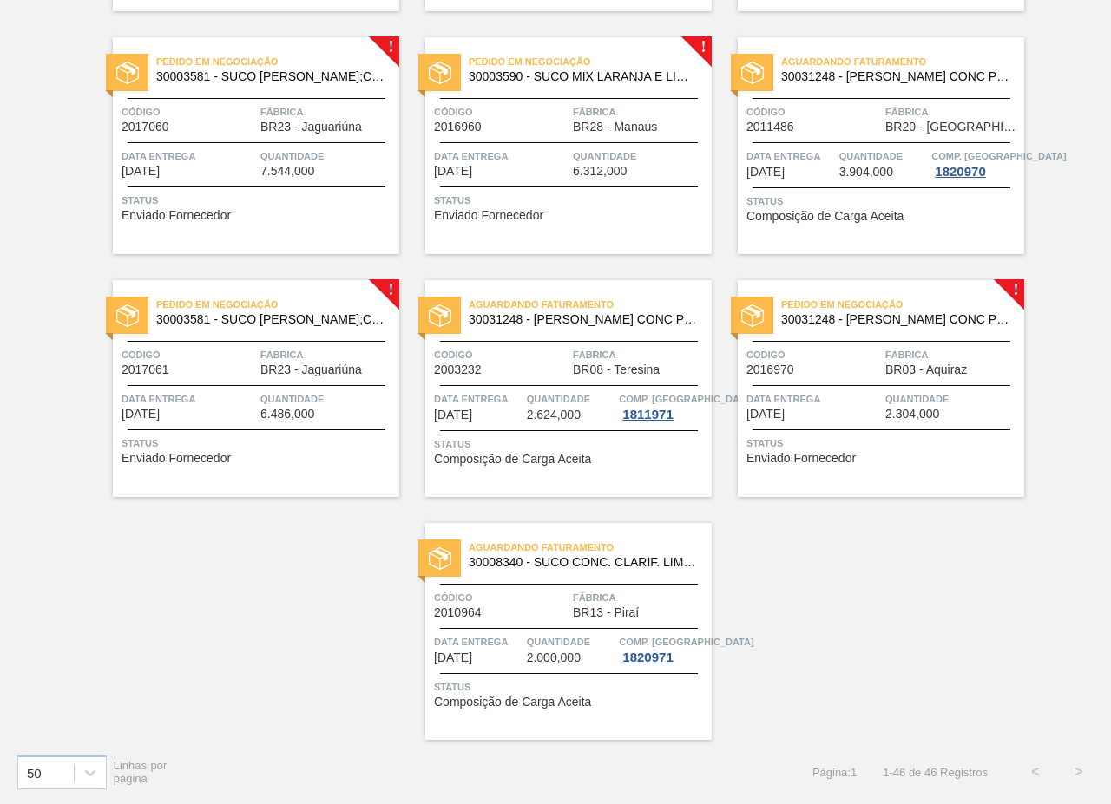
click at [254, 149] on span "Data entrega" at bounding box center [188, 155] width 134 height 17
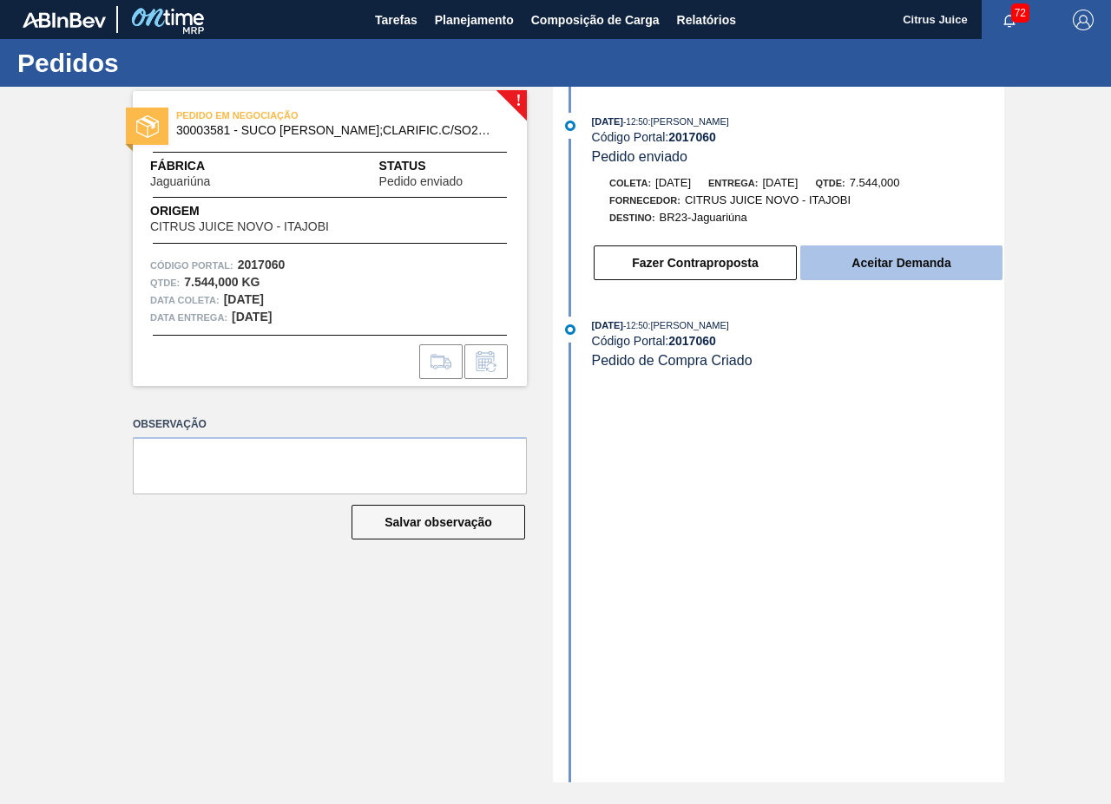
click at [882, 254] on button "Aceitar Demanda" at bounding box center [901, 263] width 202 height 35
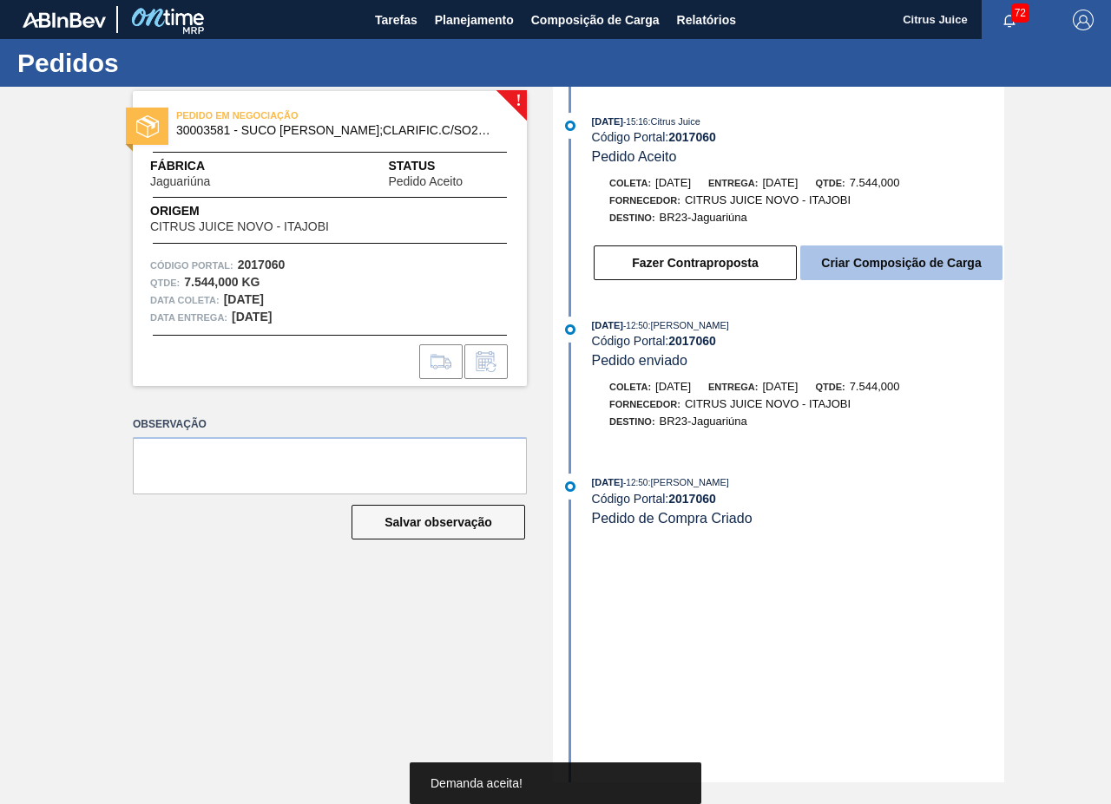
click at [885, 267] on button "Criar Composição de Carga" at bounding box center [901, 263] width 202 height 35
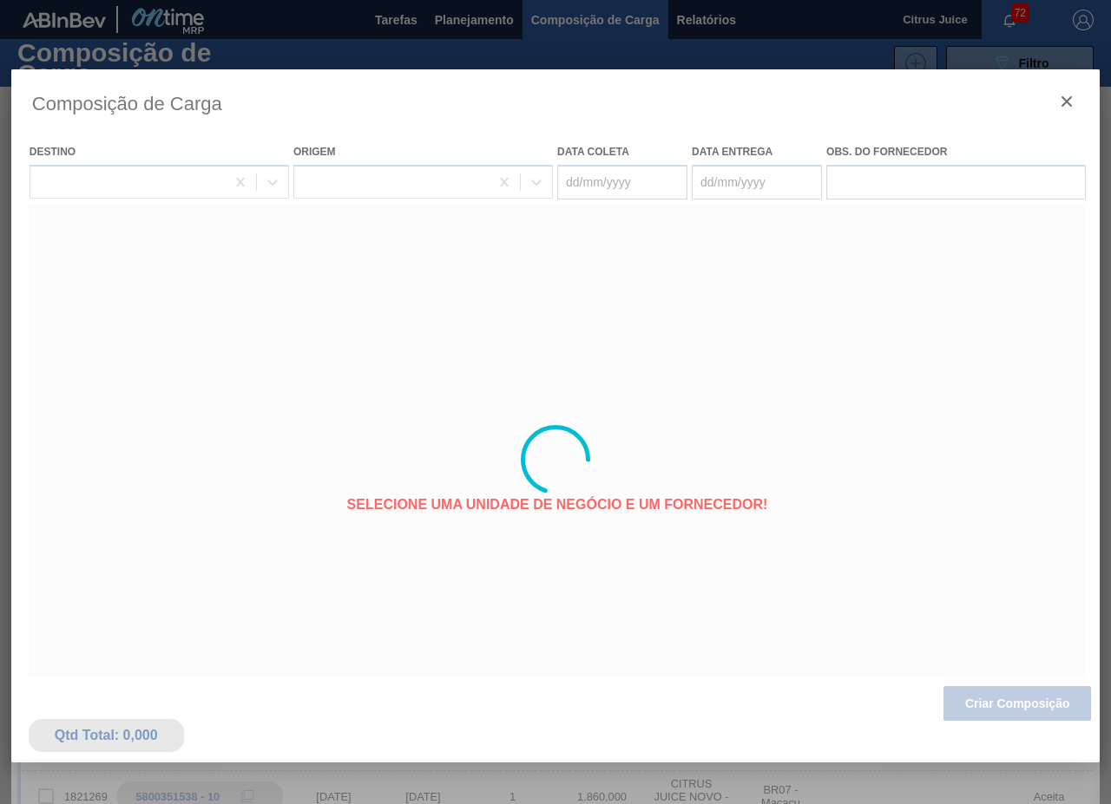
type coleta "[DATE]"
type entrega "[DATE]"
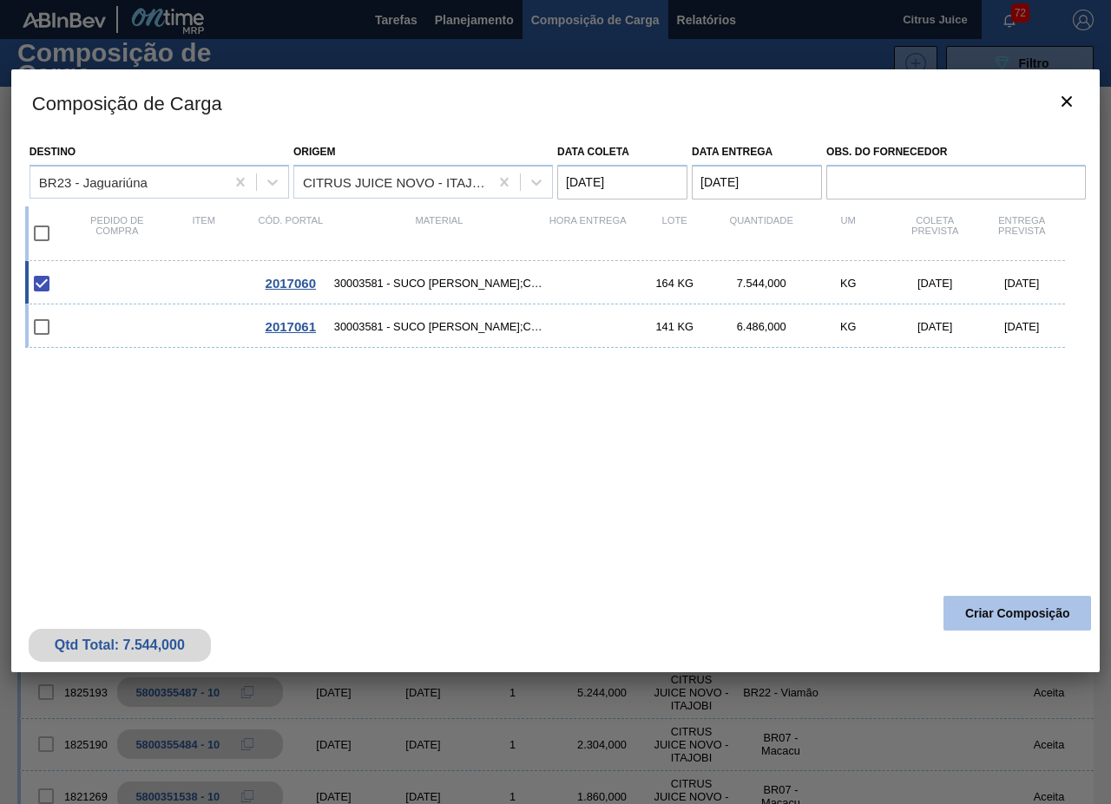
click at [1004, 604] on button "Criar Composição" at bounding box center [1016, 613] width 147 height 35
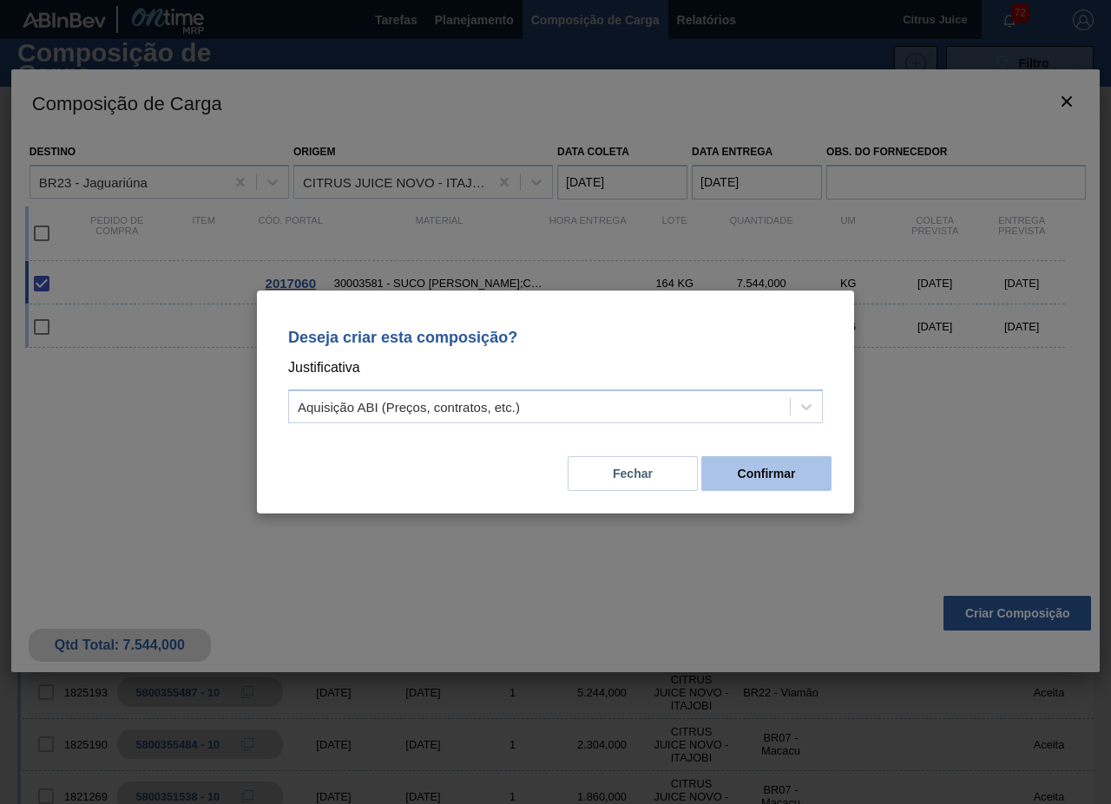
click at [759, 473] on button "Confirmar" at bounding box center [766, 473] width 130 height 35
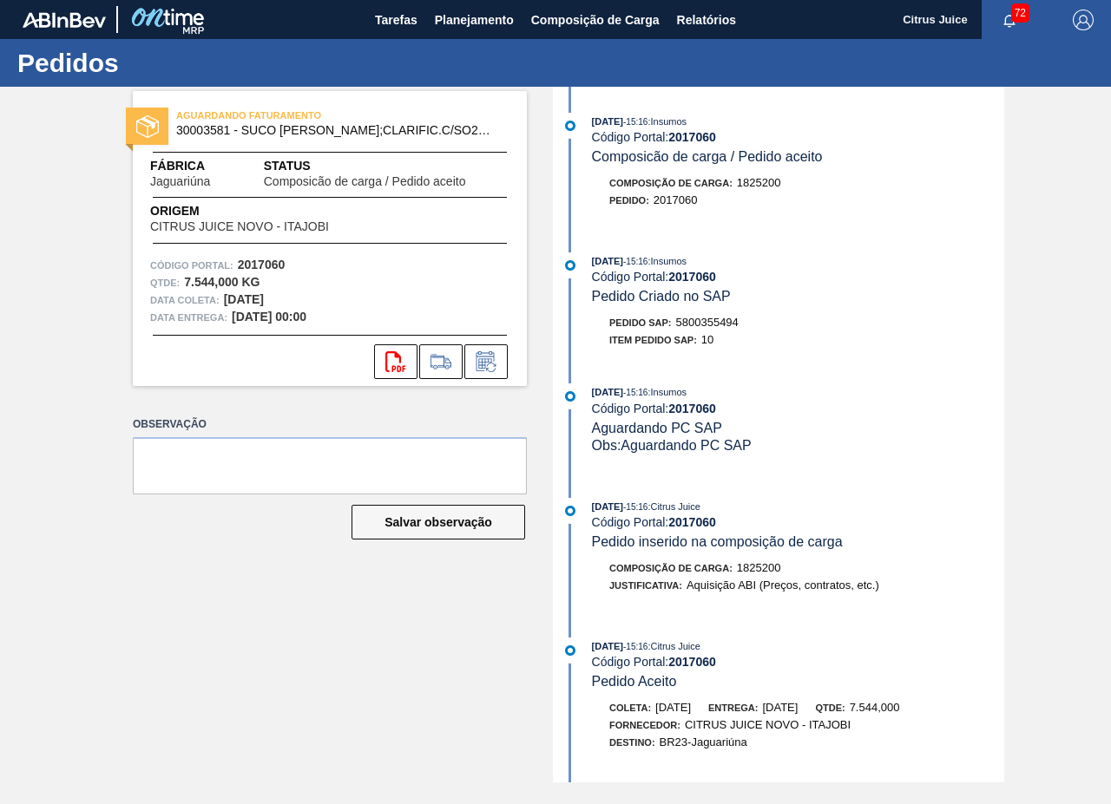
click at [711, 314] on div "Pedido SAP: 5800355494" at bounding box center [673, 322] width 129 height 17
copy span "5800355494"
click at [455, 15] on span "Planejamento" at bounding box center [474, 20] width 79 height 21
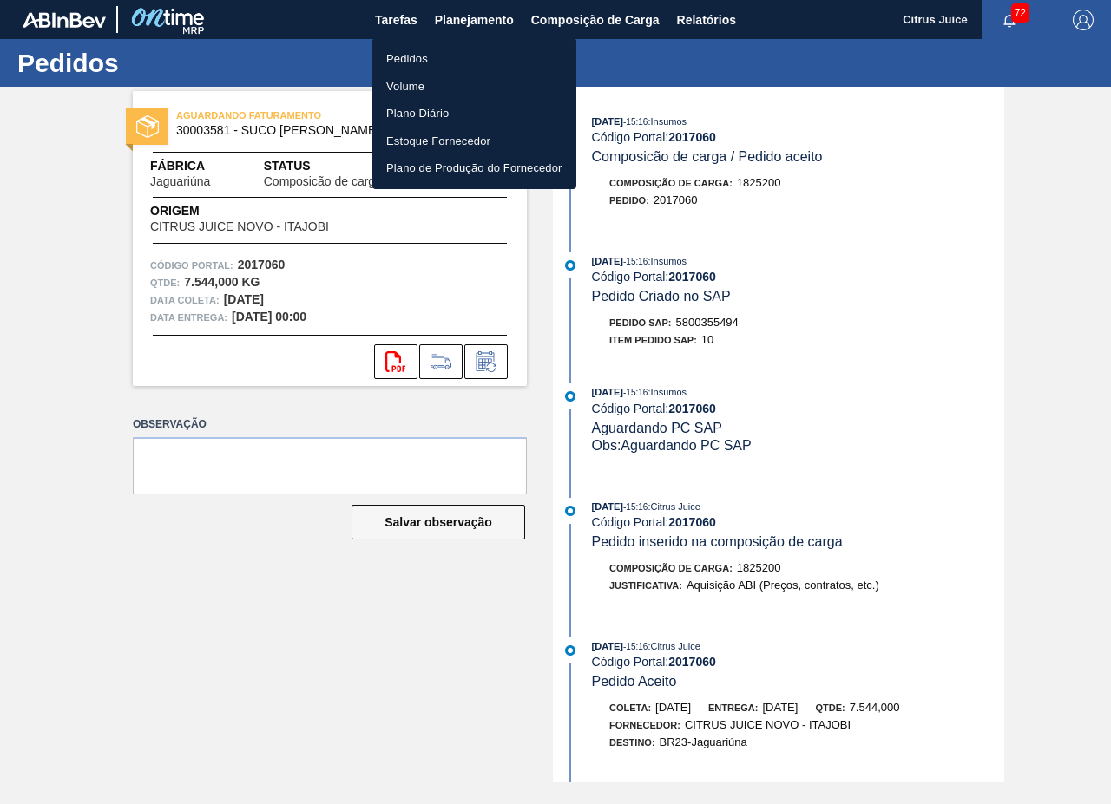
click at [417, 44] on ul "Pedidos Volume Plano Diário Estoque Fornecedor Plano de Produção do Fornecedor" at bounding box center [474, 113] width 204 height 151
click at [415, 49] on li "Pedidos" at bounding box center [474, 59] width 204 height 28
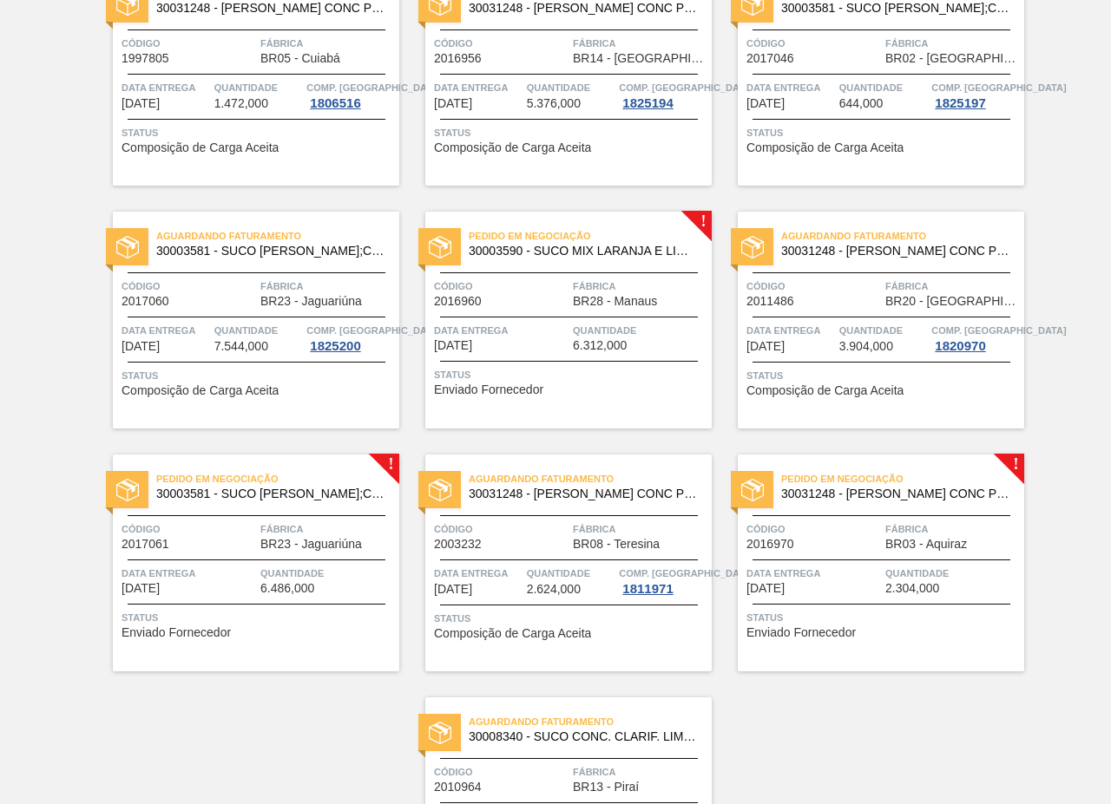
scroll to position [3275, 0]
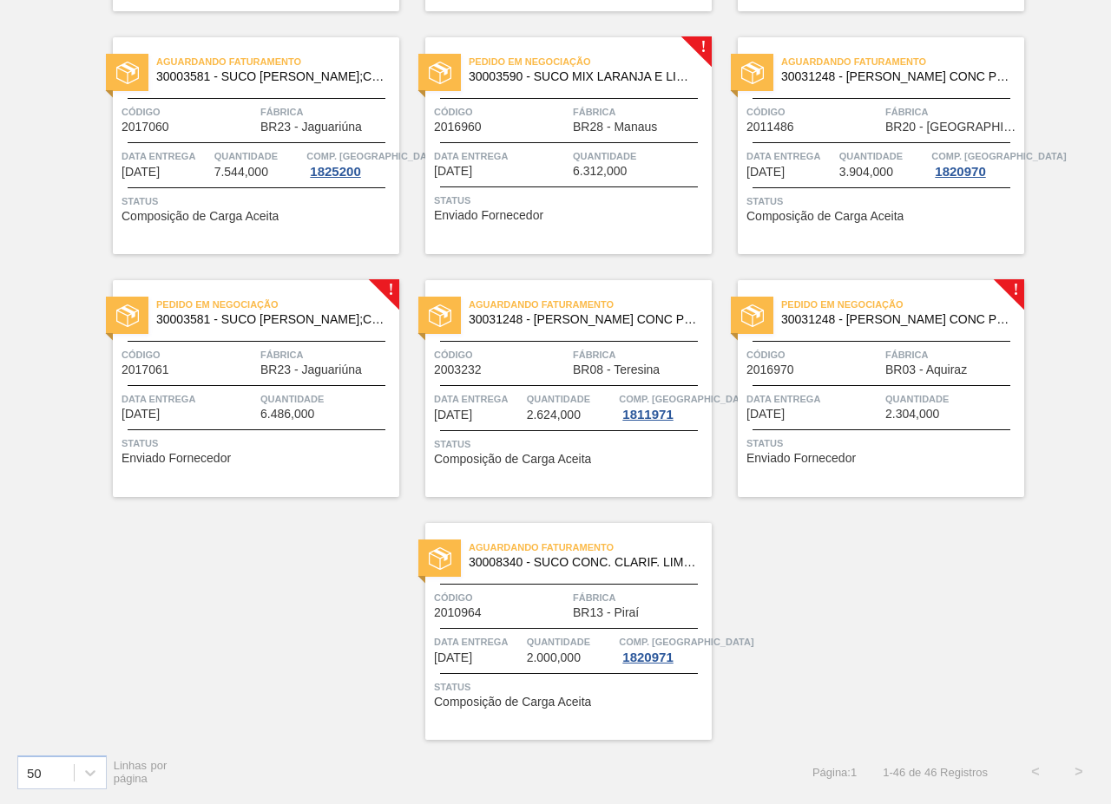
click at [558, 119] on span "Código" at bounding box center [501, 111] width 134 height 17
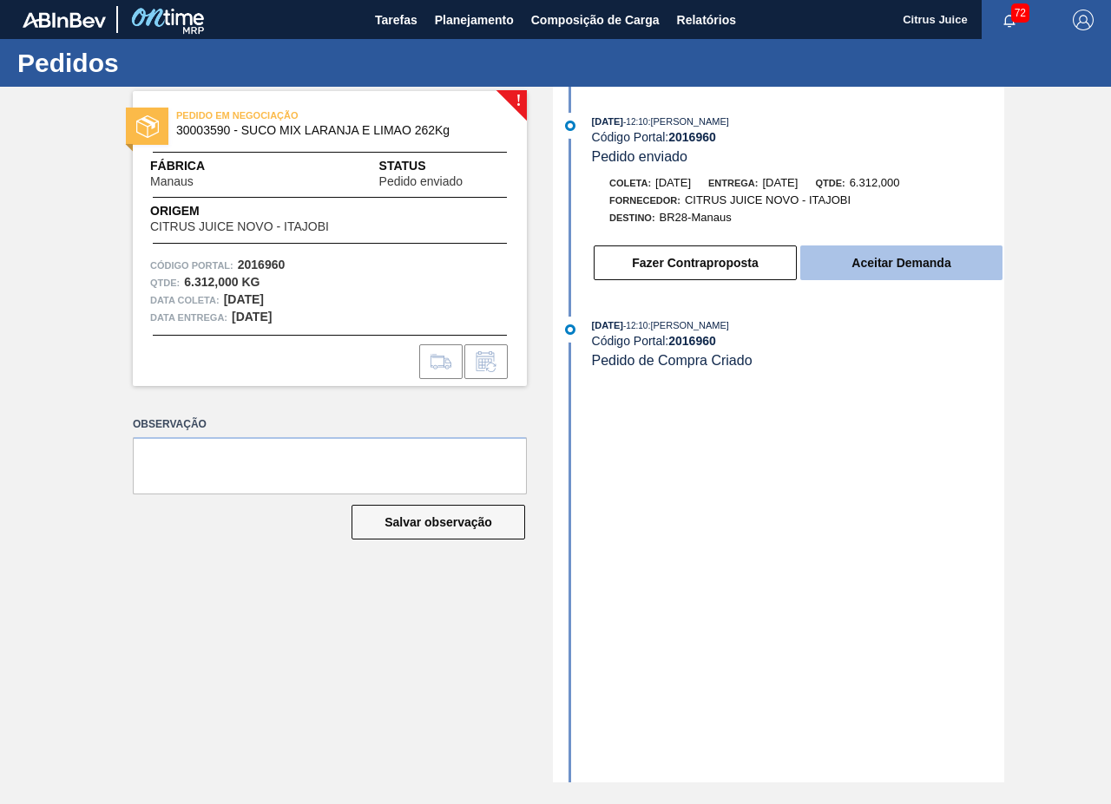
click at [856, 269] on button "Aceitar Demanda" at bounding box center [901, 263] width 202 height 35
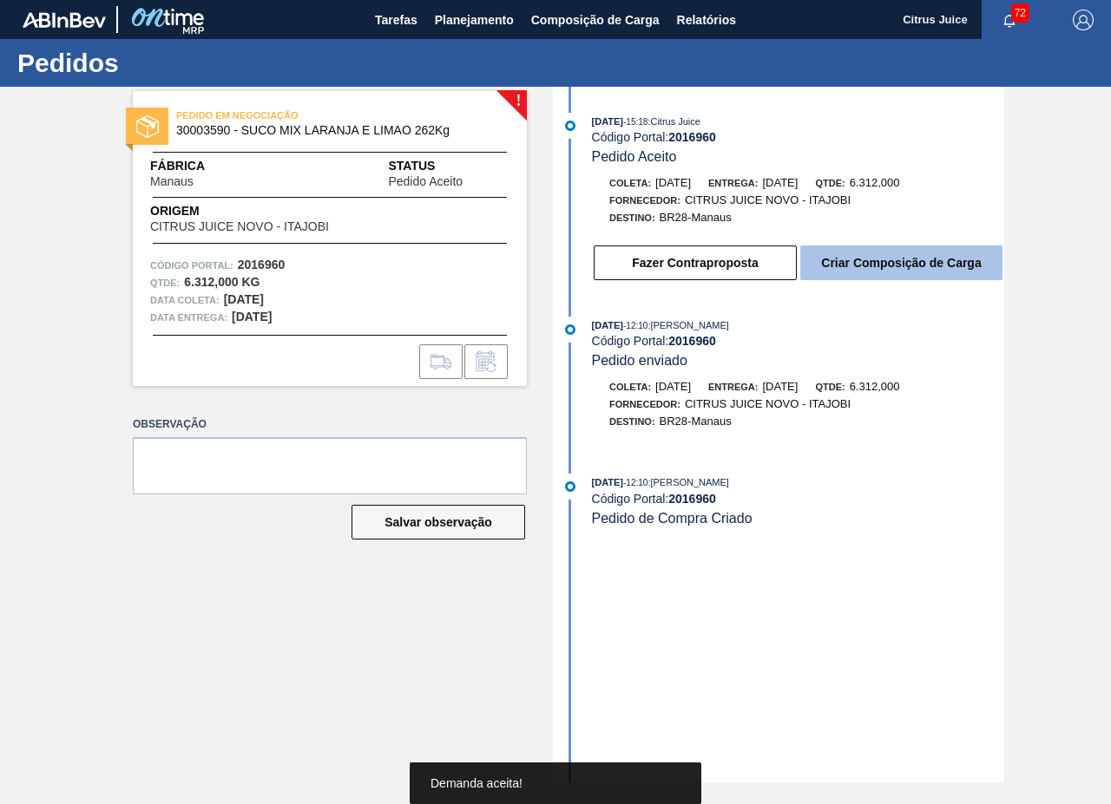
click at [862, 268] on button "Criar Composição de Carga" at bounding box center [901, 263] width 202 height 35
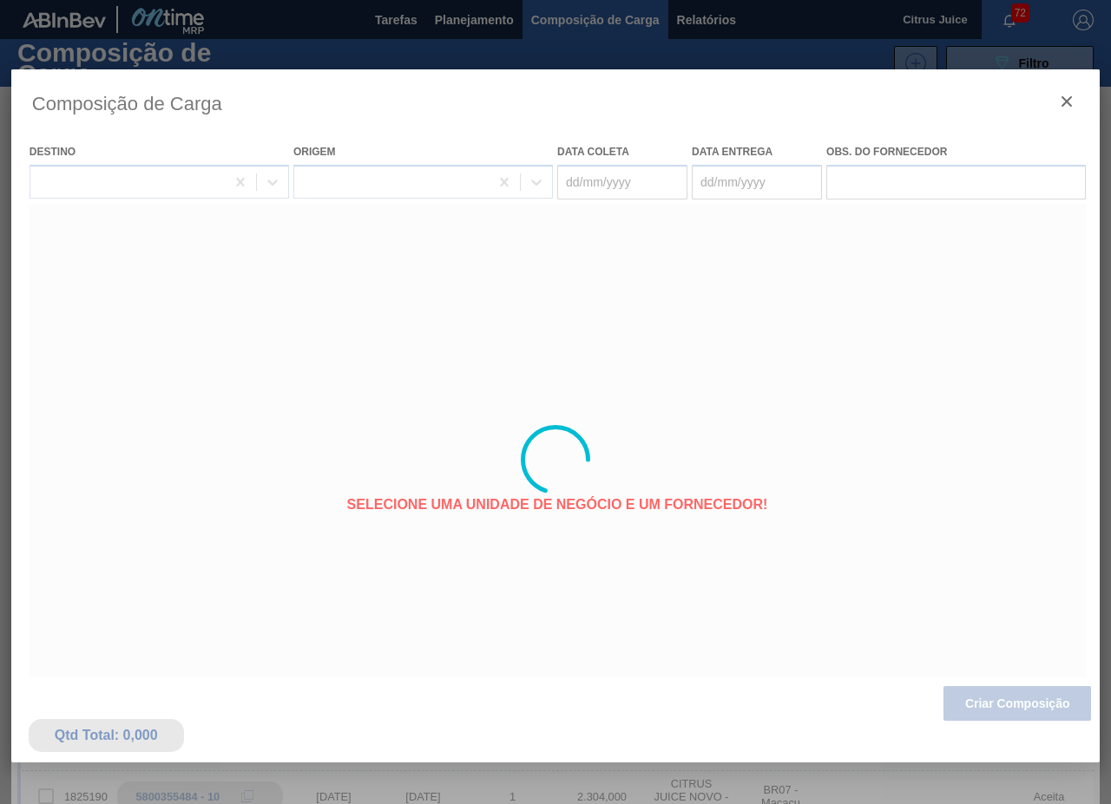
type coleta "[DATE]"
type entrega "[DATE]"
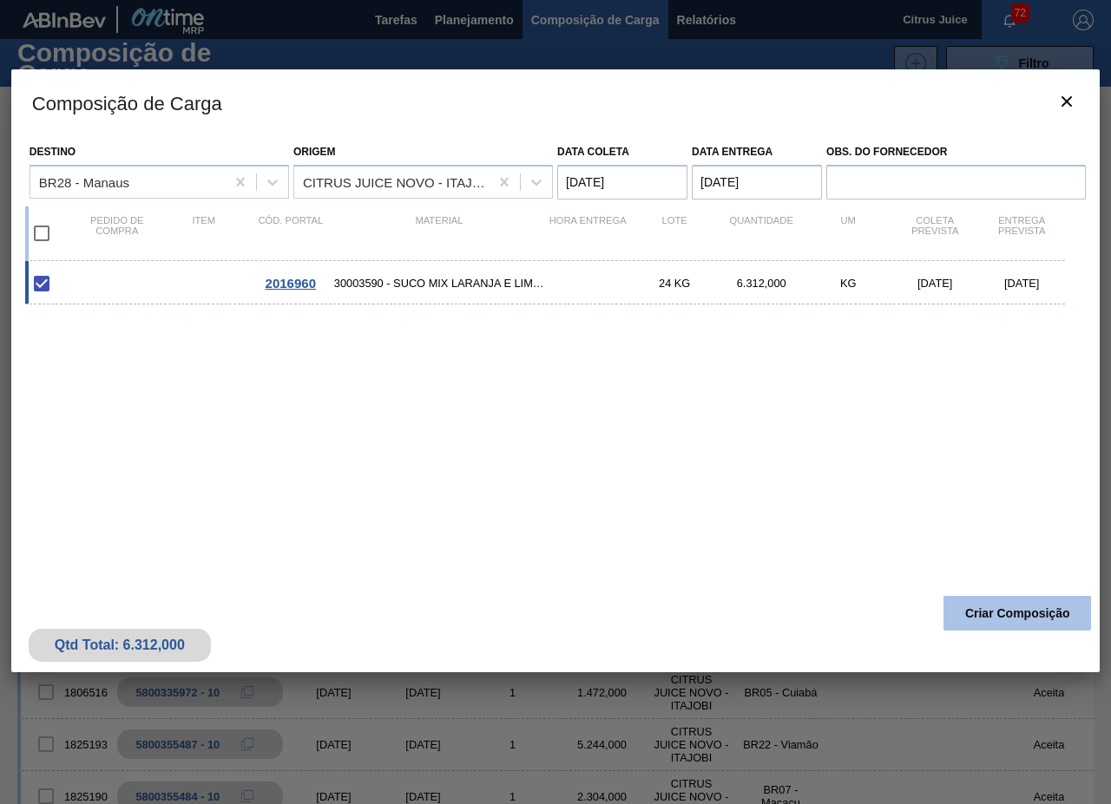
click at [985, 613] on button "Criar Composição" at bounding box center [1016, 613] width 147 height 35
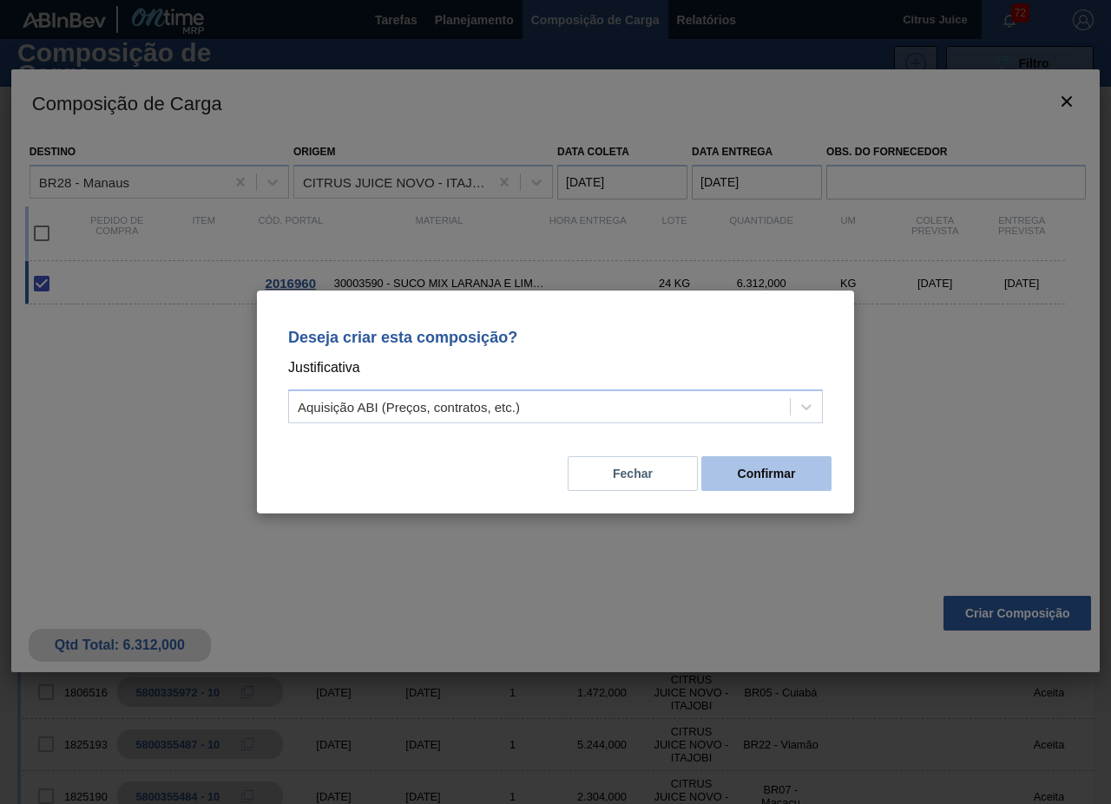
click at [765, 482] on button "Confirmar" at bounding box center [766, 473] width 130 height 35
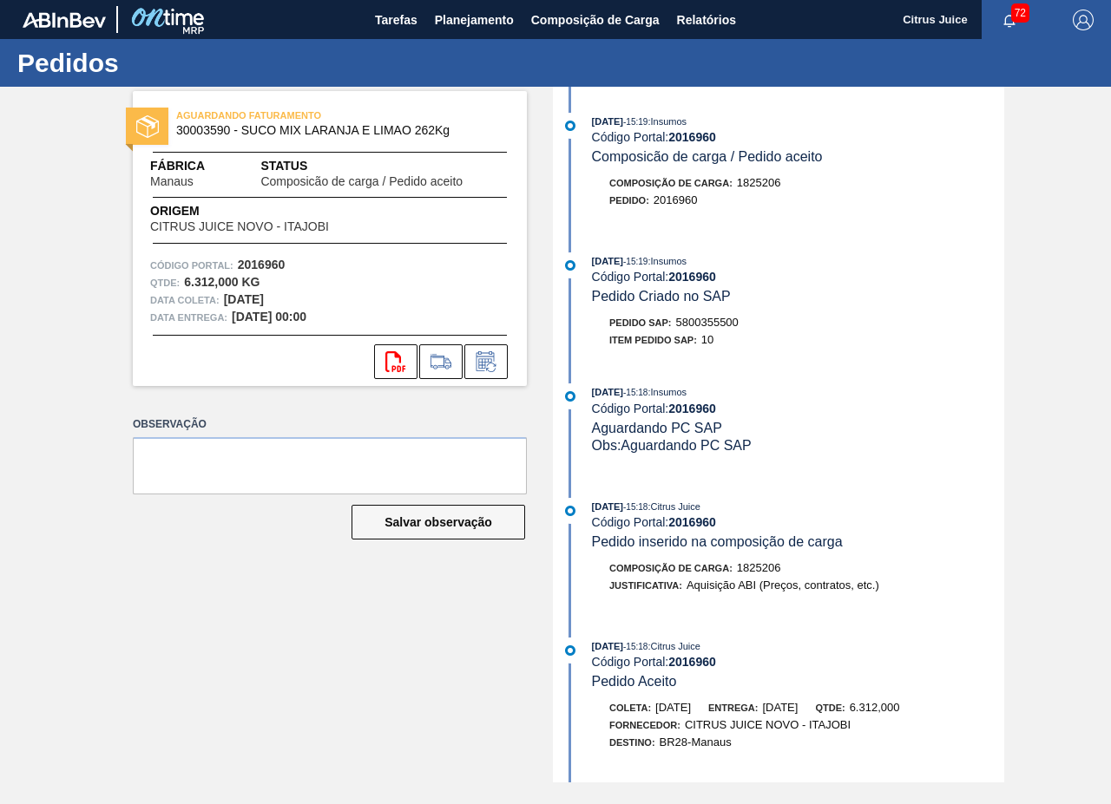
click at [718, 325] on span "5800355500" at bounding box center [707, 322] width 62 height 13
copy span "5800355500"
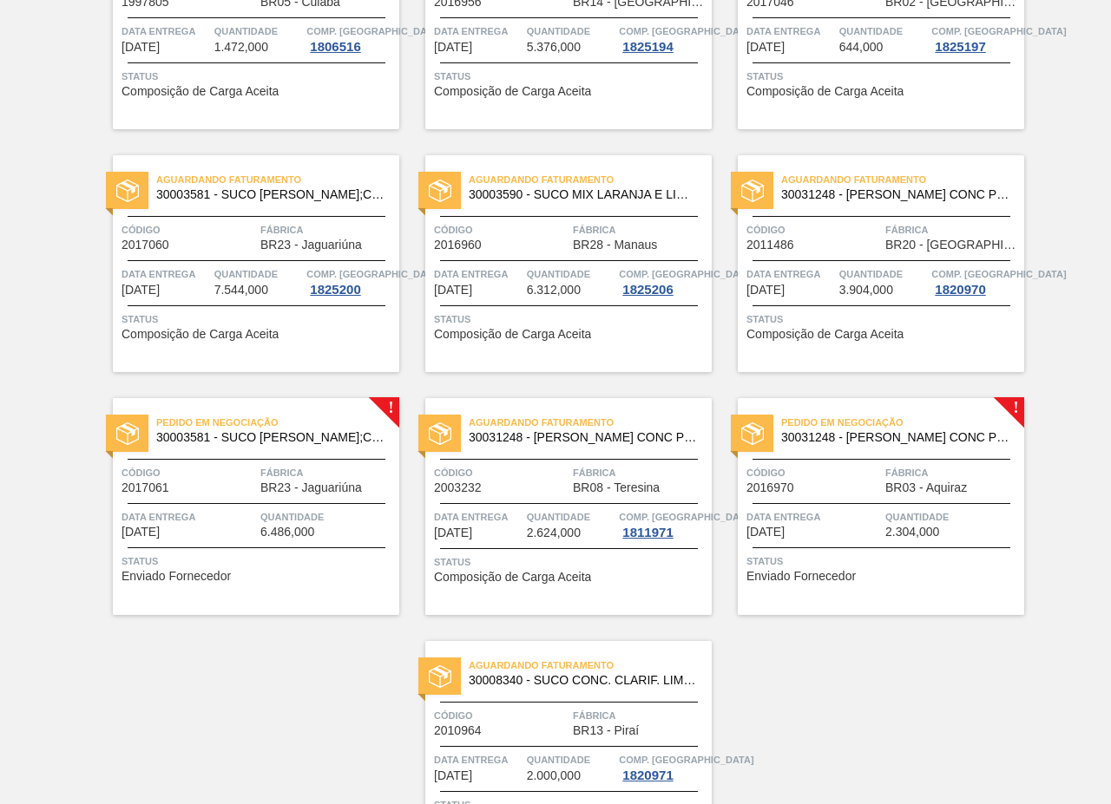
scroll to position [3275, 0]
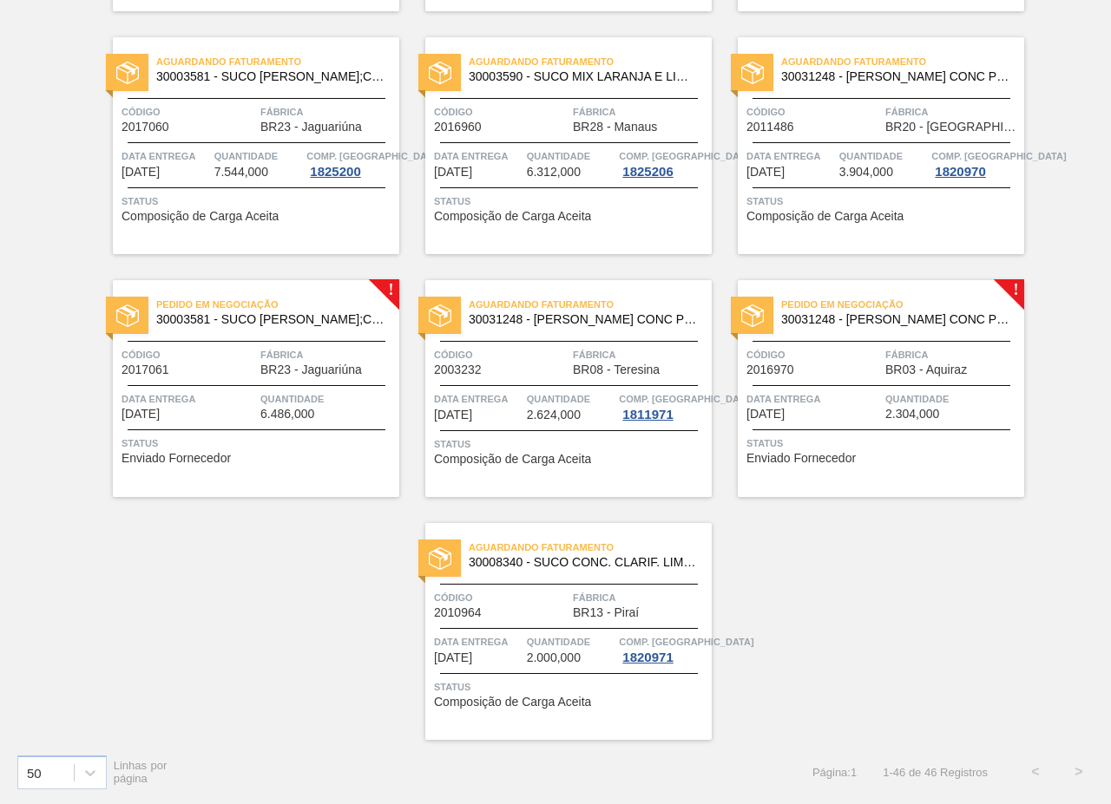
click at [239, 354] on span "Código" at bounding box center [188, 354] width 134 height 17
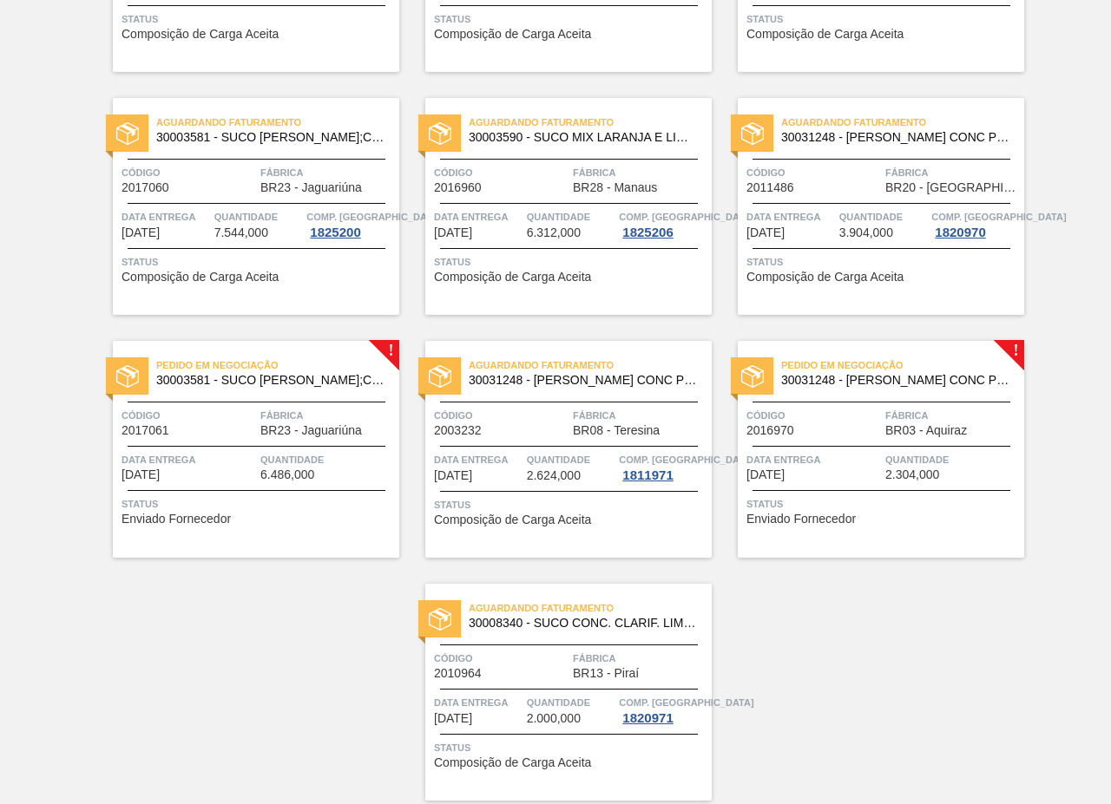
scroll to position [3275, 0]
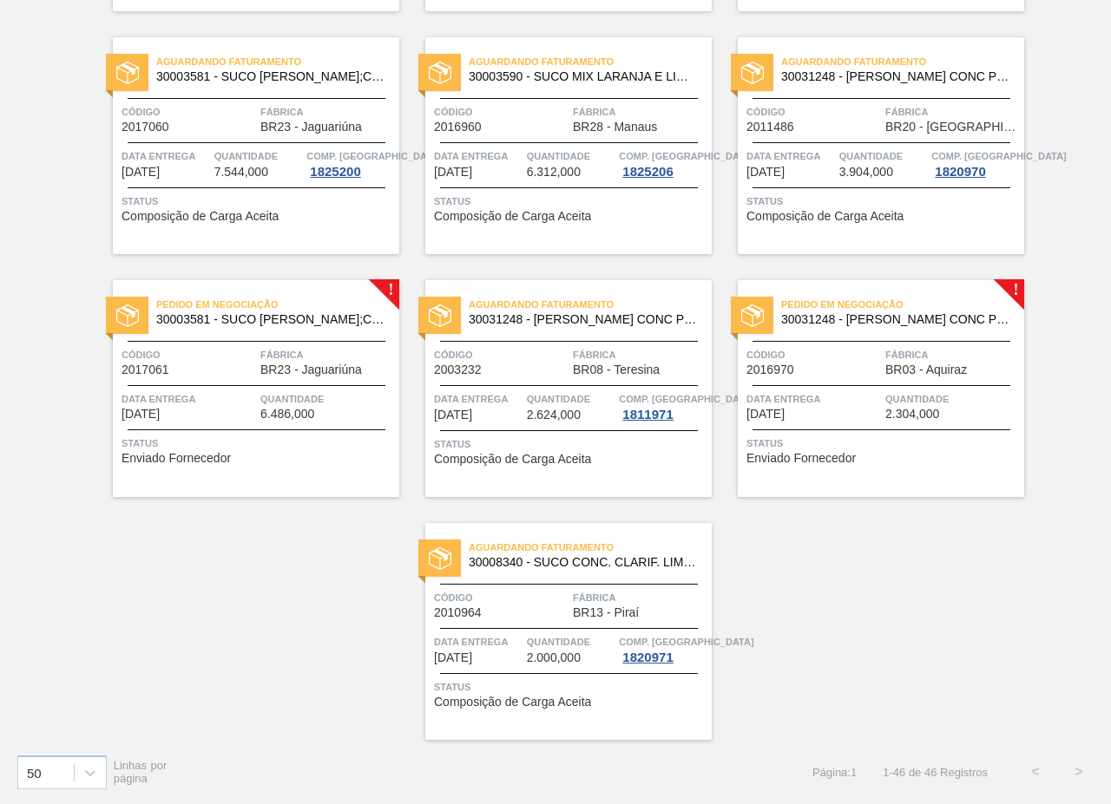
click at [344, 394] on span "Quantidade" at bounding box center [327, 398] width 134 height 17
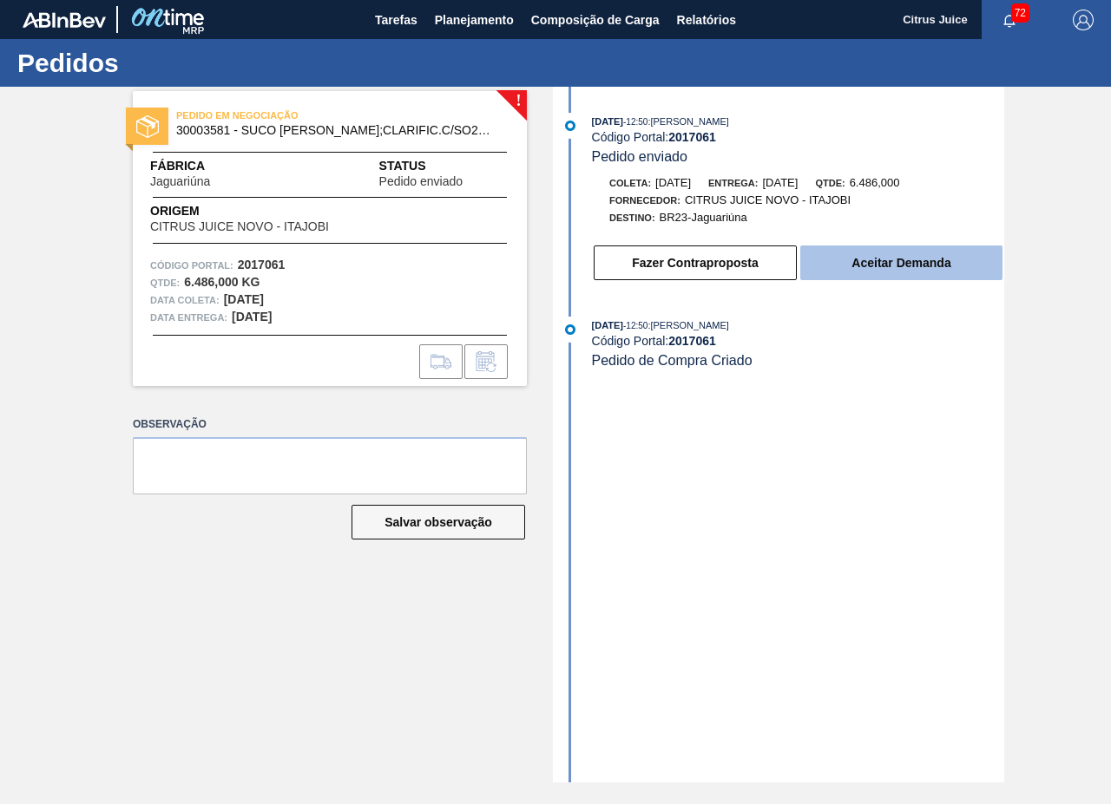
click at [901, 253] on button "Aceitar Demanda" at bounding box center [901, 263] width 202 height 35
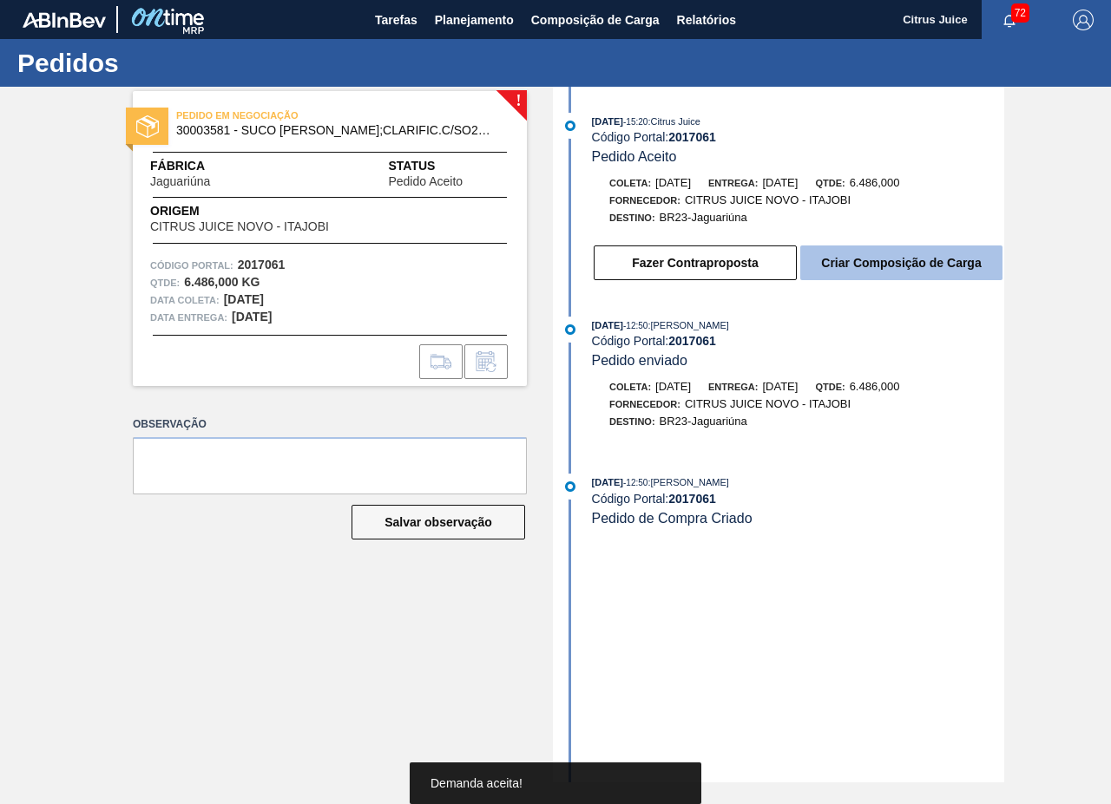
click at [884, 262] on button "Criar Composição de Carga" at bounding box center [901, 263] width 202 height 35
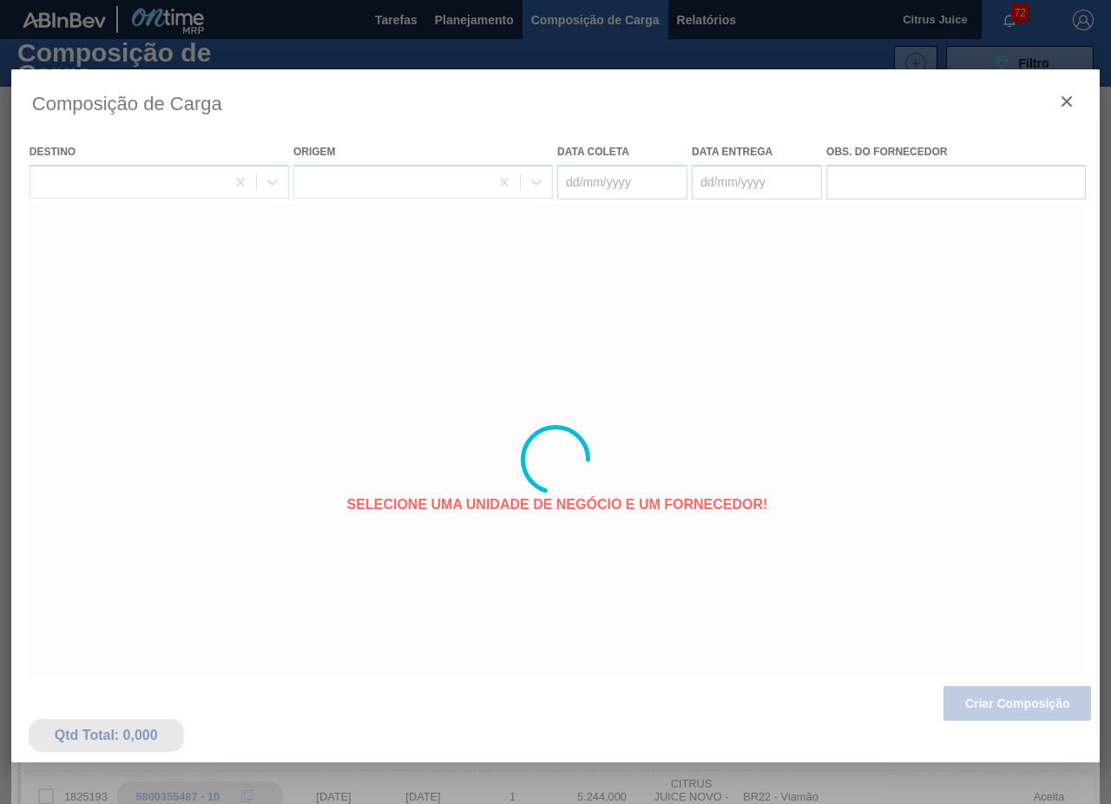
type coleta "[DATE]"
type entrega "[DATE]"
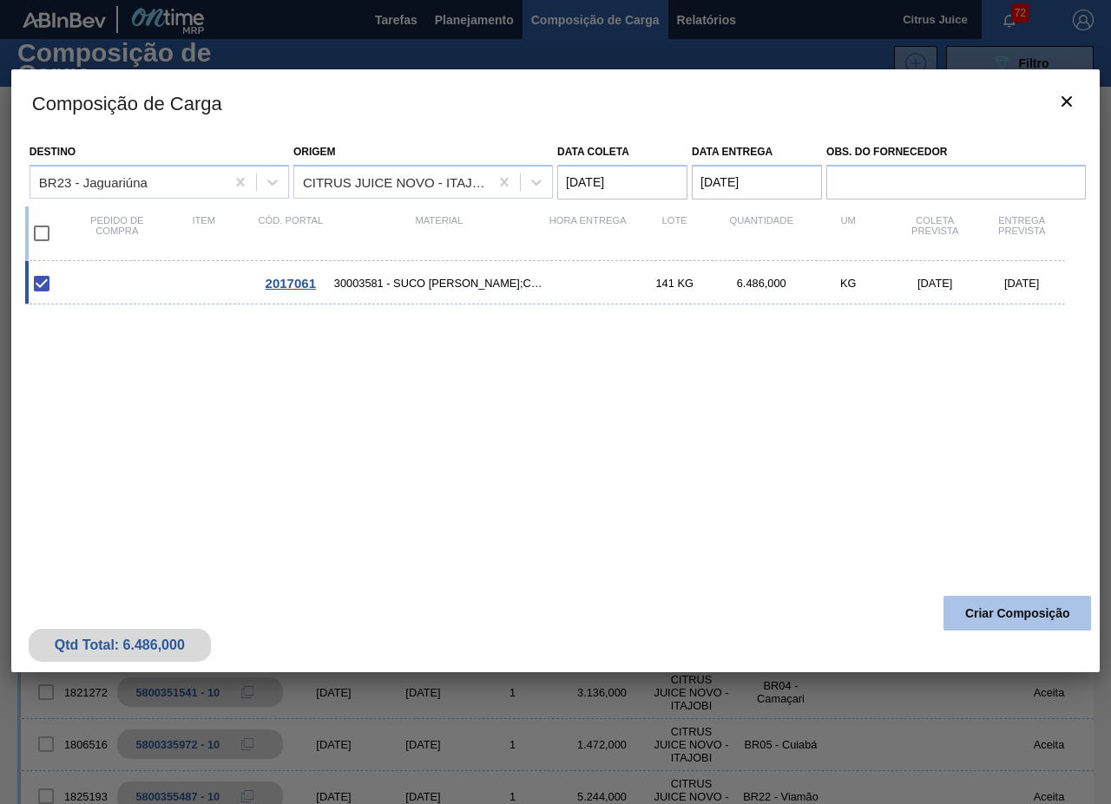
click at [974, 622] on button "Criar Composição" at bounding box center [1016, 613] width 147 height 35
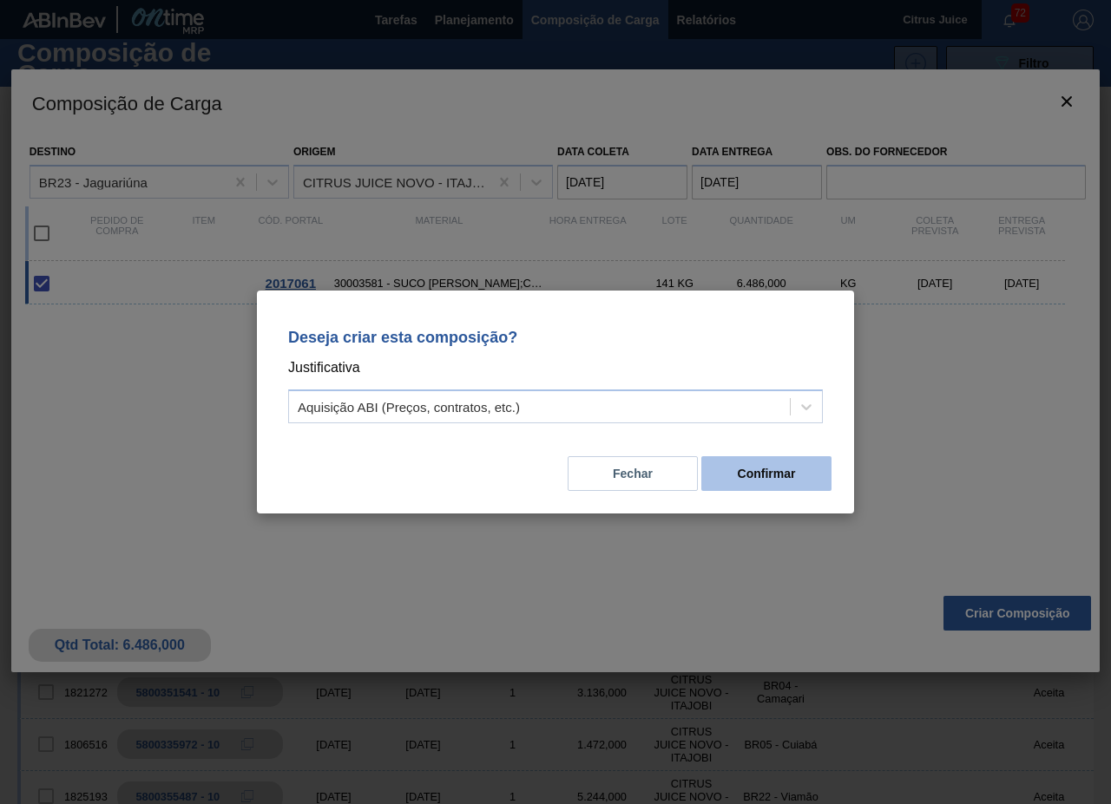
click at [742, 467] on button "Confirmar" at bounding box center [766, 473] width 130 height 35
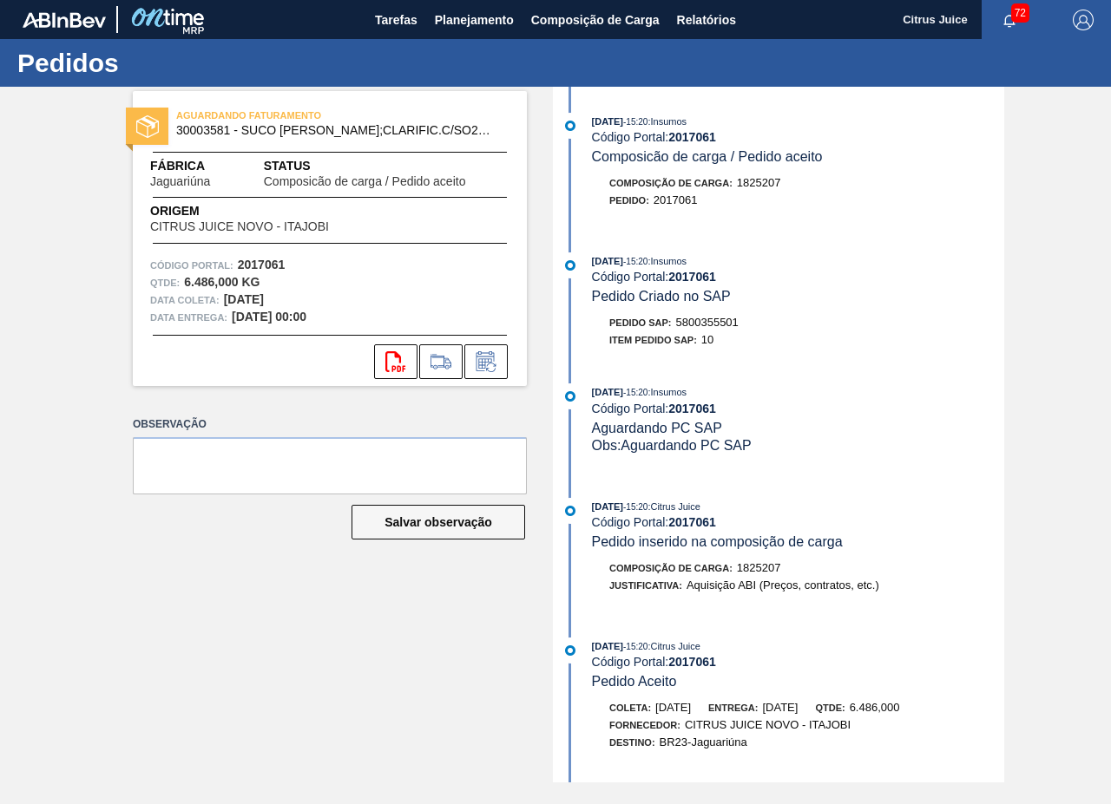
click at [712, 327] on span "5800355501" at bounding box center [707, 322] width 62 height 13
copy span "5800355501"
click at [488, 23] on span "Planejamento" at bounding box center [474, 20] width 79 height 21
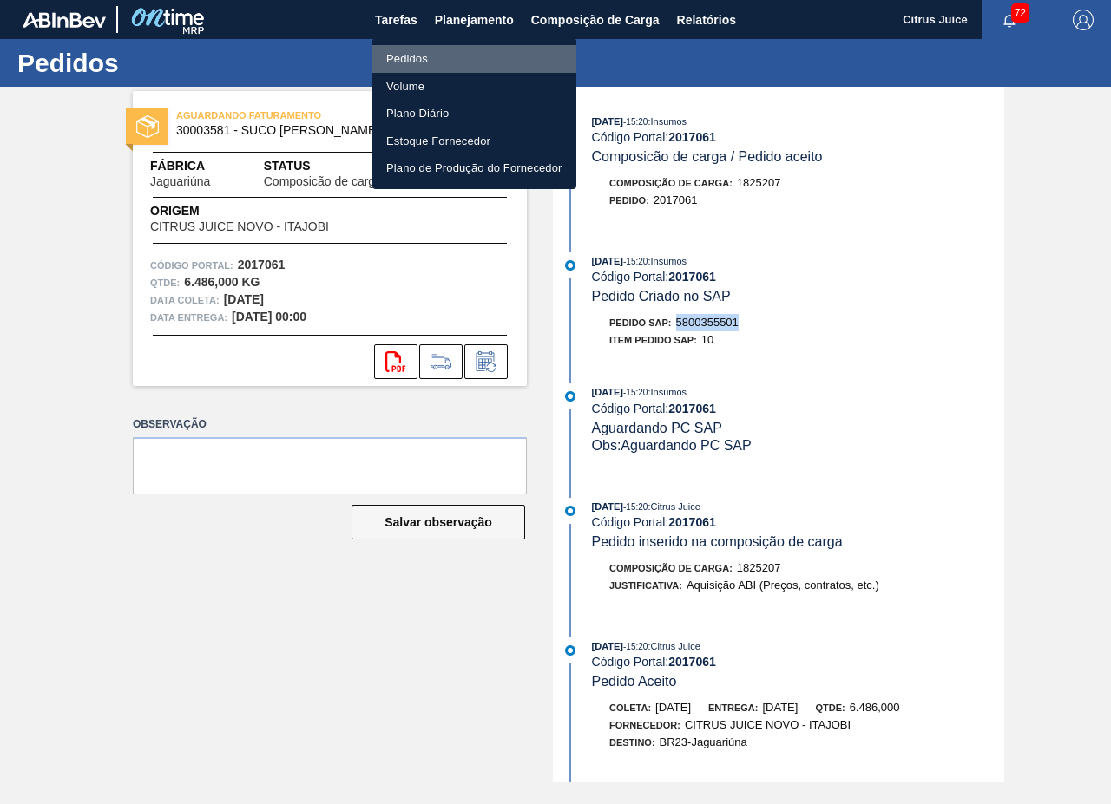
click at [406, 57] on li "Pedidos" at bounding box center [474, 59] width 204 height 28
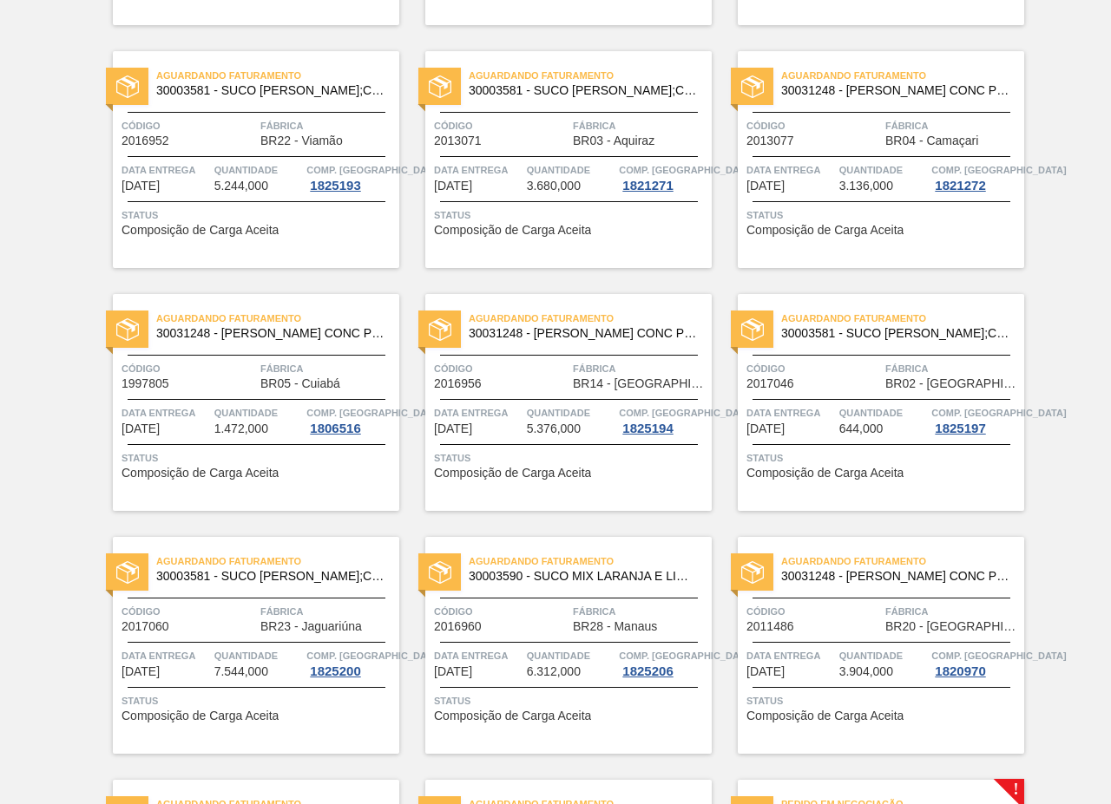
scroll to position [3275, 0]
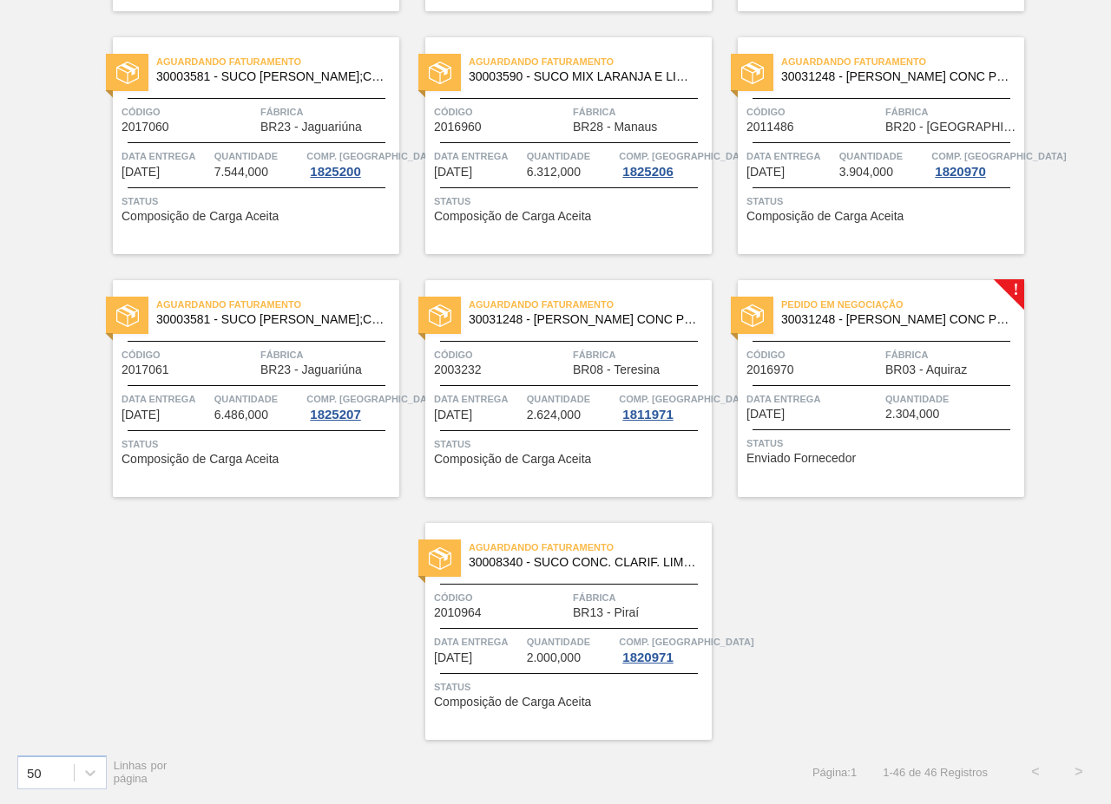
click at [882, 356] on div "Código 2016970 Fábrica BR03 - Aquiraz" at bounding box center [880, 361] width 286 height 30
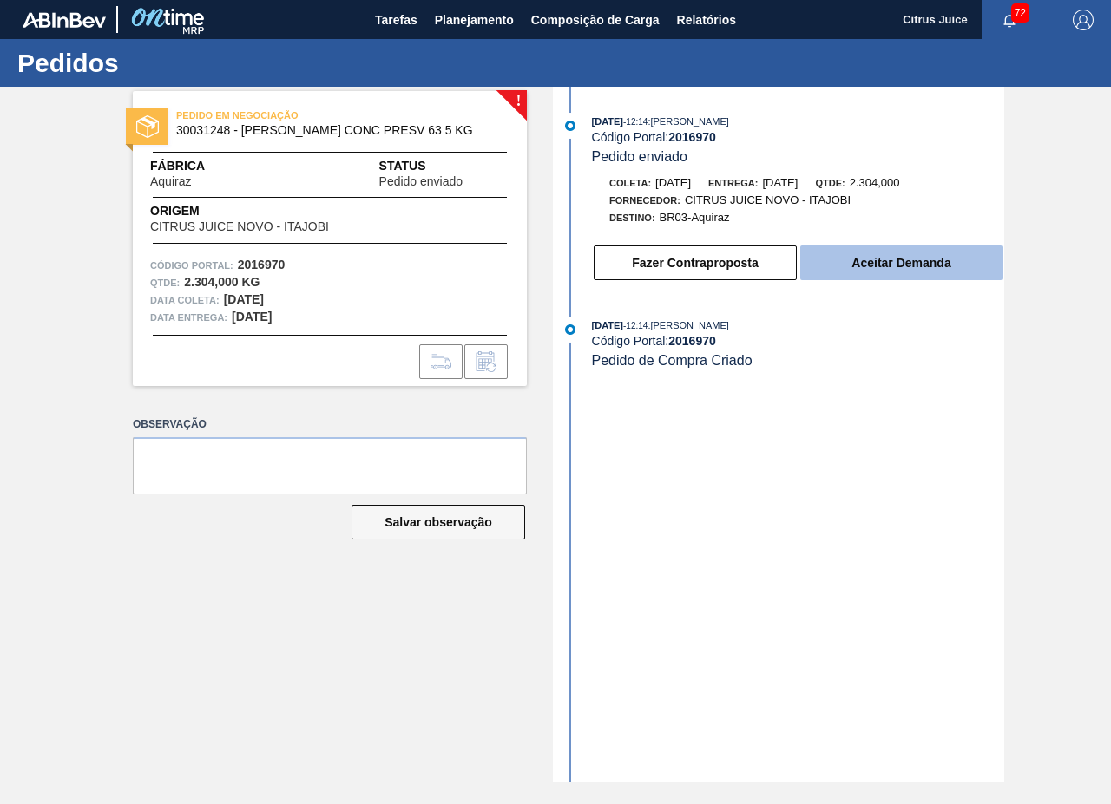
click at [947, 271] on button "Aceitar Demanda" at bounding box center [901, 263] width 202 height 35
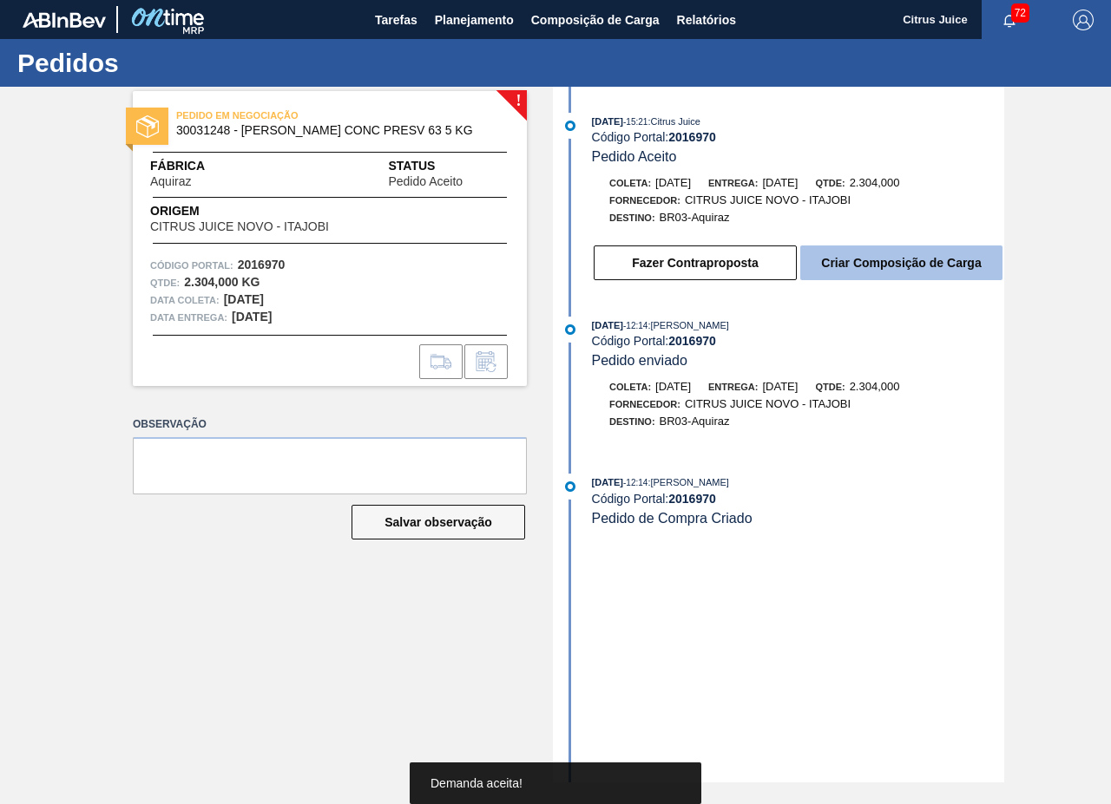
click at [882, 250] on button "Criar Composição de Carga" at bounding box center [901, 263] width 202 height 35
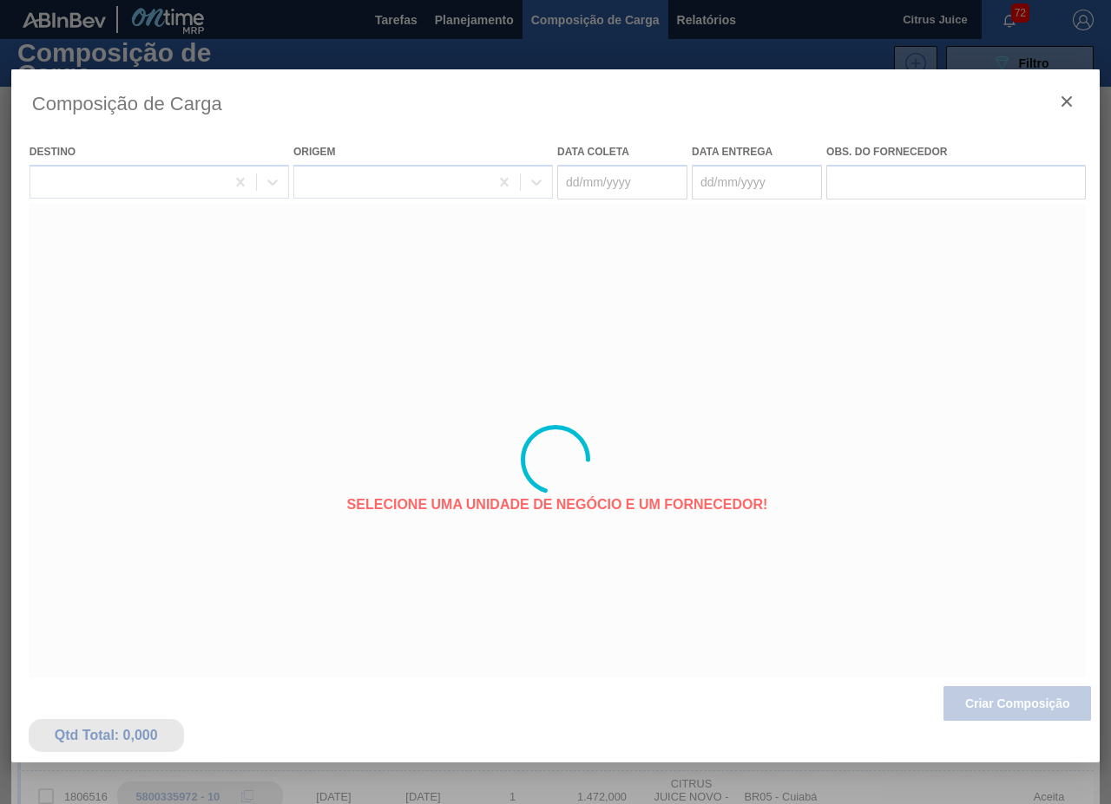
type coleta "[DATE]"
type entrega "[DATE]"
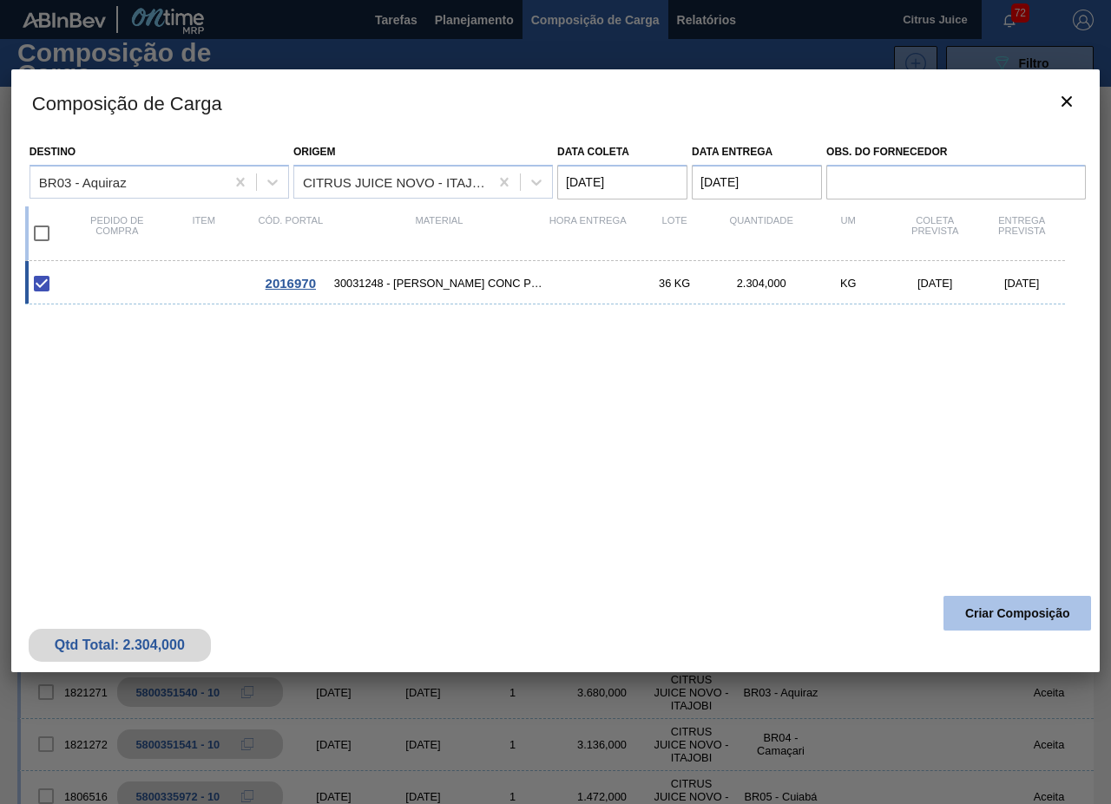
click at [1008, 611] on button "Criar Composição" at bounding box center [1016, 613] width 147 height 35
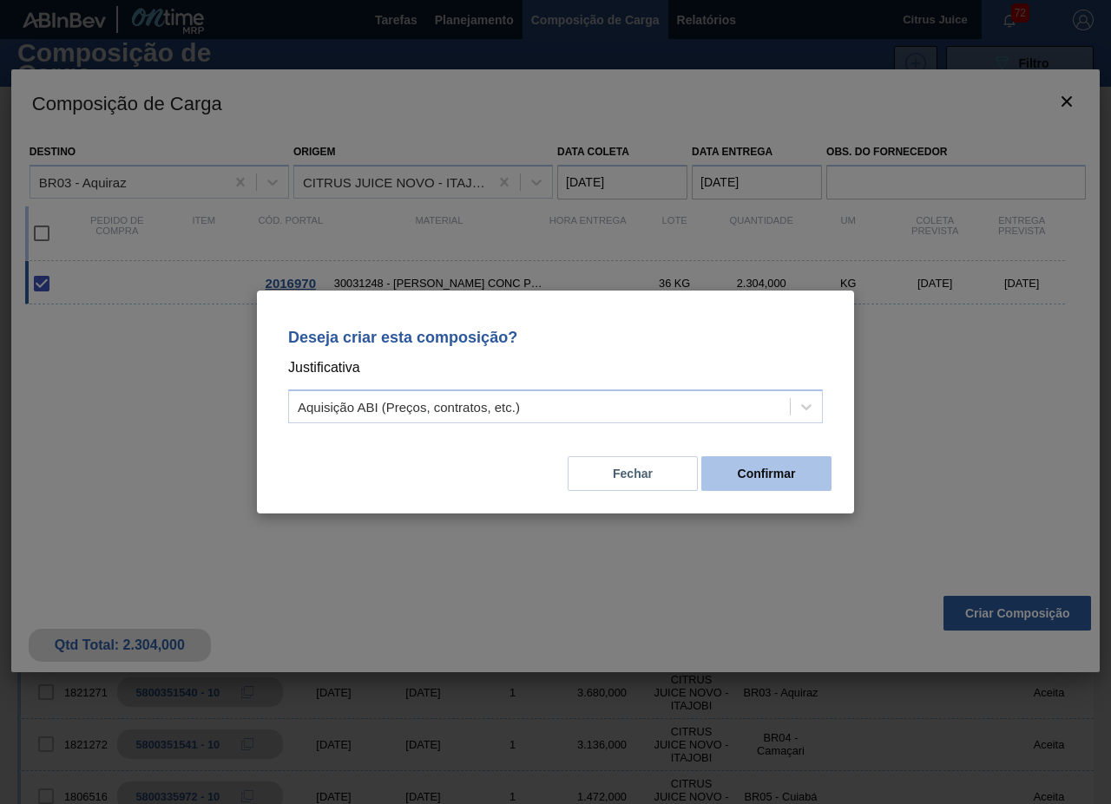
click at [756, 478] on button "Confirmar" at bounding box center [766, 473] width 130 height 35
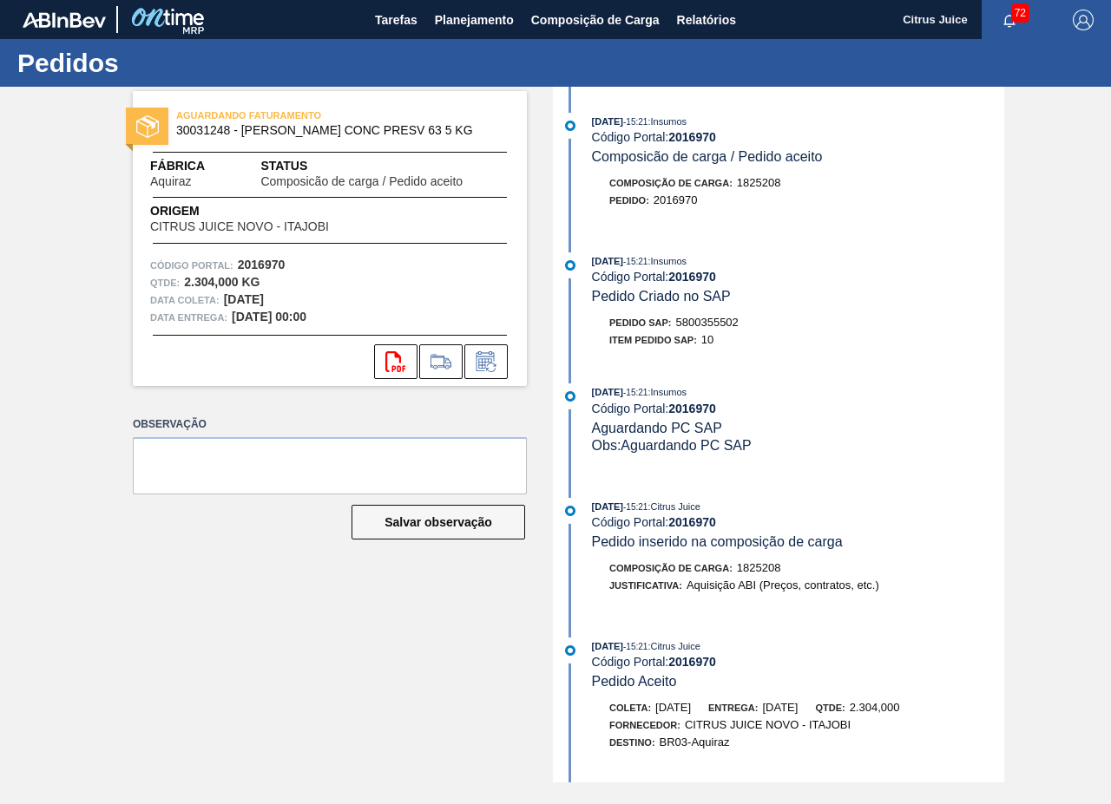
click at [711, 318] on span "5800355502" at bounding box center [707, 322] width 62 height 13
copy span "5800355502"
click at [471, 23] on span "Planejamento" at bounding box center [474, 20] width 79 height 21
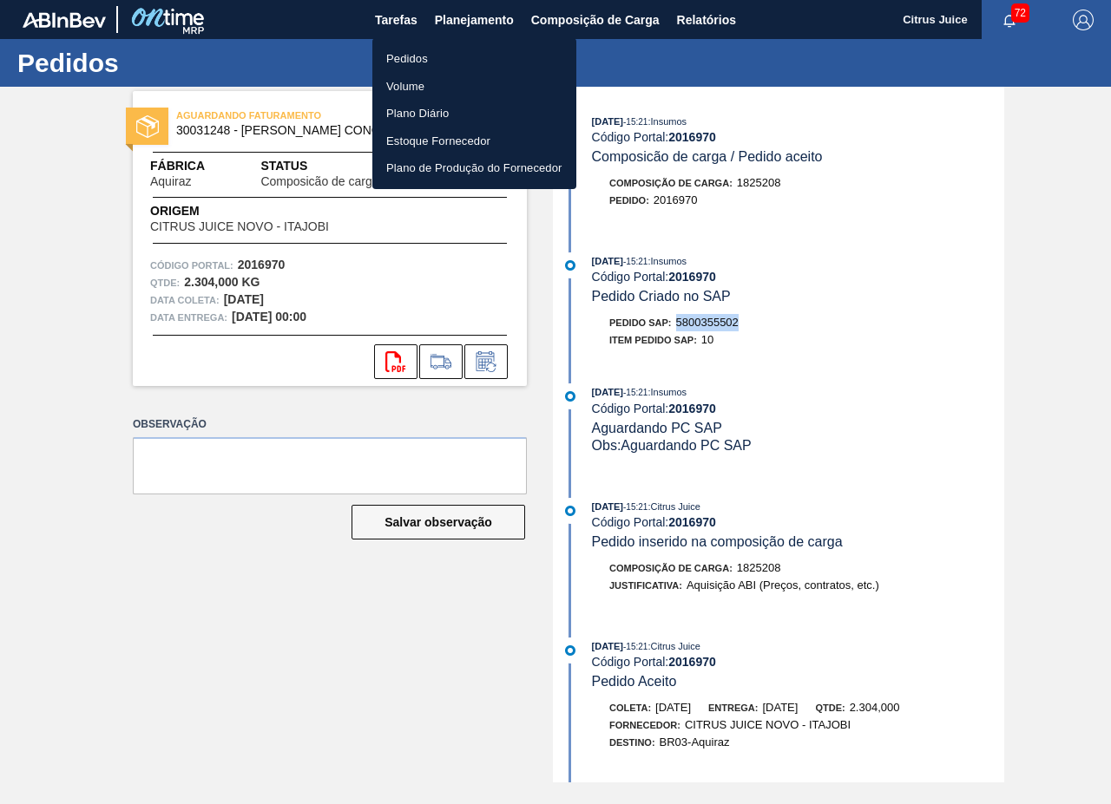
click at [423, 61] on li "Pedidos" at bounding box center [474, 59] width 204 height 28
